Goal: Information Seeking & Learning: Learn about a topic

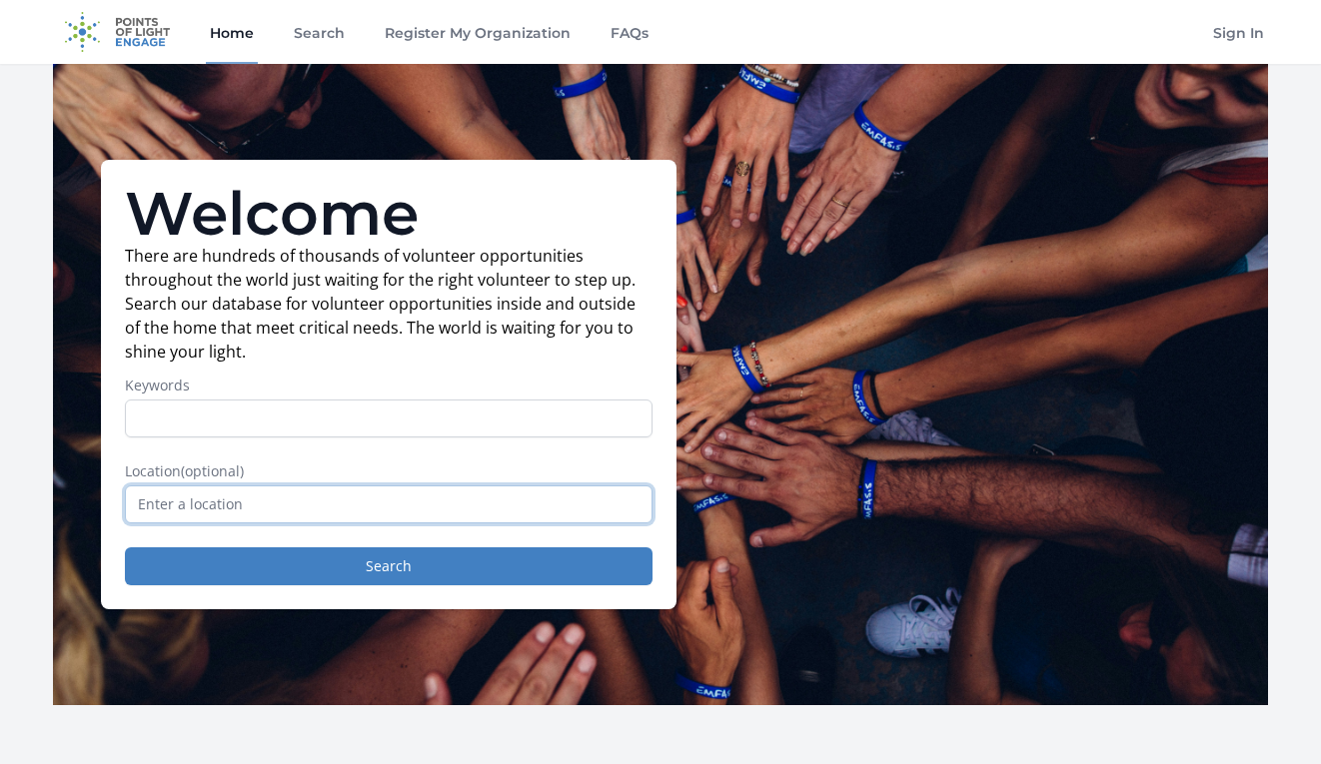
click at [363, 499] on input "text" at bounding box center [388, 504] width 527 height 38
click at [138, 501] on input "California, USA" at bounding box center [388, 504] width 527 height 38
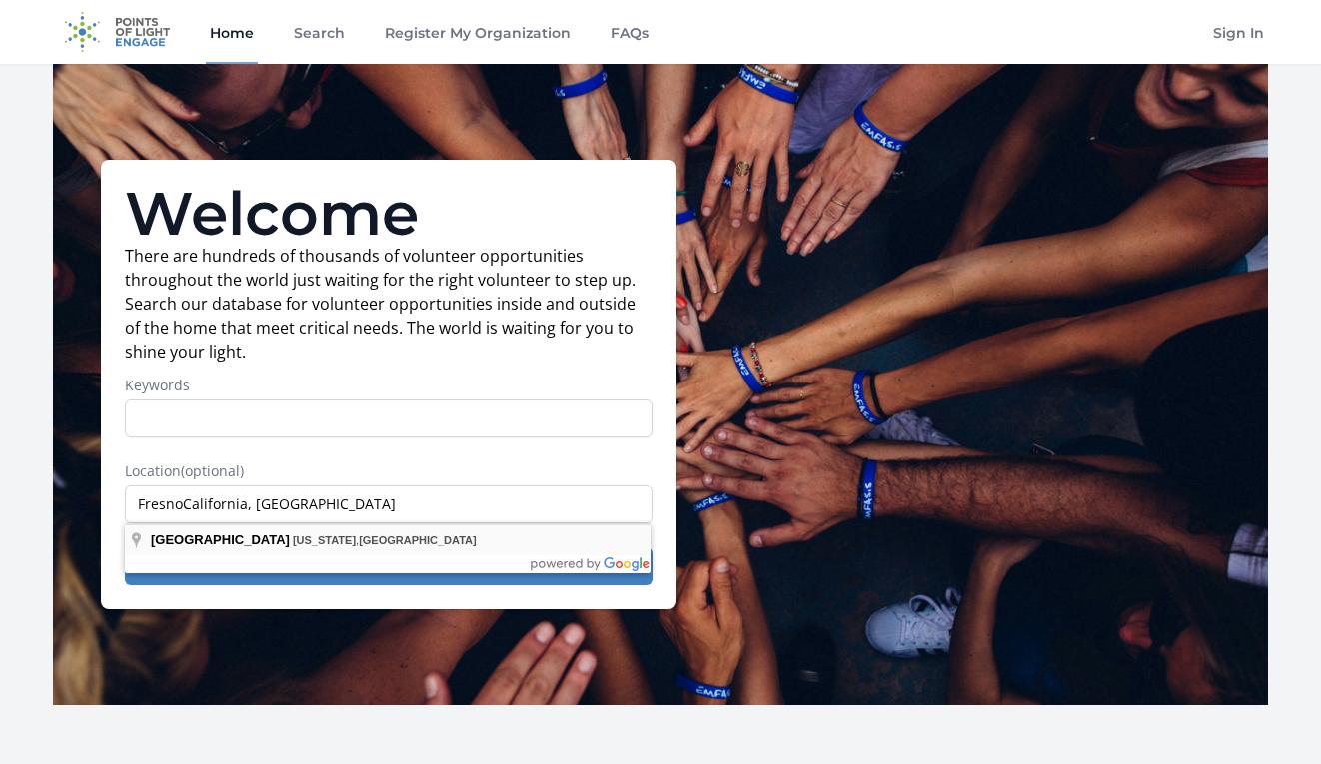
type input "Fresno, California, USA"
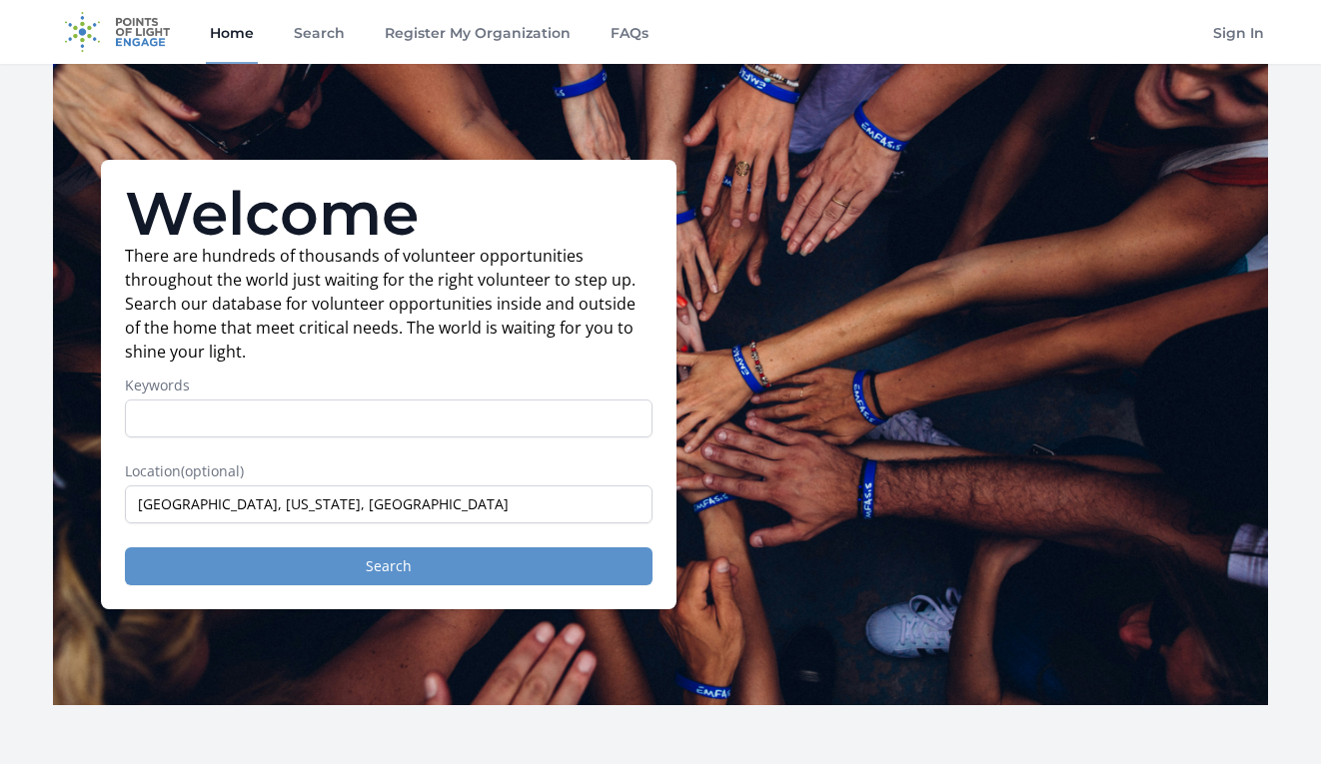
click at [349, 563] on button "Search" at bounding box center [388, 566] width 527 height 38
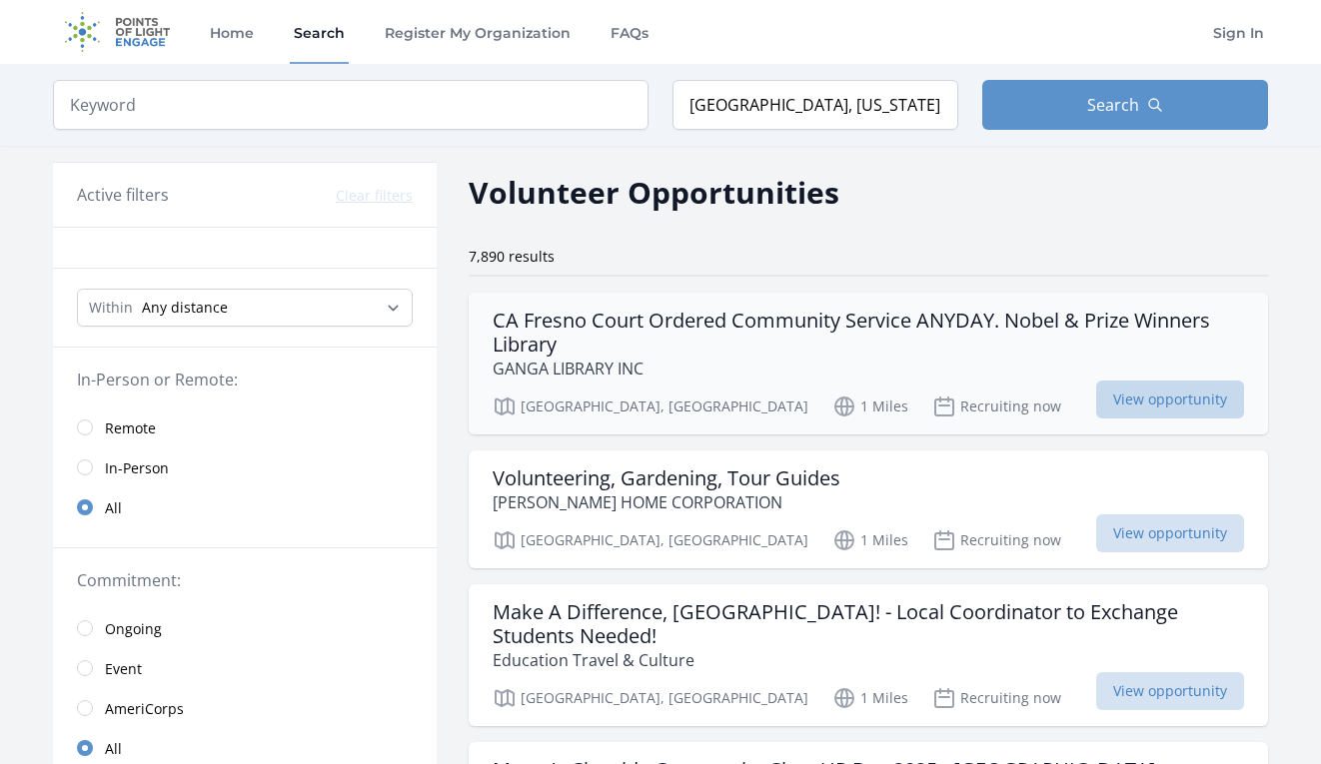
click at [1173, 393] on span "View opportunity" at bounding box center [1170, 400] width 148 height 38
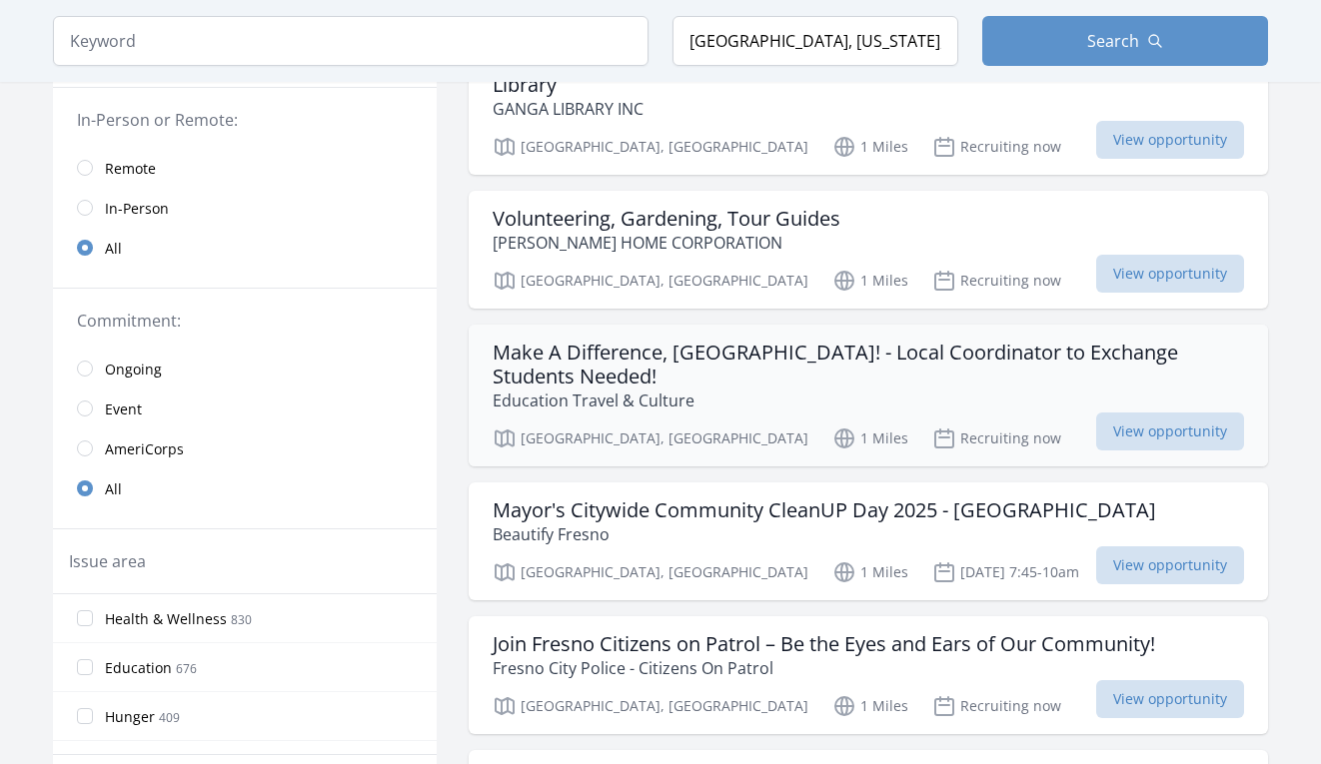
scroll to position [244, 0]
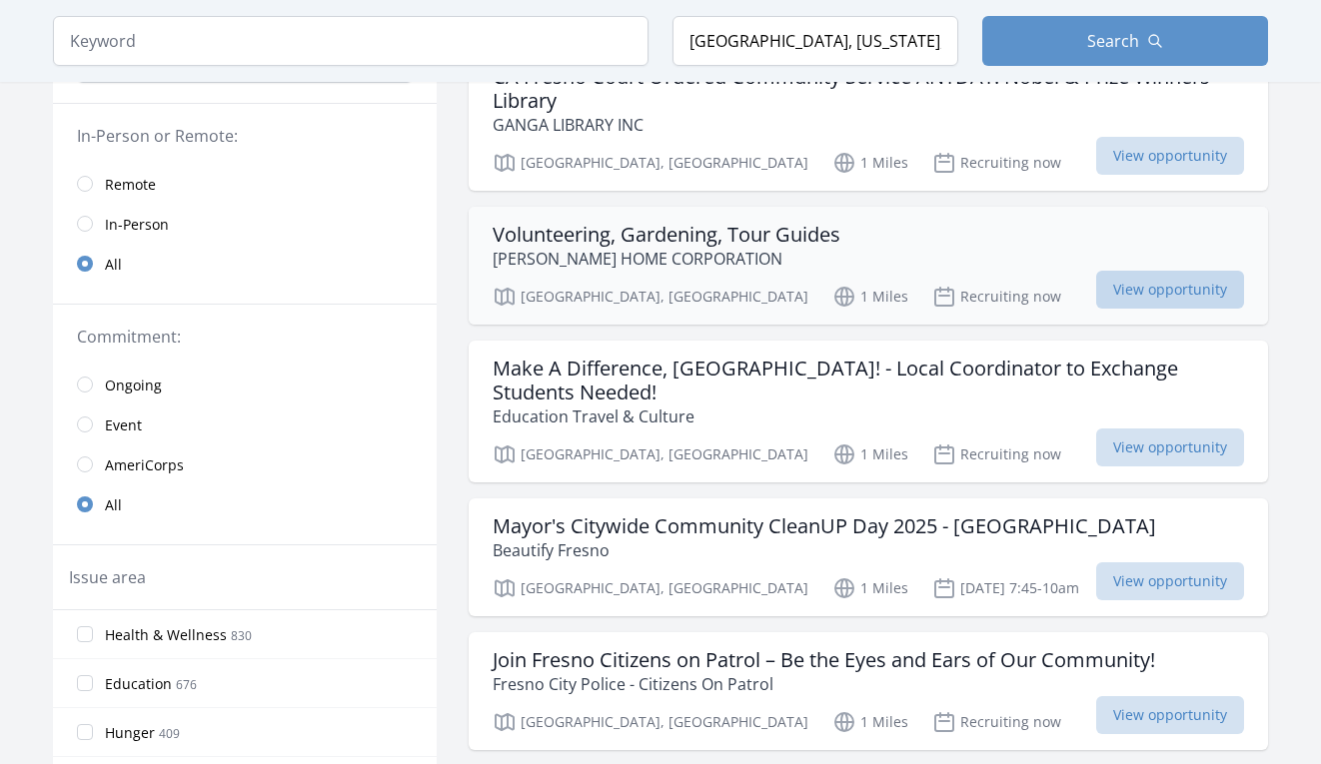
click at [1151, 294] on span "View opportunity" at bounding box center [1170, 290] width 148 height 38
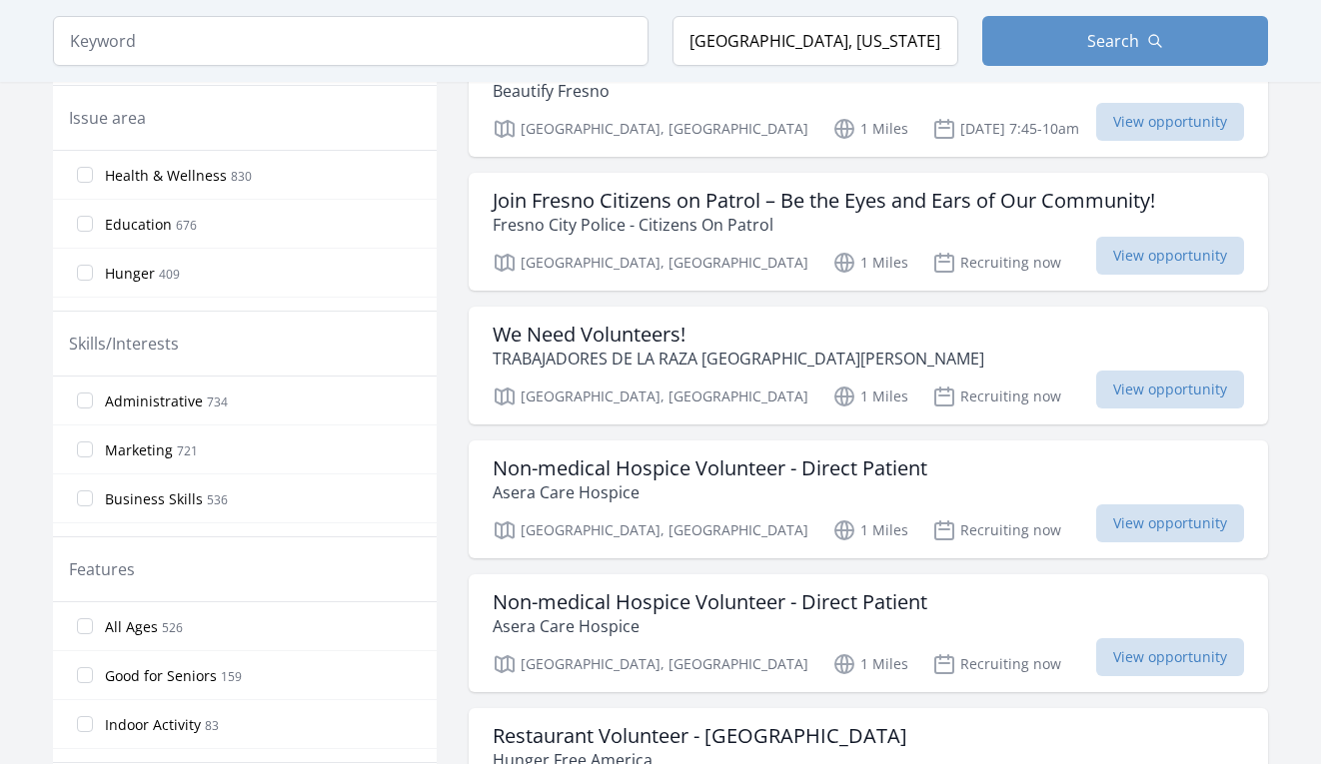
scroll to position [710, 0]
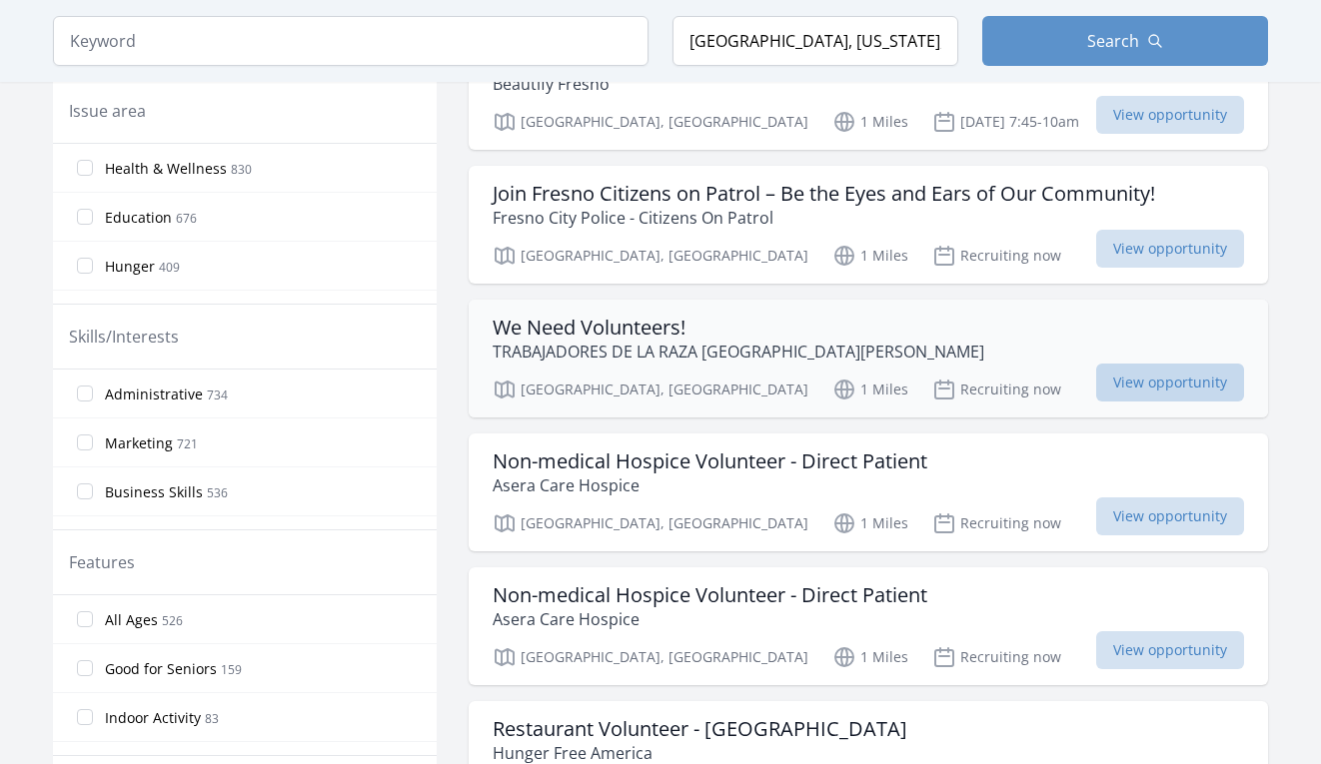
click at [1184, 364] on span "View opportunity" at bounding box center [1170, 383] width 148 height 38
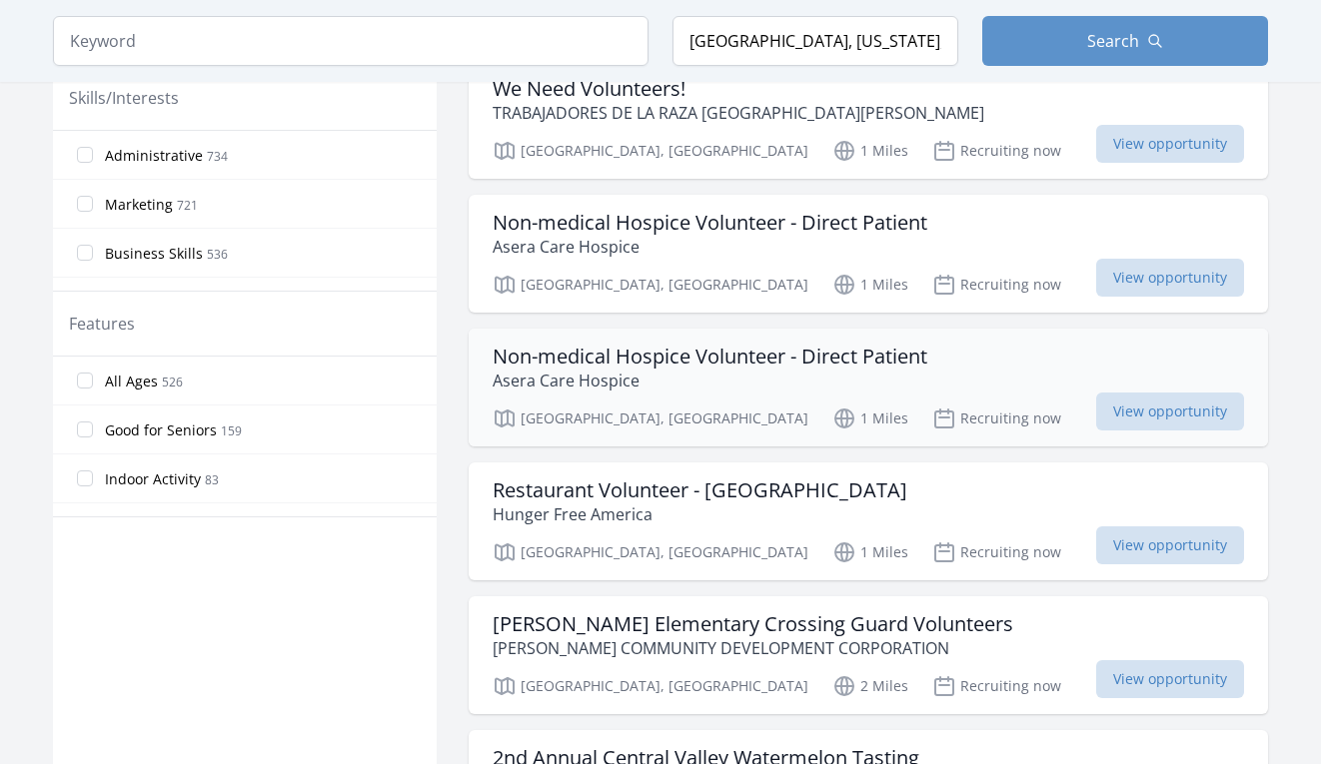
scroll to position [962, 0]
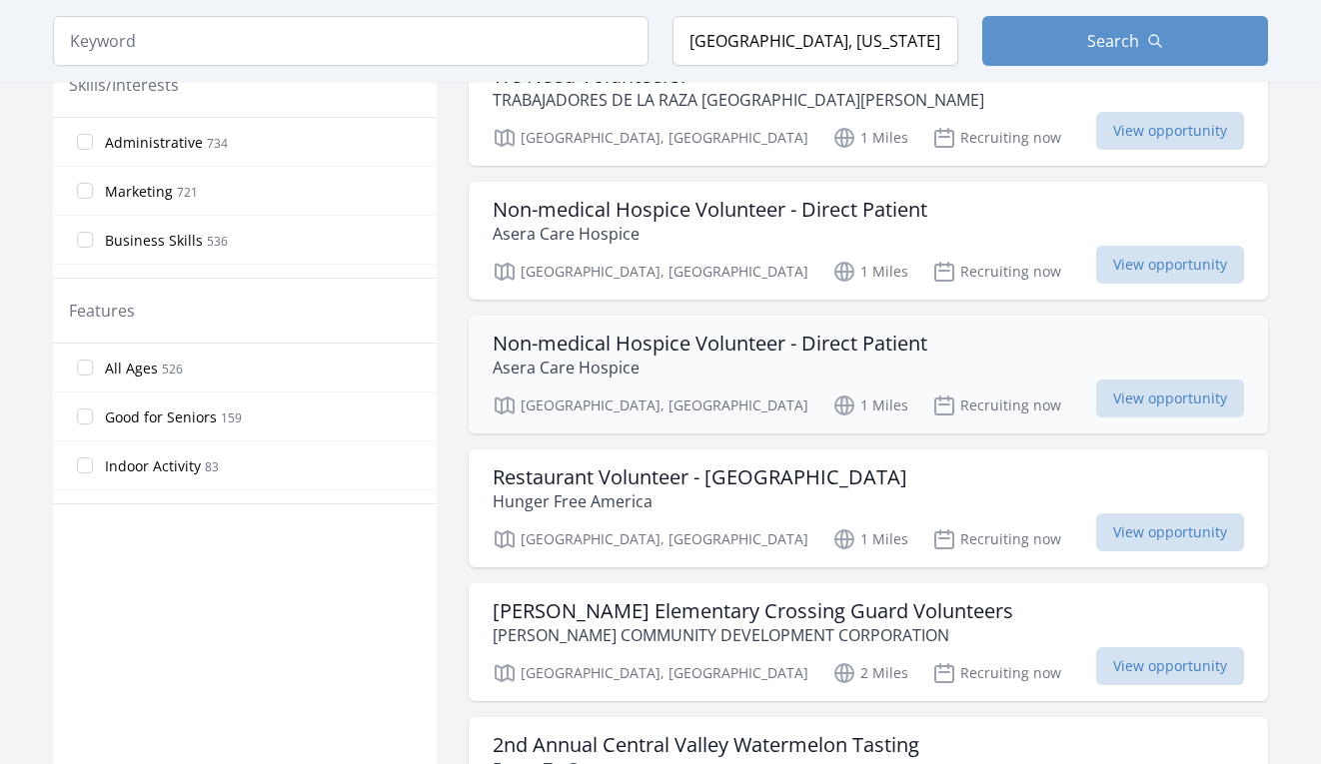
click at [621, 332] on h3 "Non-medical Hospice Volunteer - Direct Patient" at bounding box center [709, 344] width 435 height 24
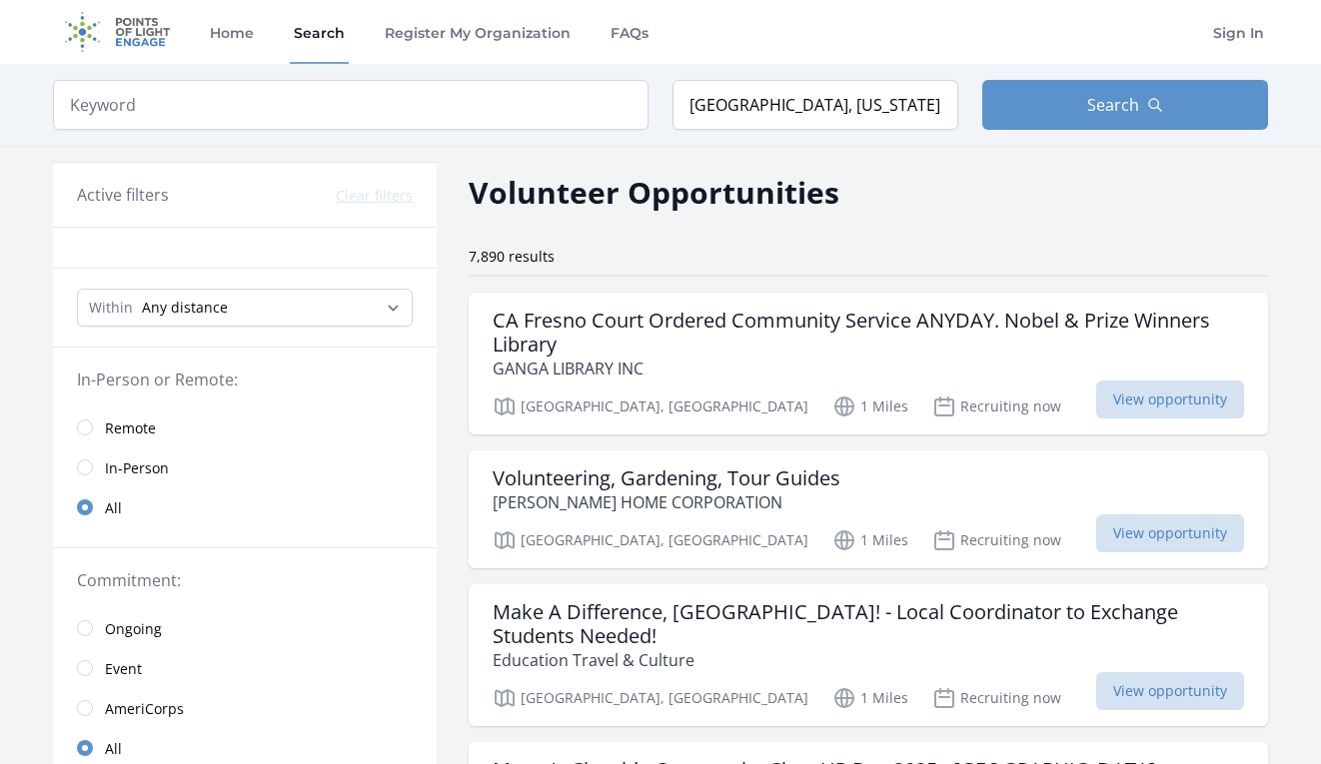
scroll to position [0, 0]
click at [749, 94] on input "Fresno, California, USA" at bounding box center [815, 105] width 286 height 50
click at [737, 109] on input "Fresno, California, USA" at bounding box center [815, 105] width 286 height 50
type input "Kerman, California, USA"
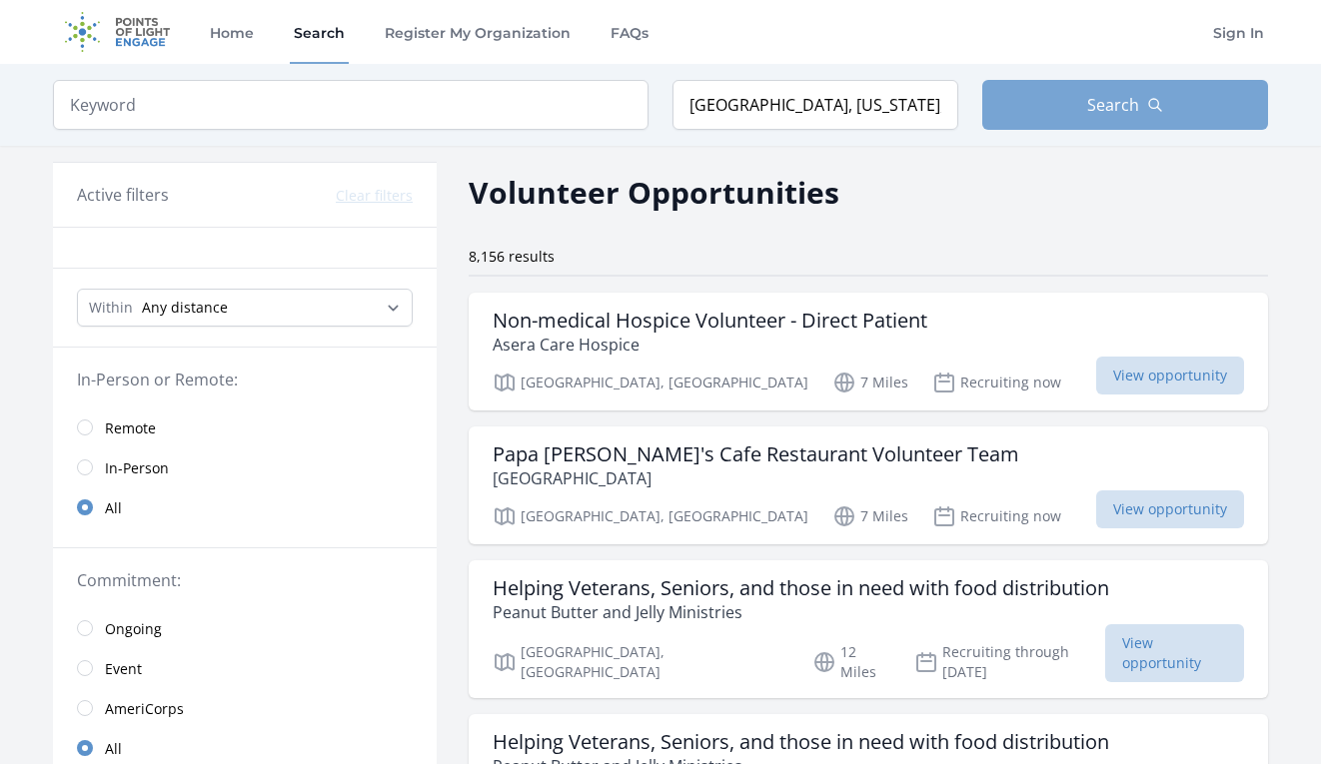
click at [1055, 104] on button "Search" at bounding box center [1125, 105] width 286 height 50
click at [1053, 109] on button "Search" at bounding box center [1125, 105] width 286 height 50
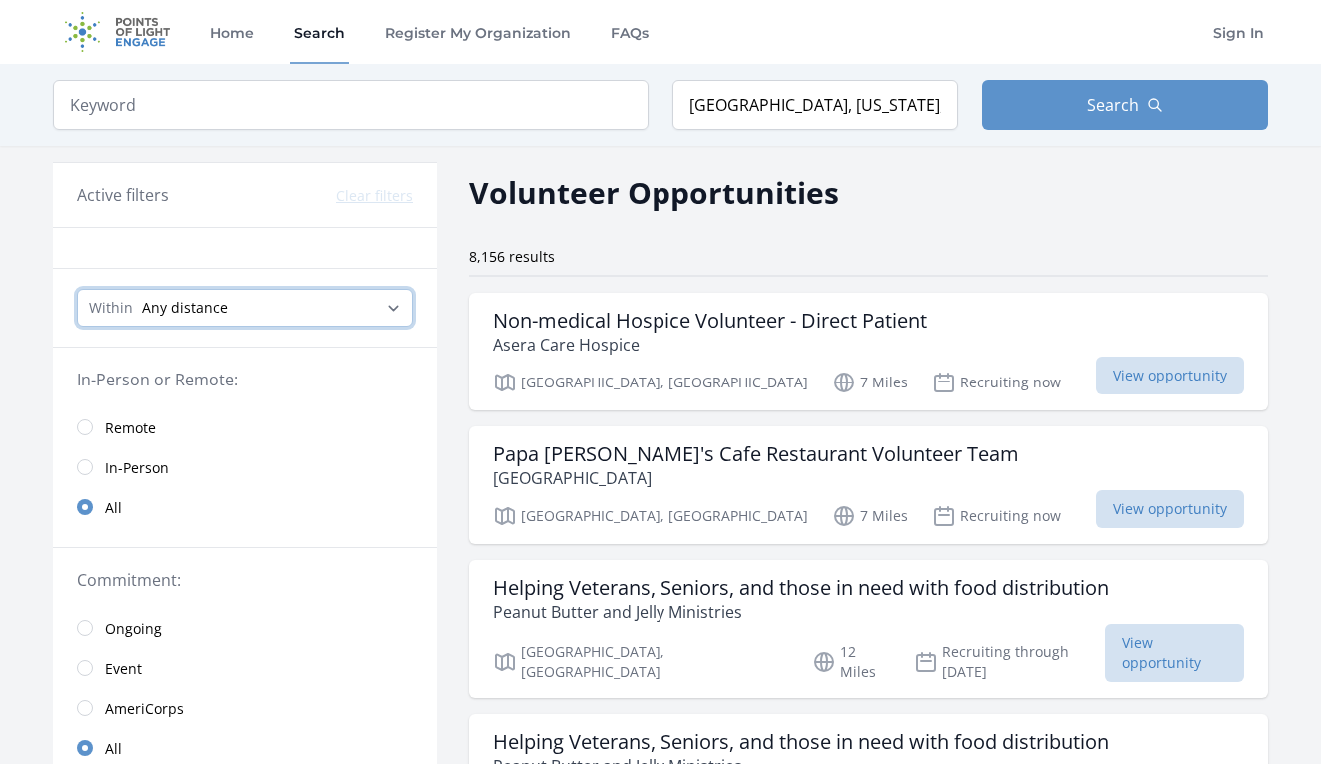
select select "8046"
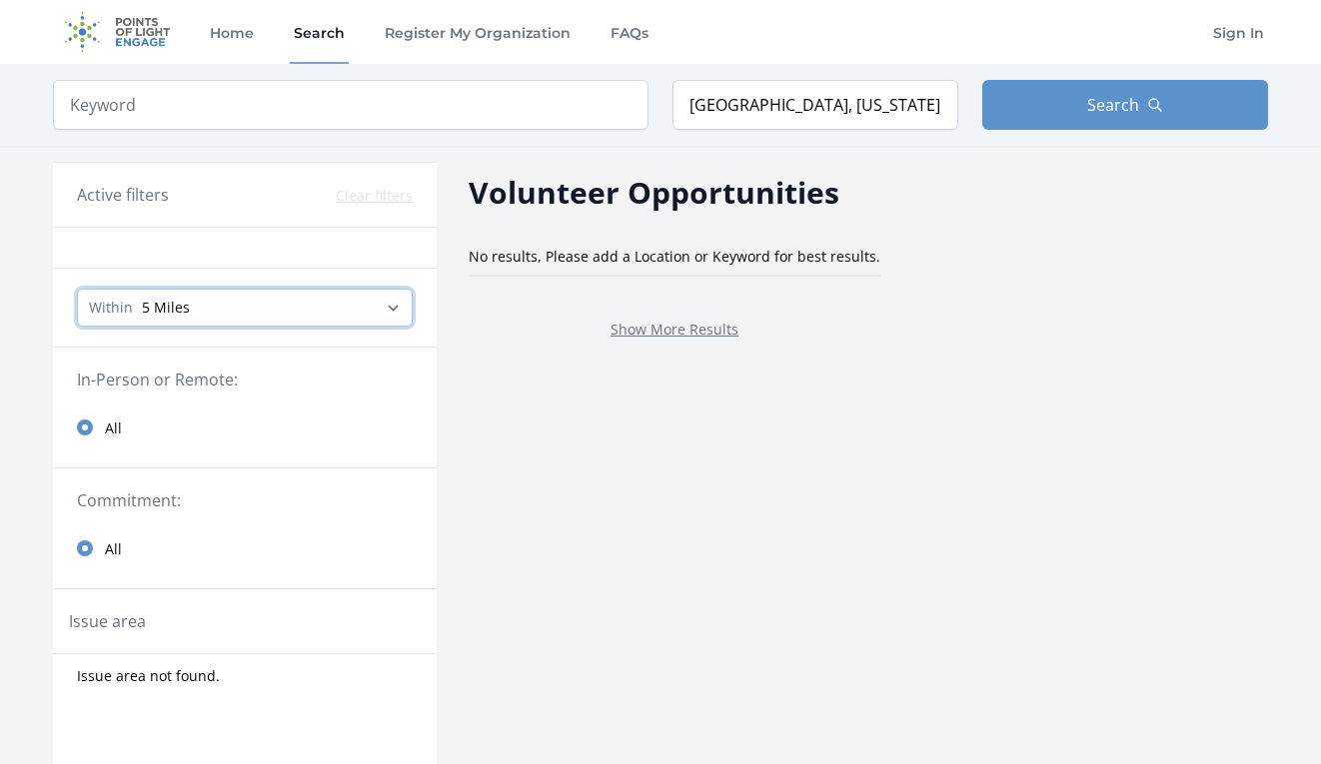
select select "32186"
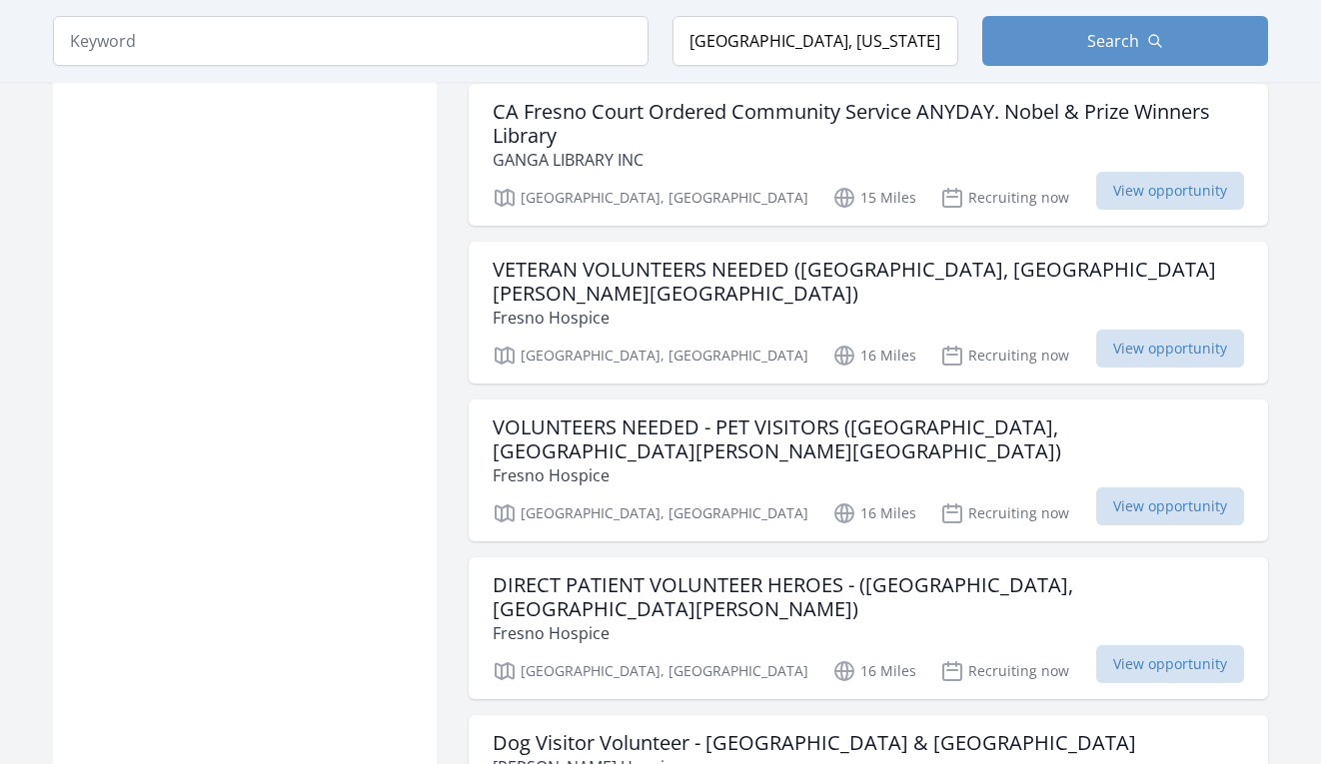
scroll to position [2972, 0]
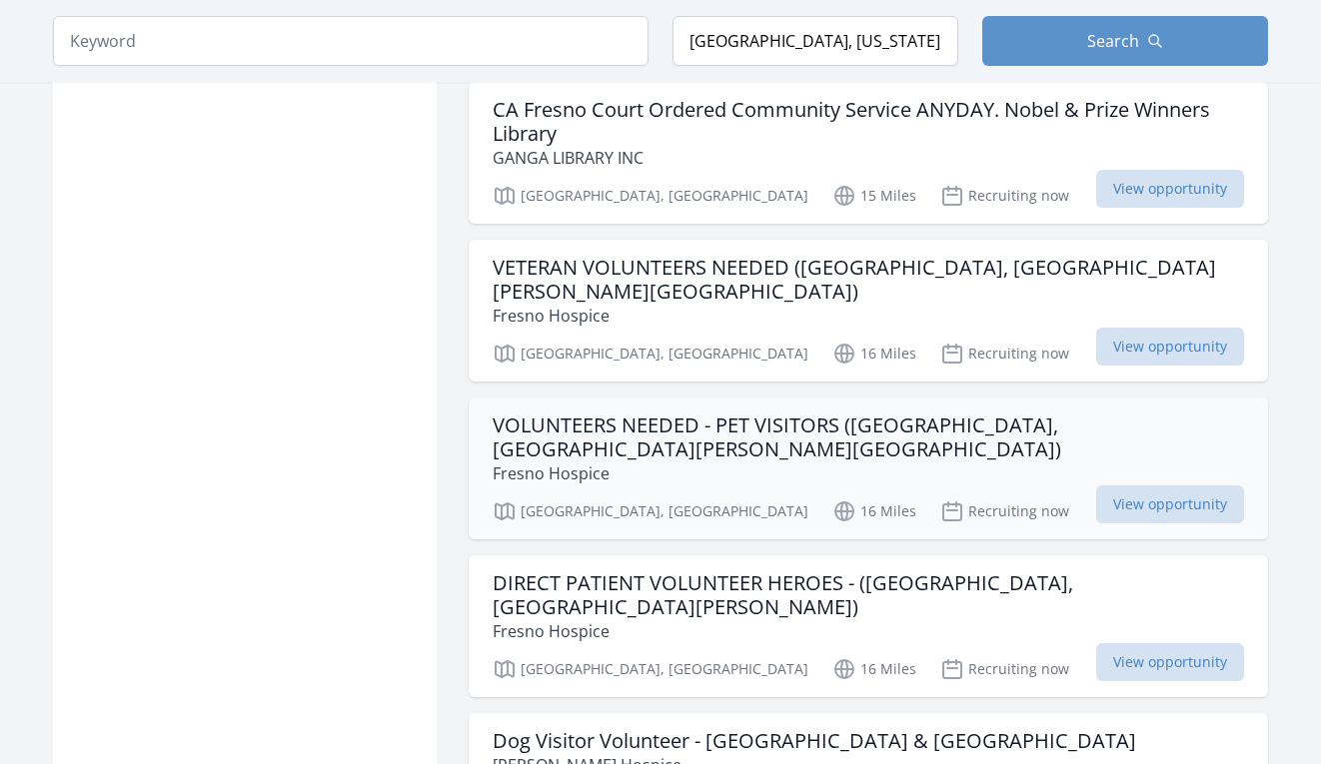
click at [772, 462] on p "Fresno Hospice" at bounding box center [867, 474] width 751 height 24
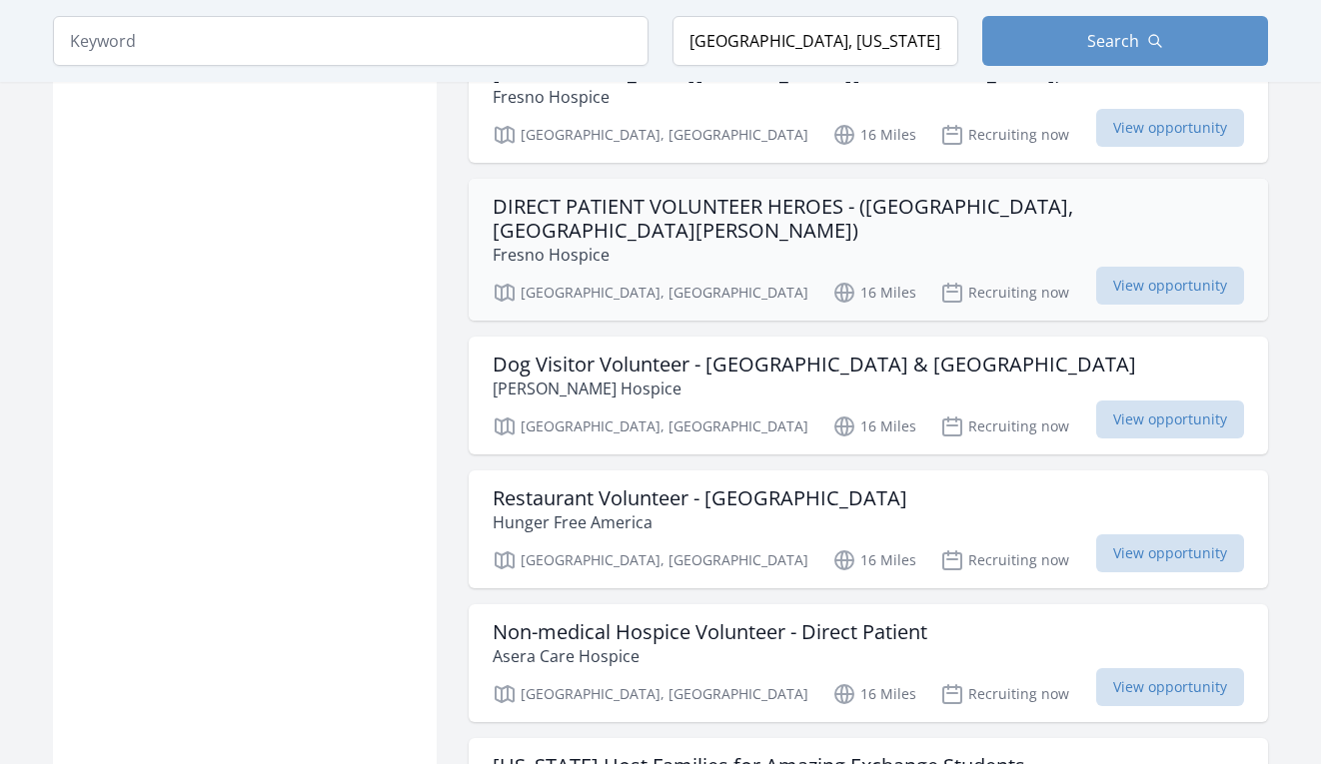
scroll to position [3349, 0]
click at [619, 352] on h3 "Dog Visitor Volunteer - Fresno & Madera County" at bounding box center [813, 364] width 643 height 24
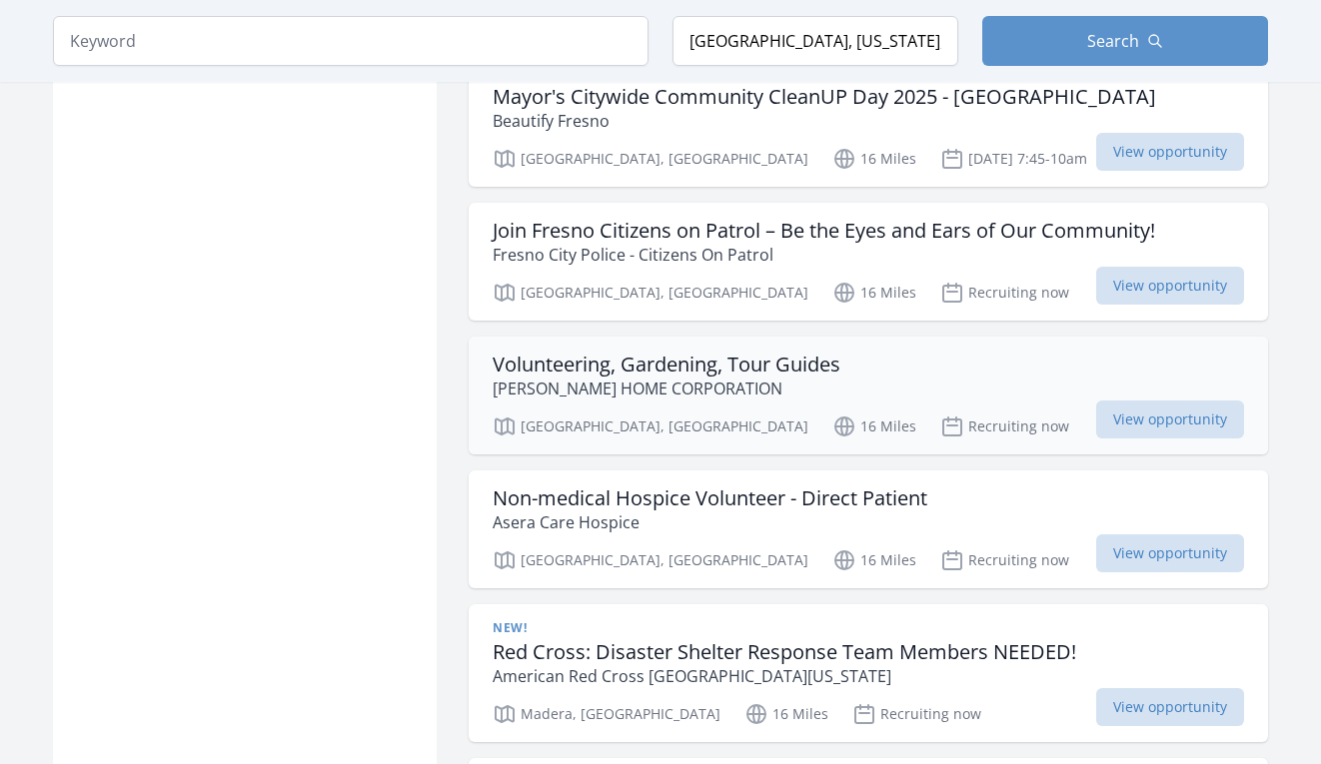
scroll to position [4603, 0]
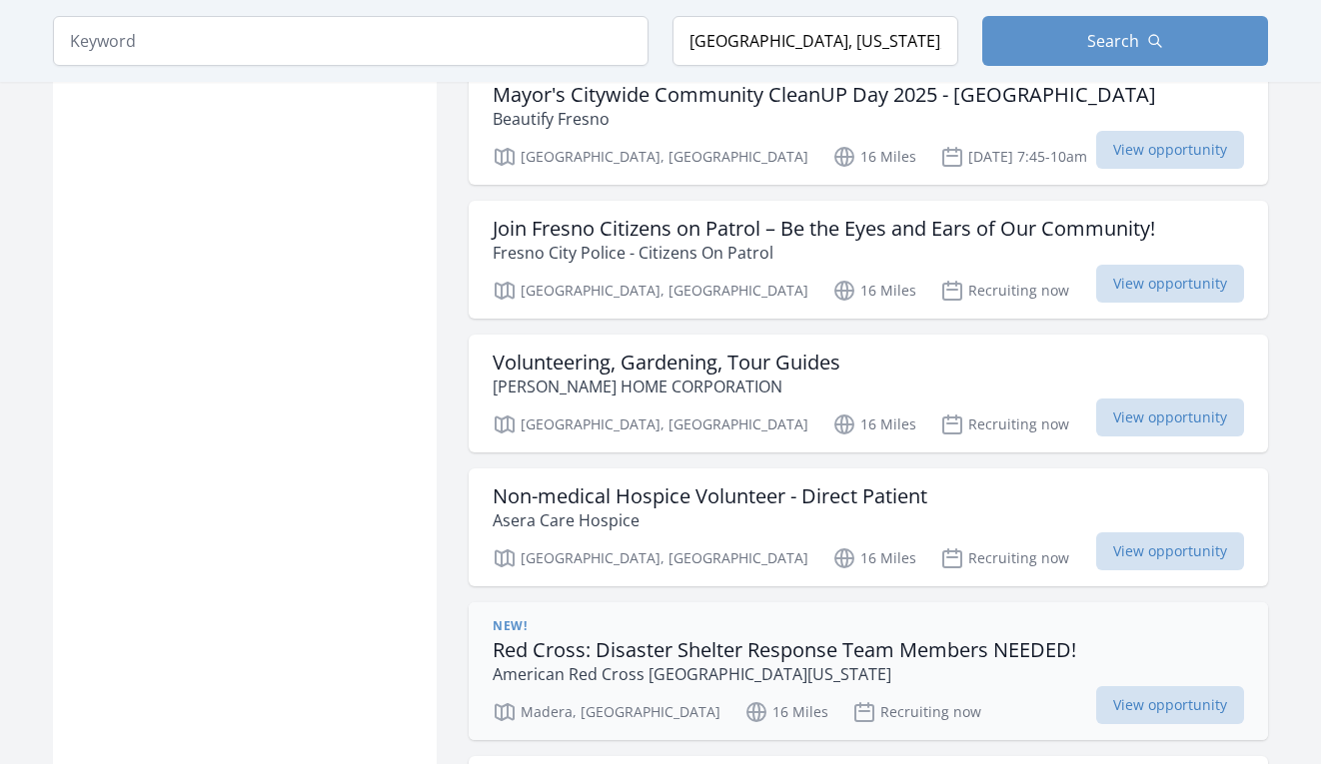
click at [570, 638] on h3 "Red Cross: Disaster Shelter Response Team Members NEEDED!" at bounding box center [783, 650] width 583 height 24
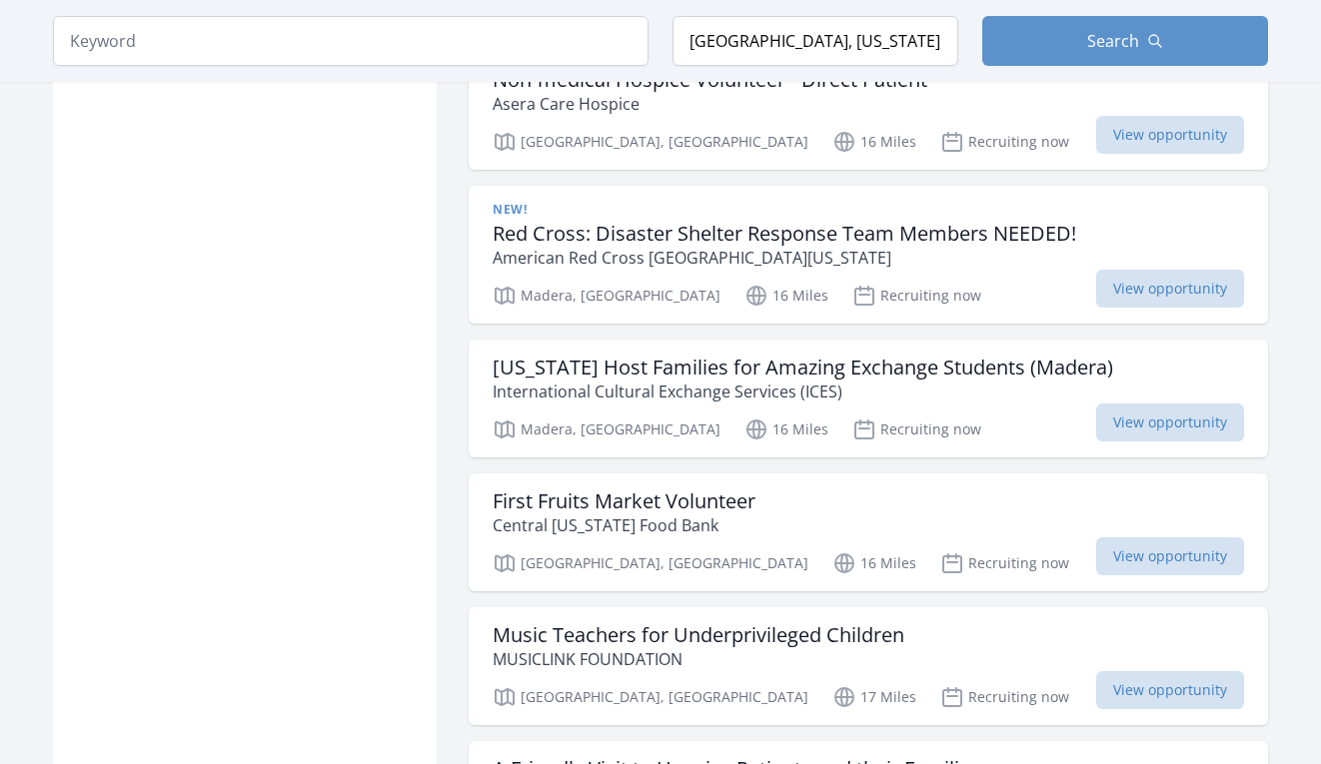
scroll to position [5032, 0]
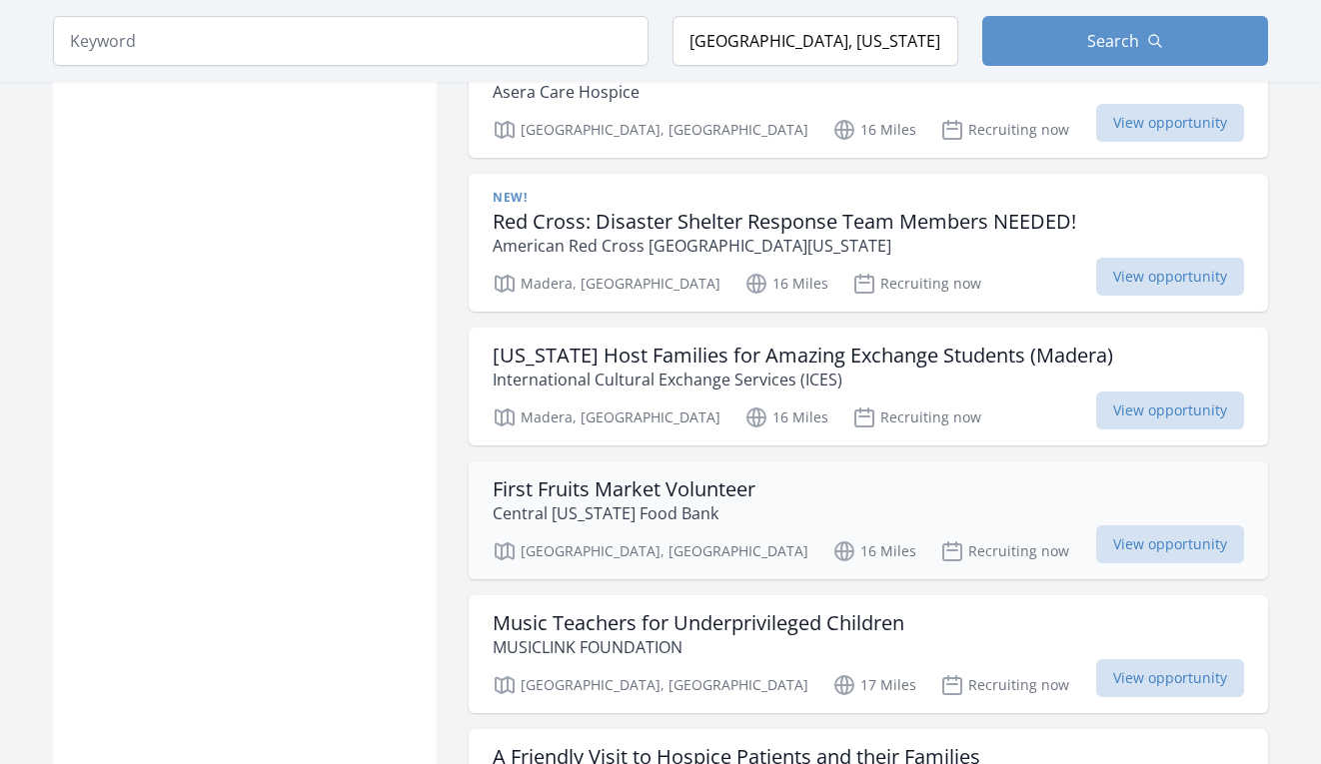
click at [580, 477] on h3 "First Fruits Market Volunteer" at bounding box center [623, 489] width 263 height 24
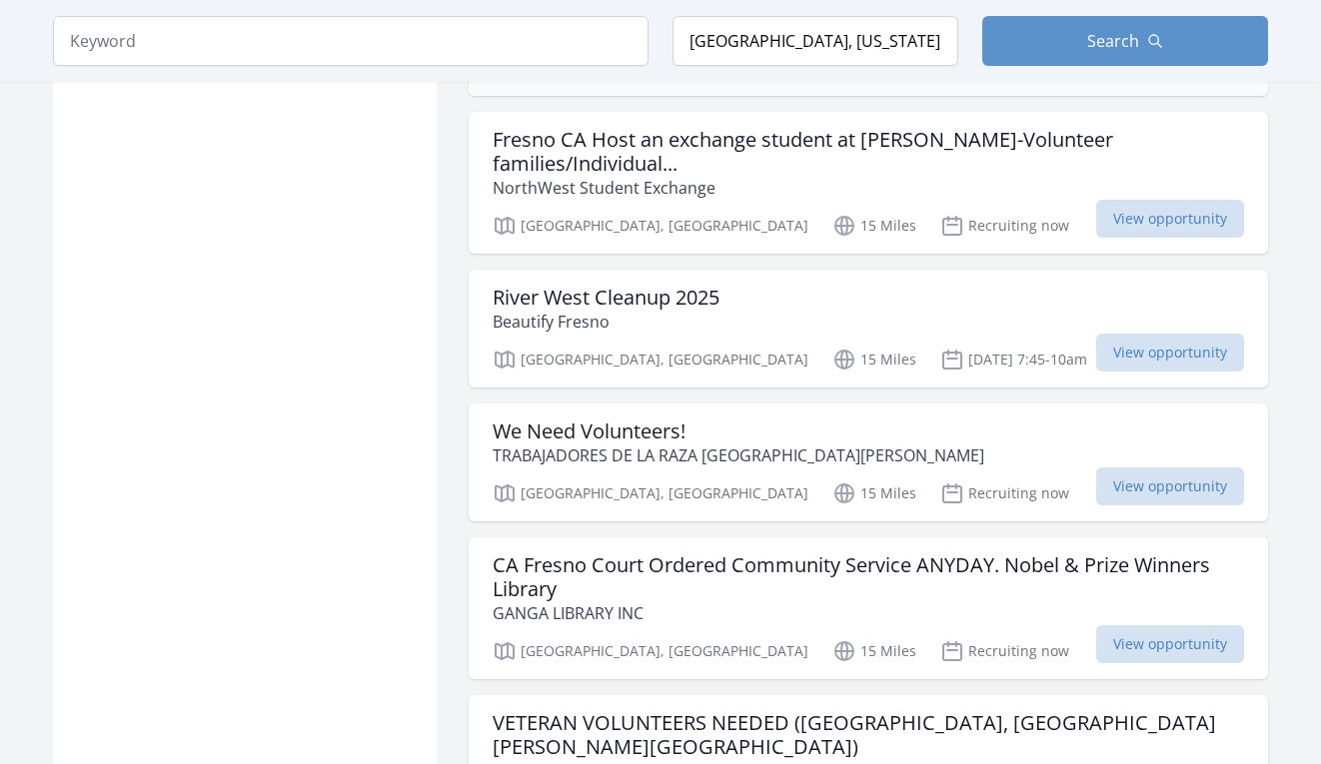
scroll to position [2308, 0]
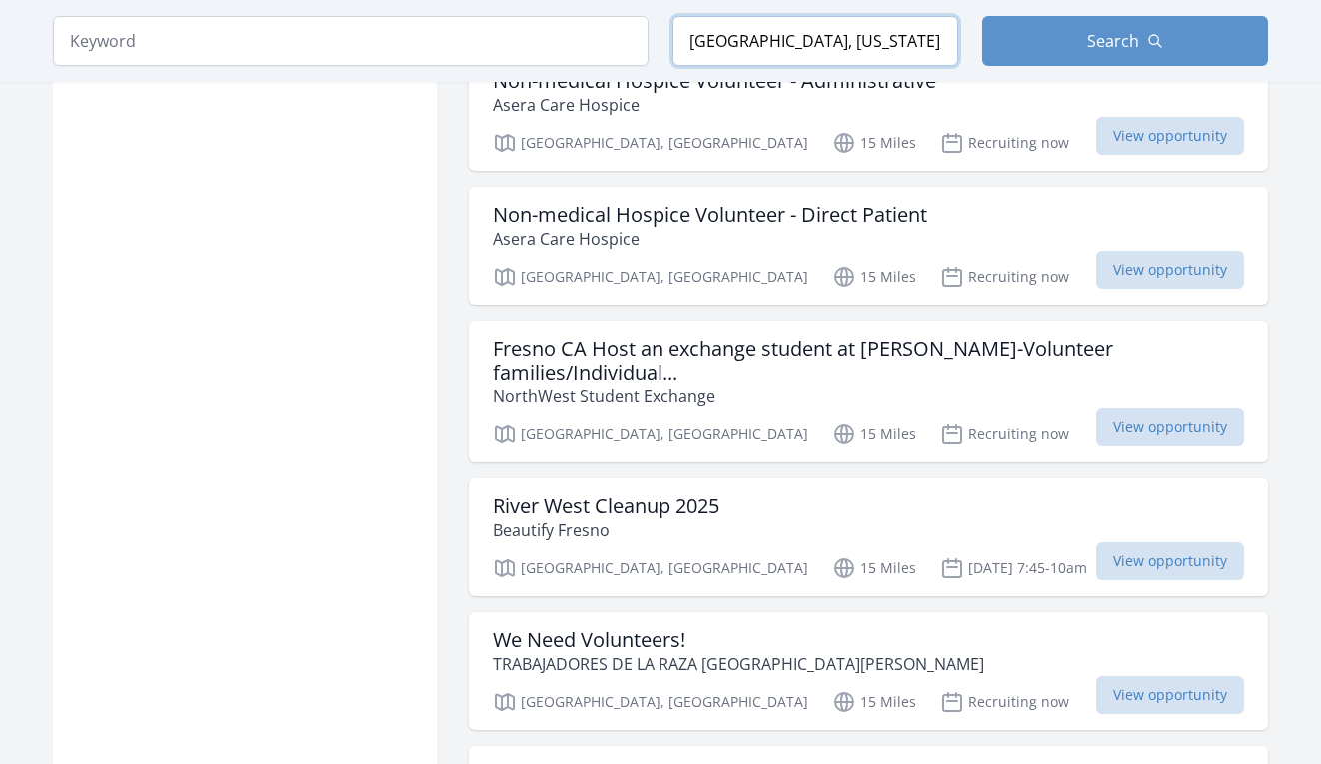
click at [745, 46] on input "Kerman, California, USA" at bounding box center [815, 41] width 286 height 50
type input "Fresno, California, USA"
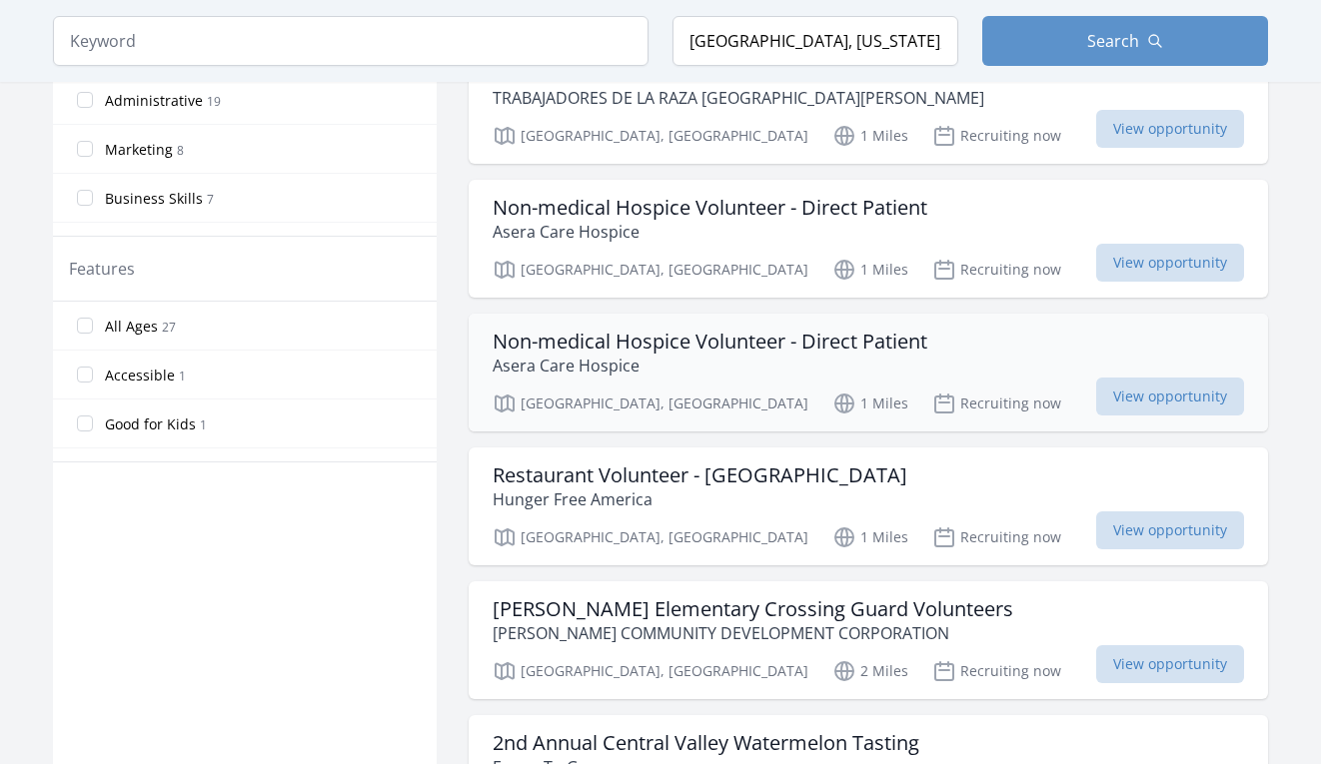
scroll to position [967, 0]
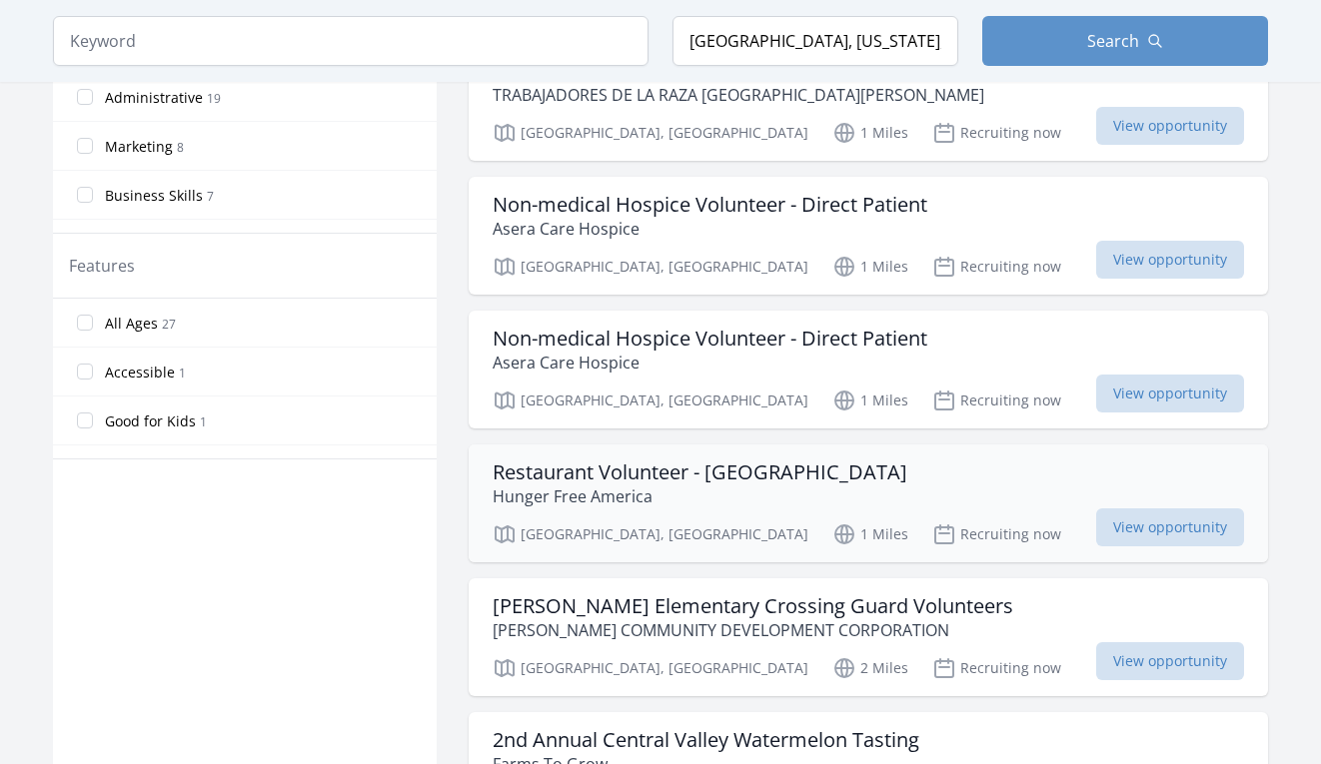
click at [553, 461] on h3 "Restaurant Volunteer - Poverello House" at bounding box center [699, 473] width 415 height 24
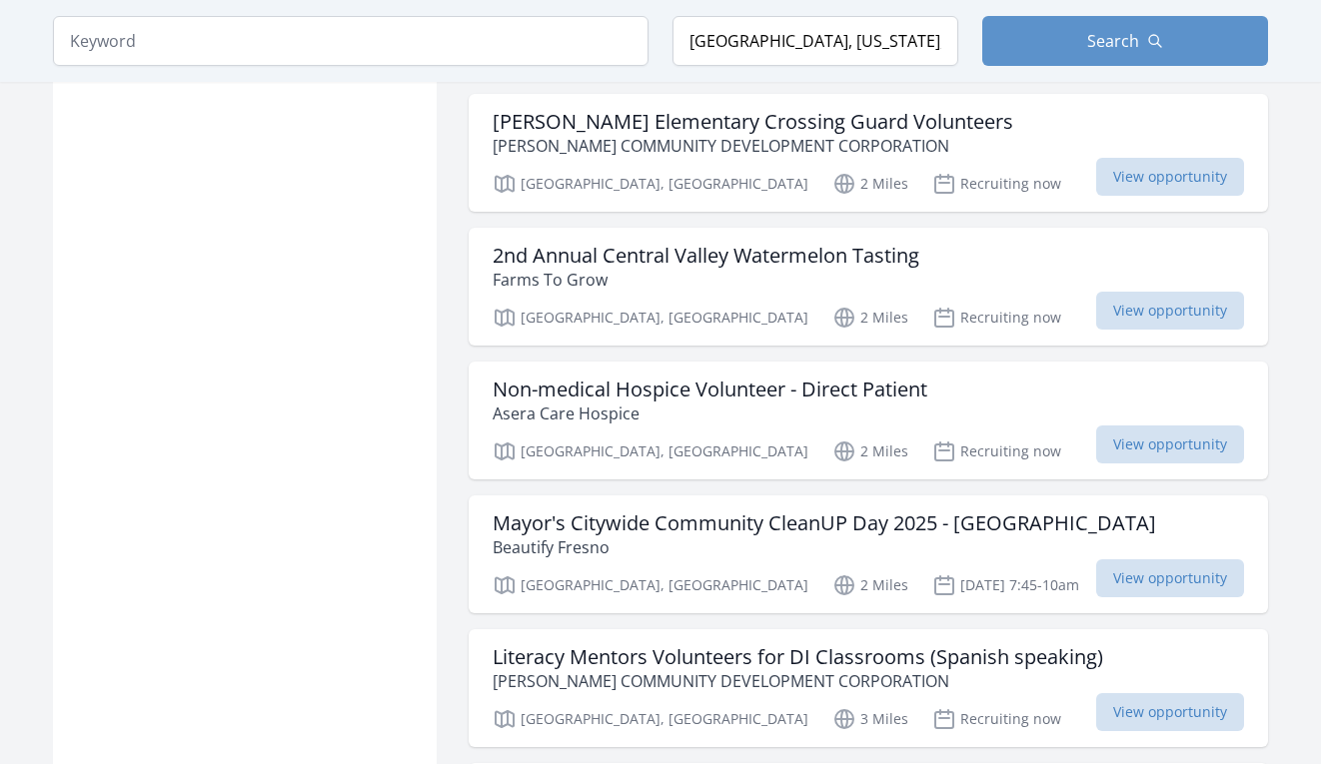
scroll to position [1453, 0]
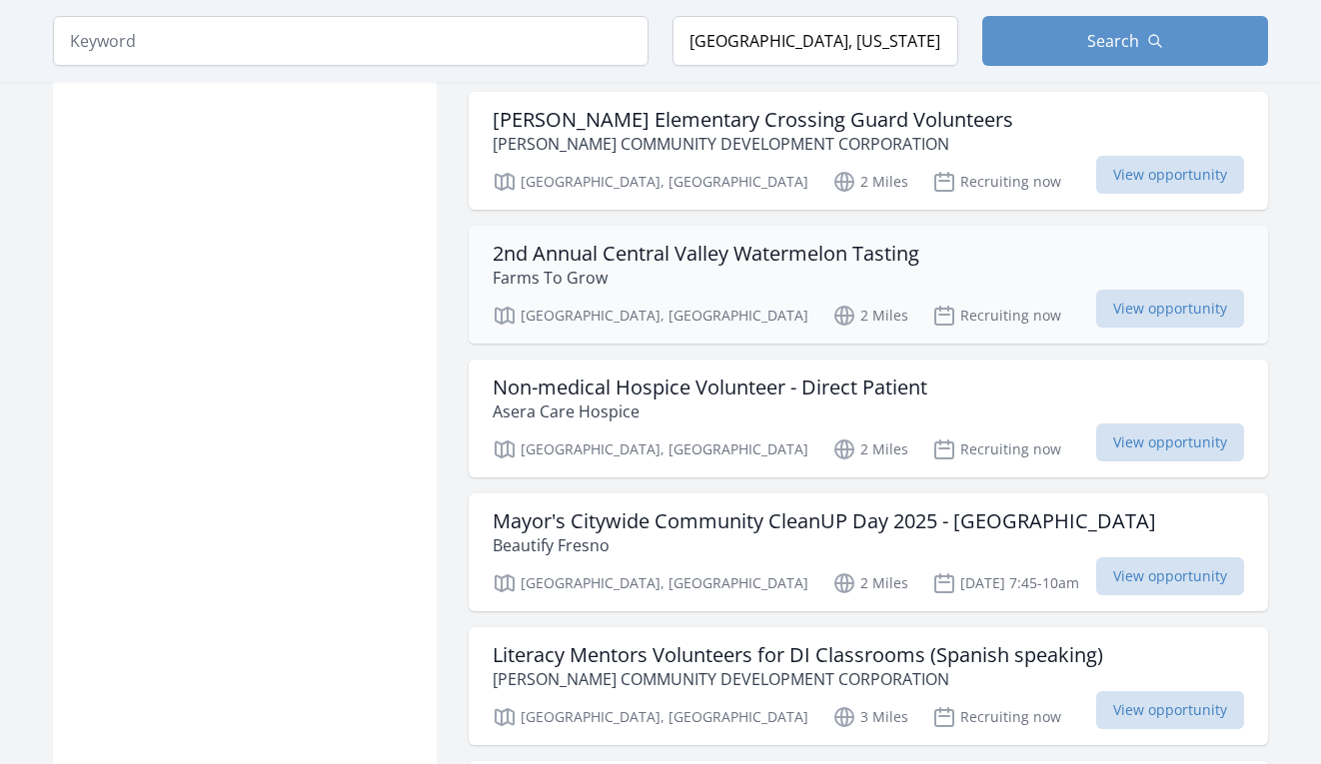
click at [607, 242] on h3 "2nd Annual Central Valley Watermelon Tasting" at bounding box center [705, 254] width 427 height 24
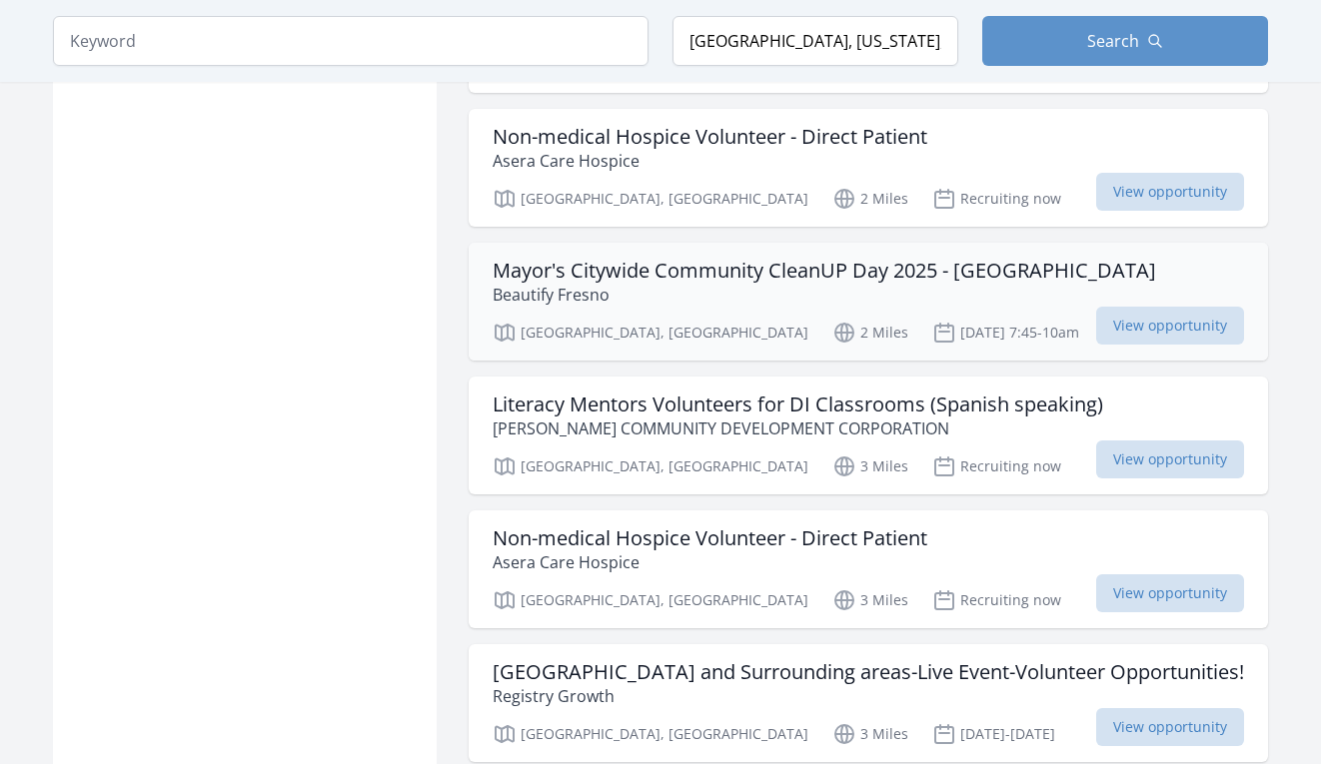
scroll to position [1705, 0]
click at [677, 392] on h3 "Literacy Mentors Volunteers for DI Classrooms (Spanish speaking)" at bounding box center [797, 404] width 610 height 24
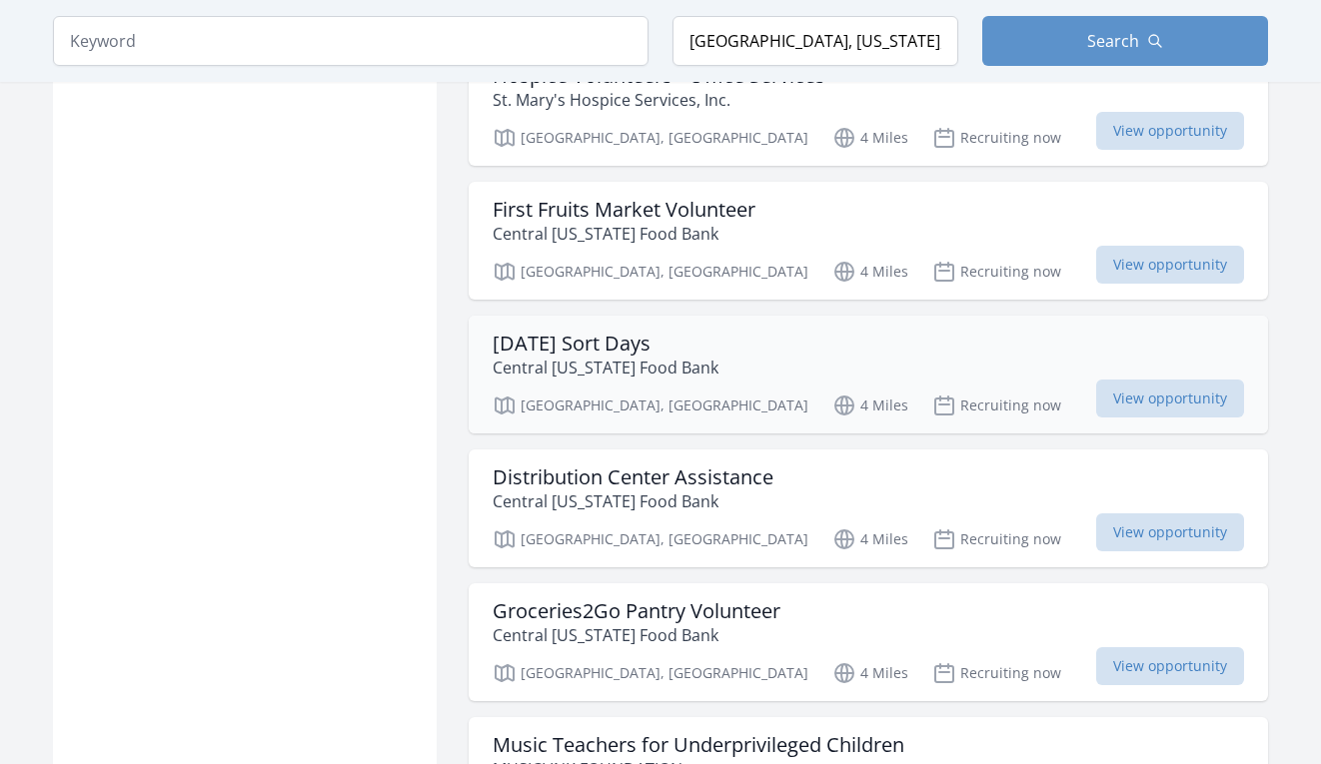
scroll to position [2873, 0]
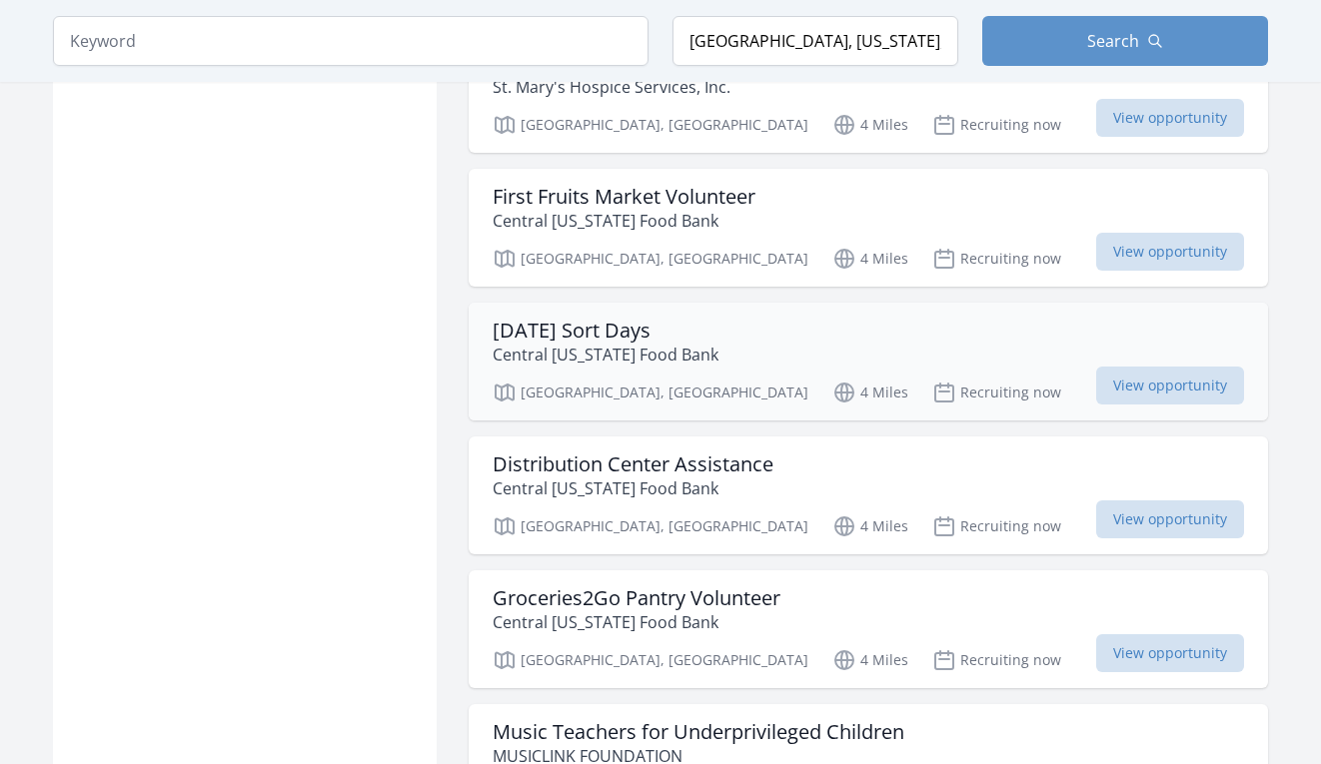
click at [599, 319] on h3 "Saturday Sort Days" at bounding box center [605, 331] width 226 height 24
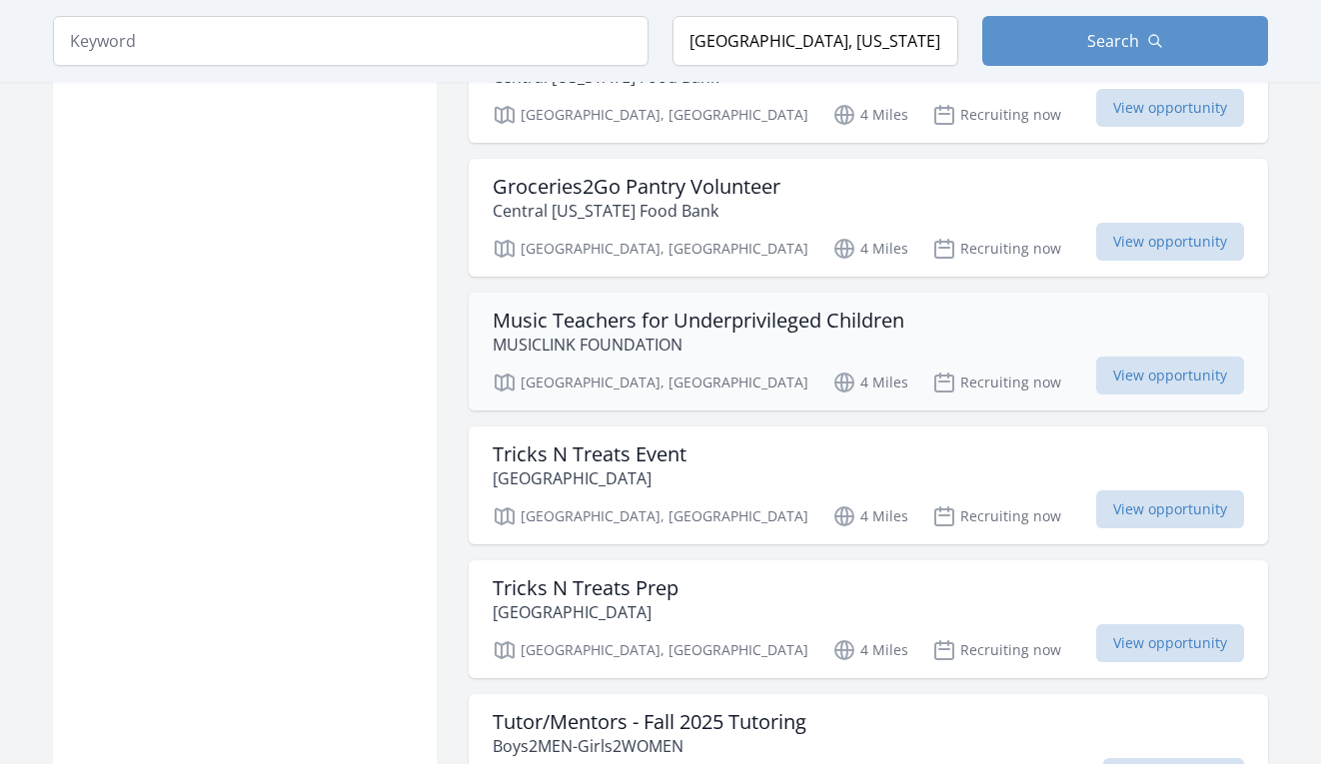
scroll to position [3296, 0]
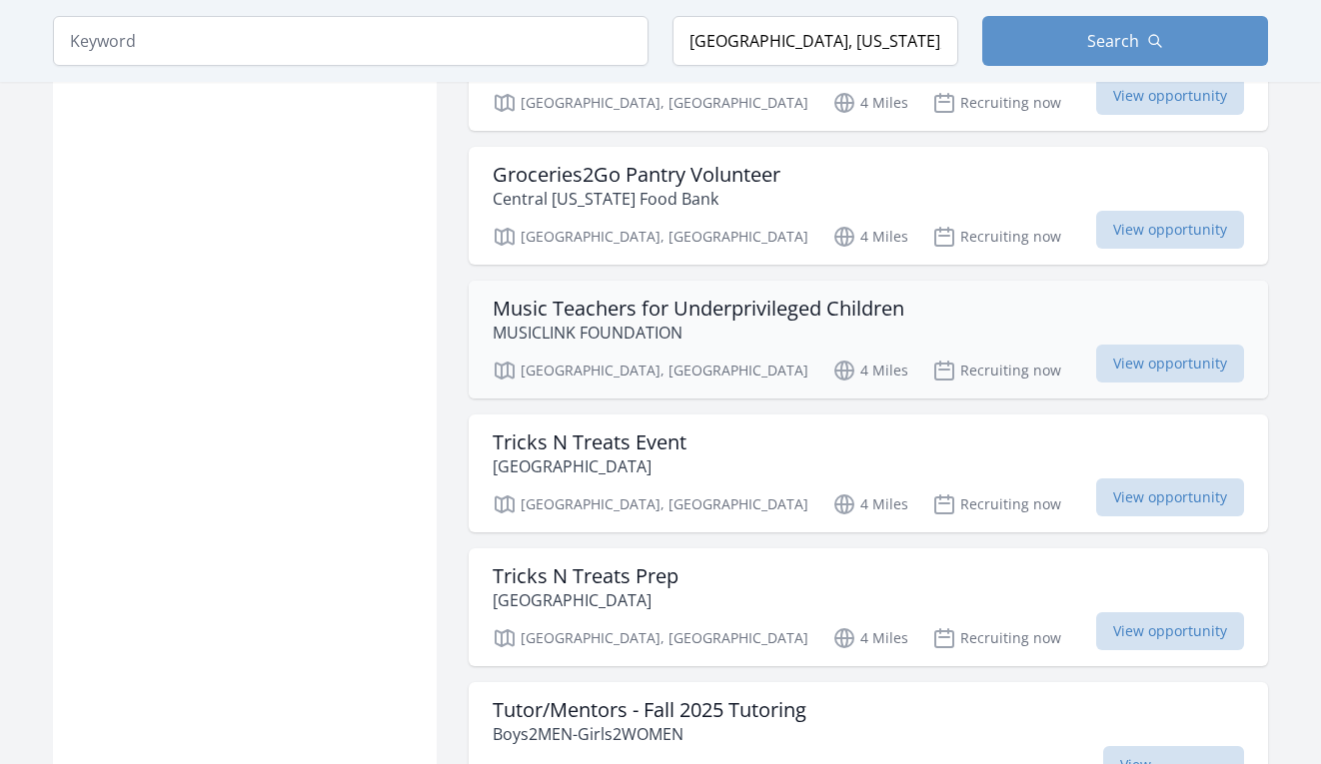
click at [677, 321] on p "MUSICLINK FOUNDATION" at bounding box center [698, 333] width 412 height 24
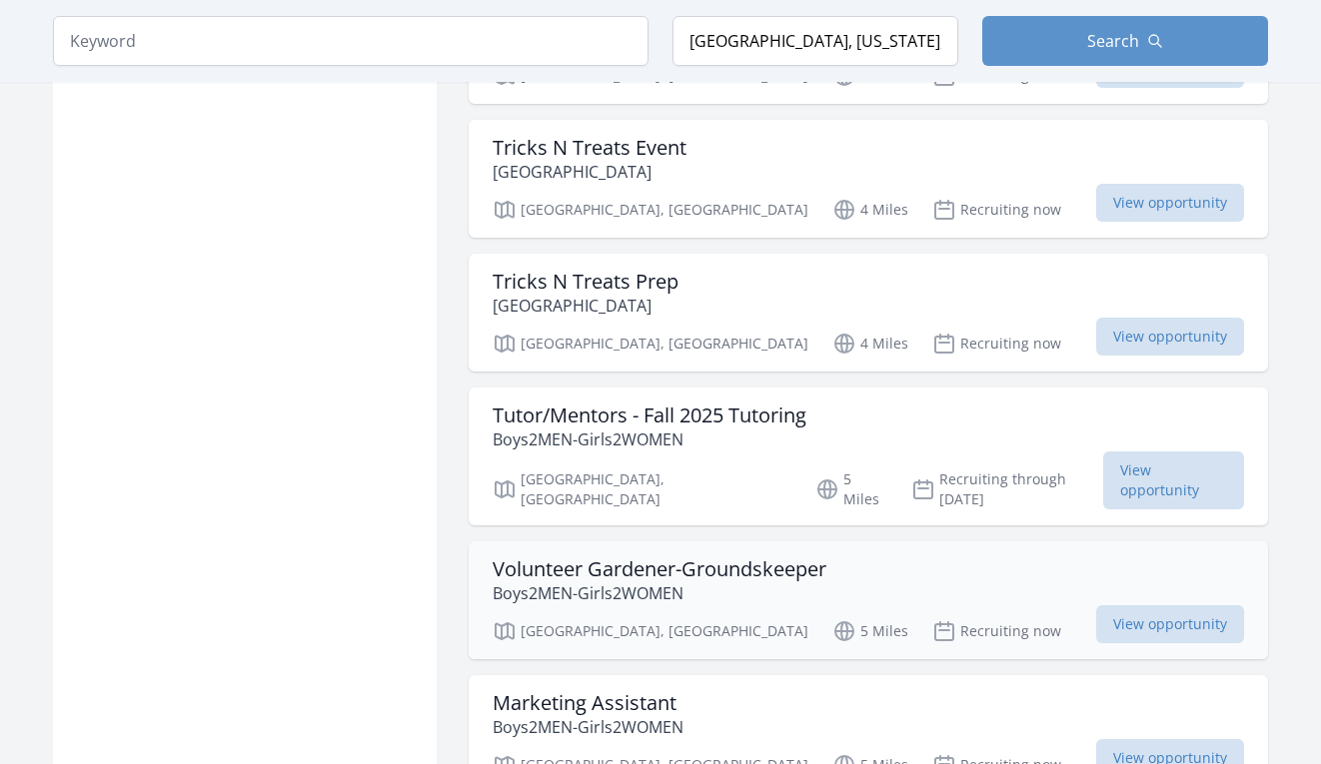
scroll to position [3594, 0]
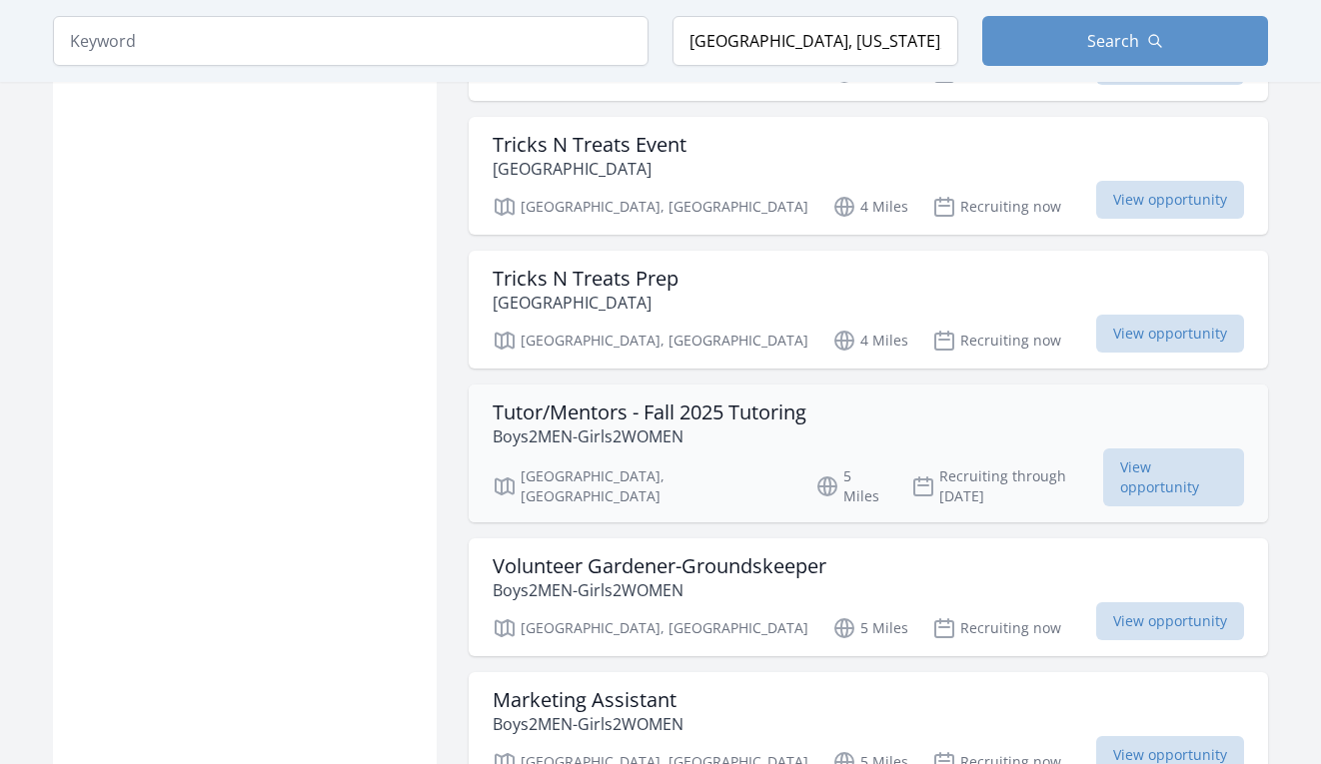
click at [688, 401] on h3 "Tutor/Mentors - Fall 2025 Tutoring" at bounding box center [649, 413] width 314 height 24
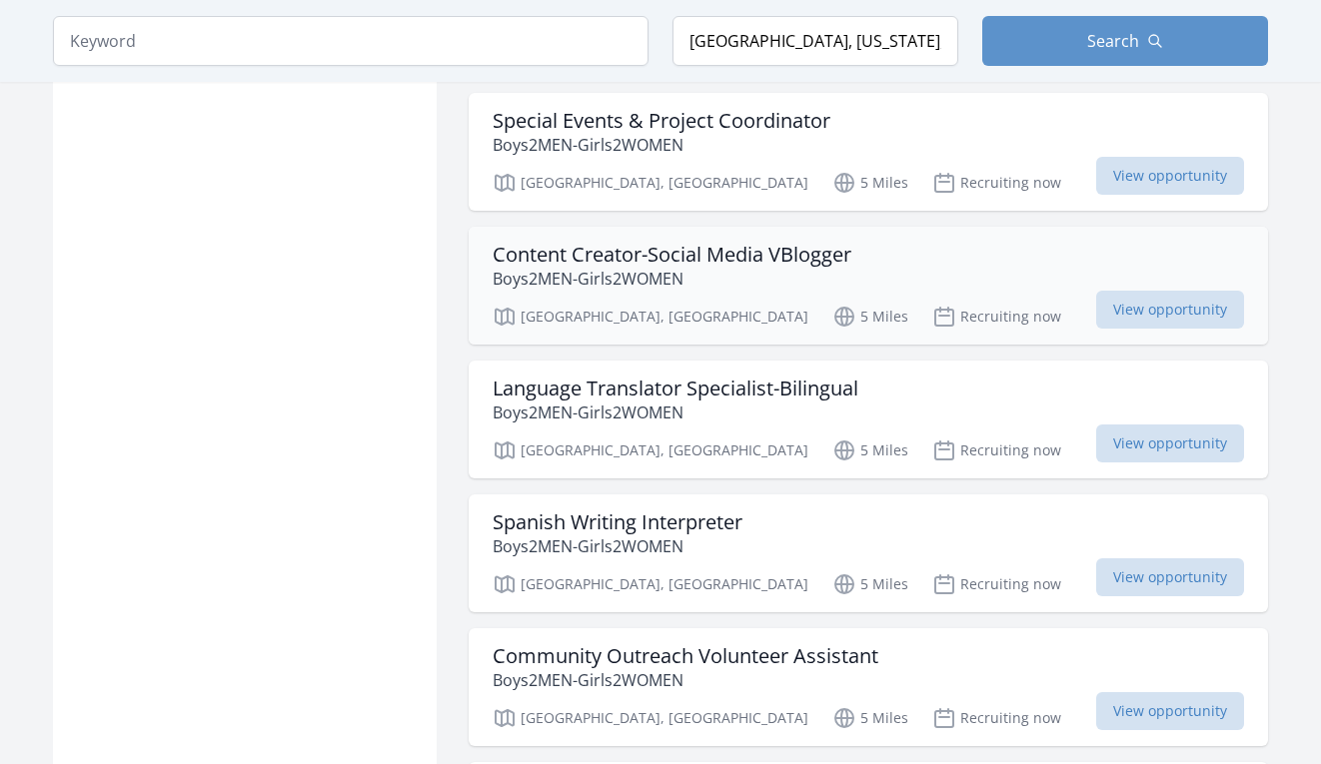
scroll to position [4308, 0]
click at [555, 376] on h3 "Language Translator Specialist-Bilingual" at bounding box center [675, 388] width 366 height 24
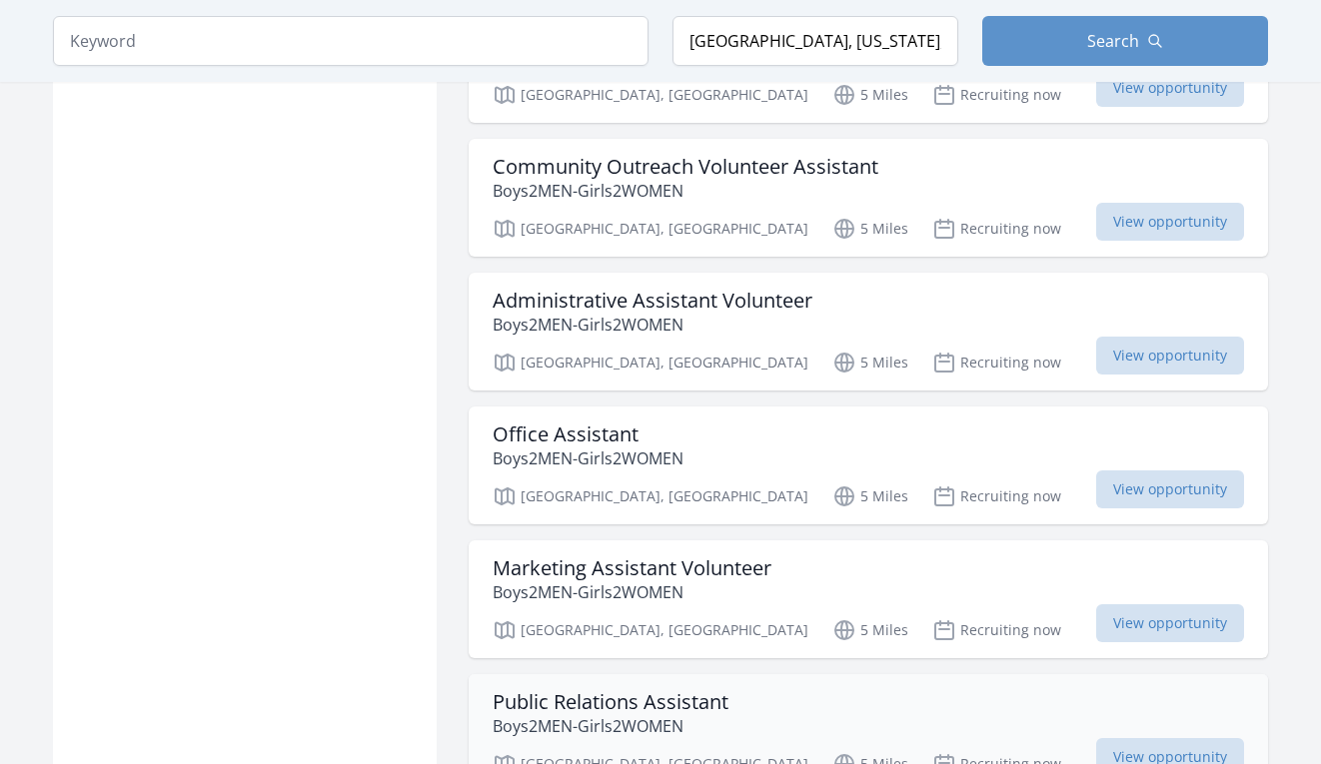
scroll to position [4798, 0]
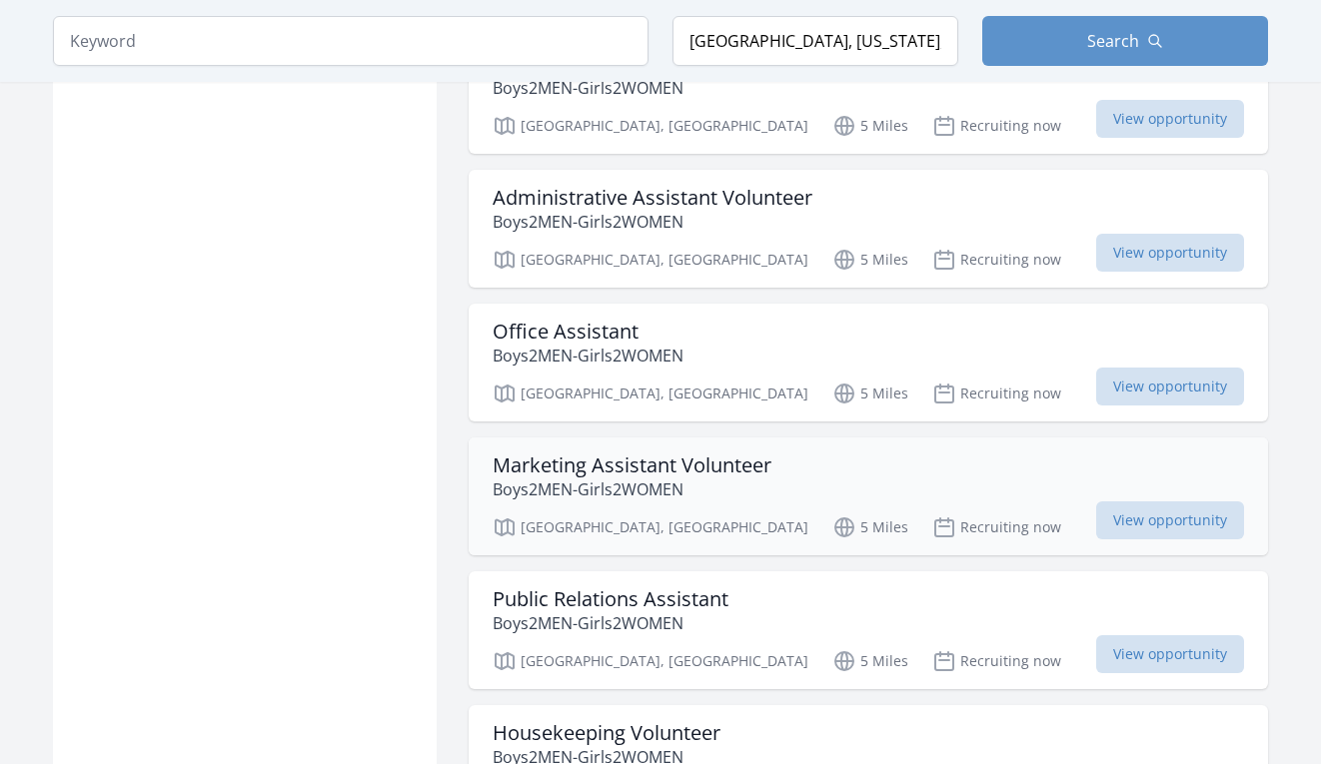
scroll to position [4895, 0]
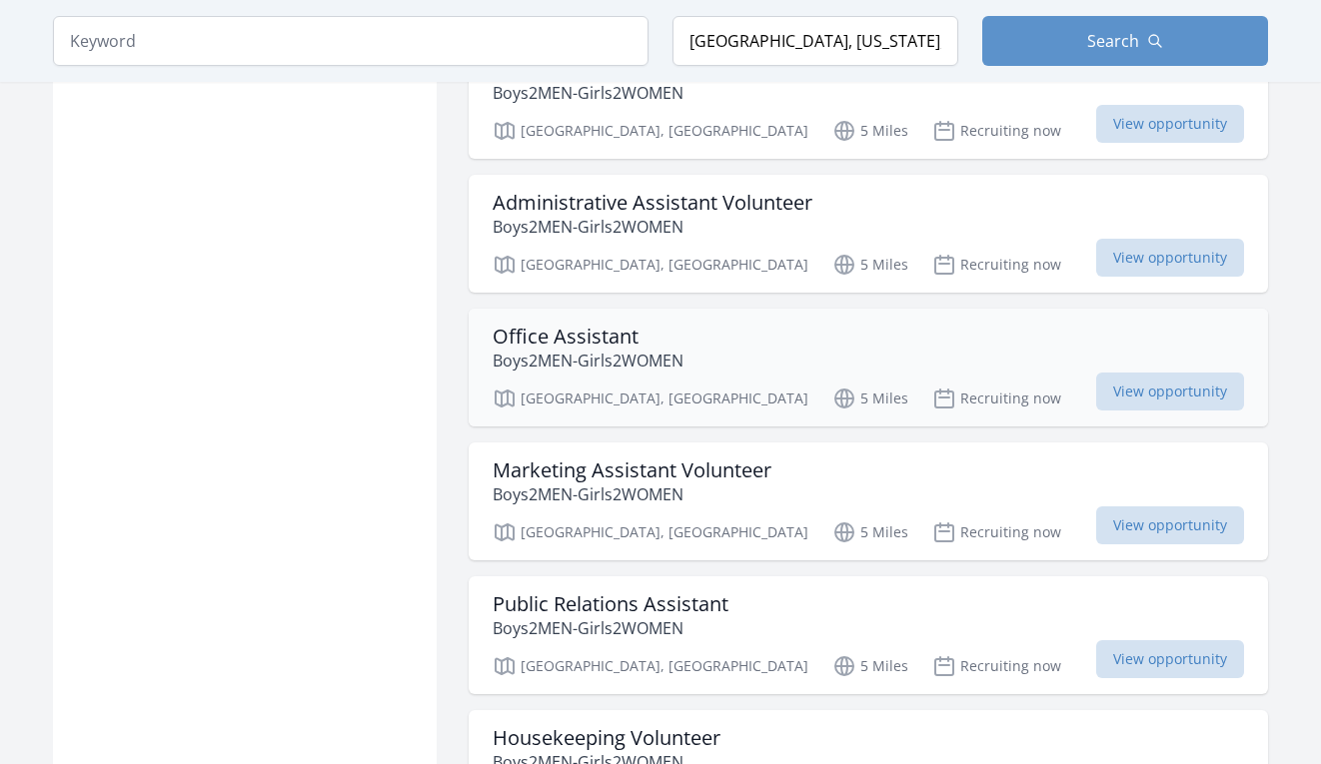
click at [589, 325] on h3 "Office Assistant" at bounding box center [587, 337] width 191 height 24
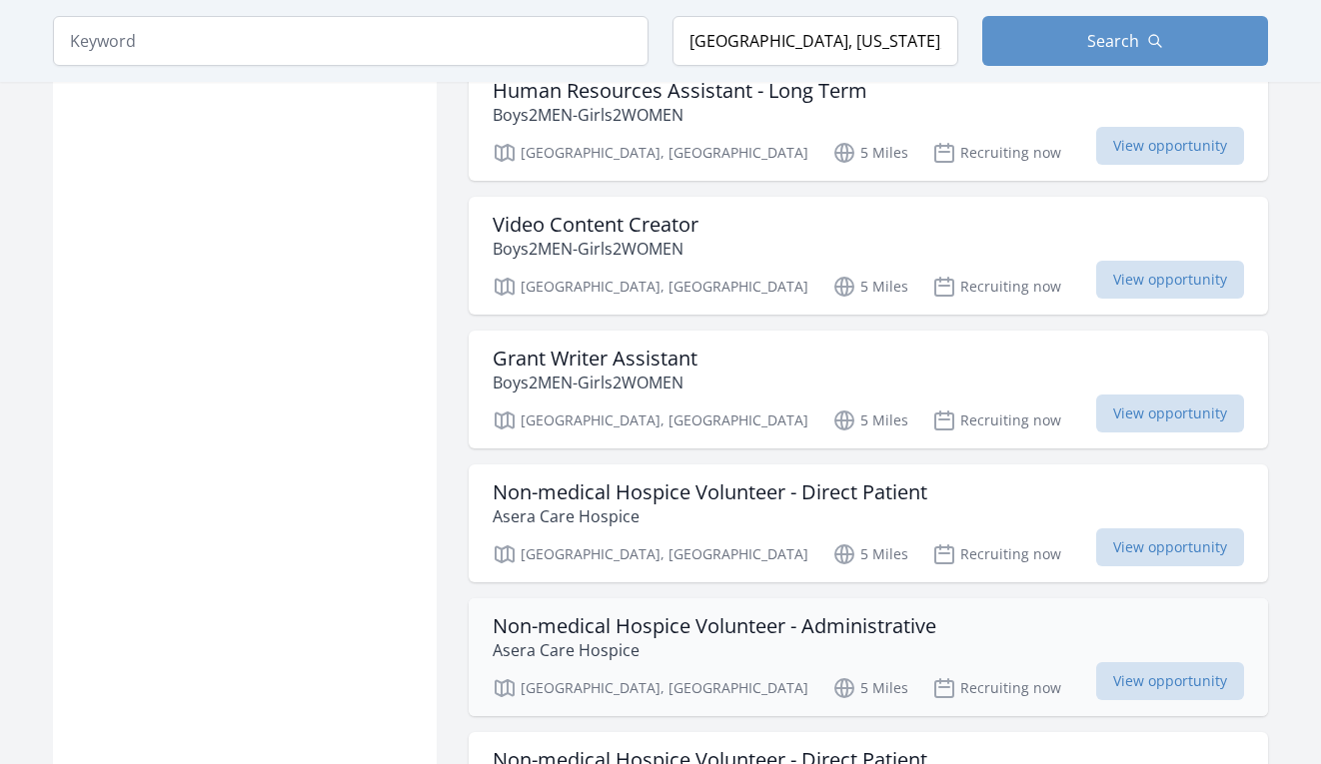
scroll to position [6087, 0]
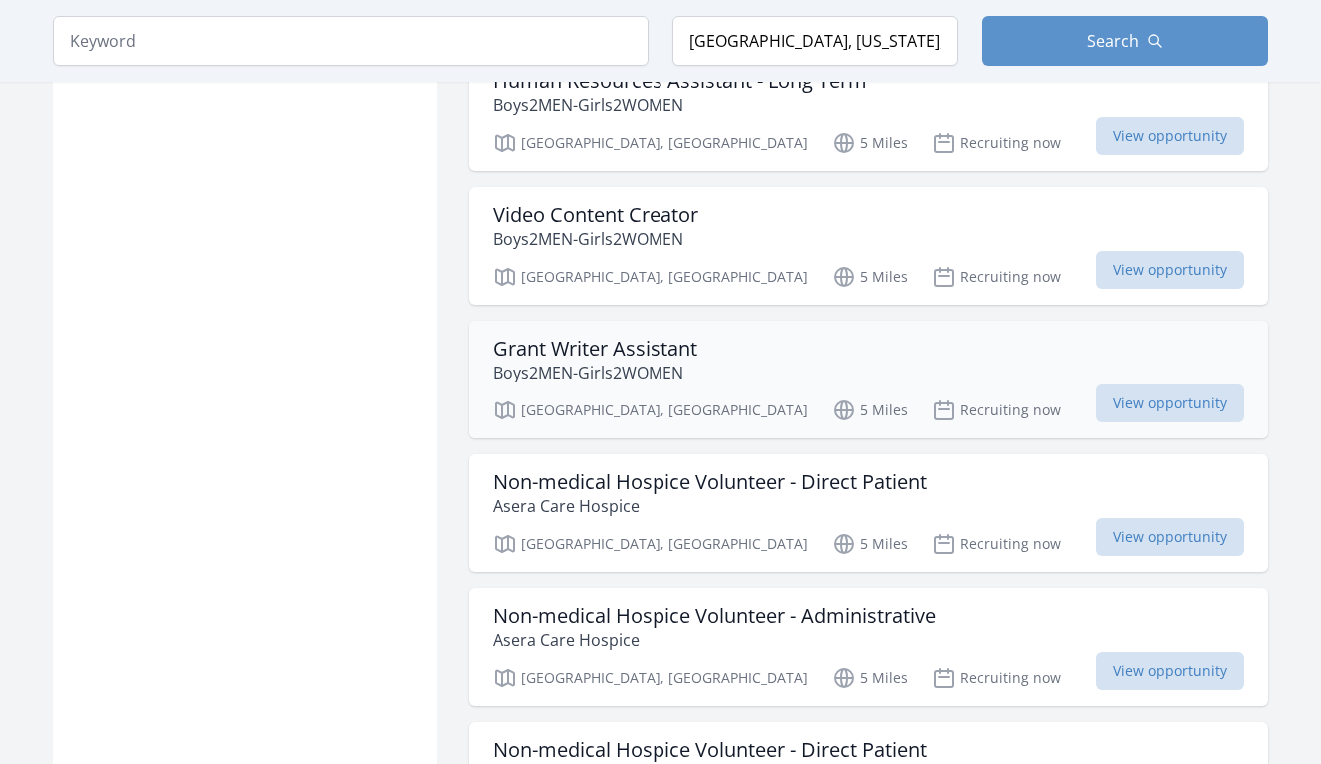
click at [565, 337] on h3 "Grant Writer Assistant" at bounding box center [594, 349] width 205 height 24
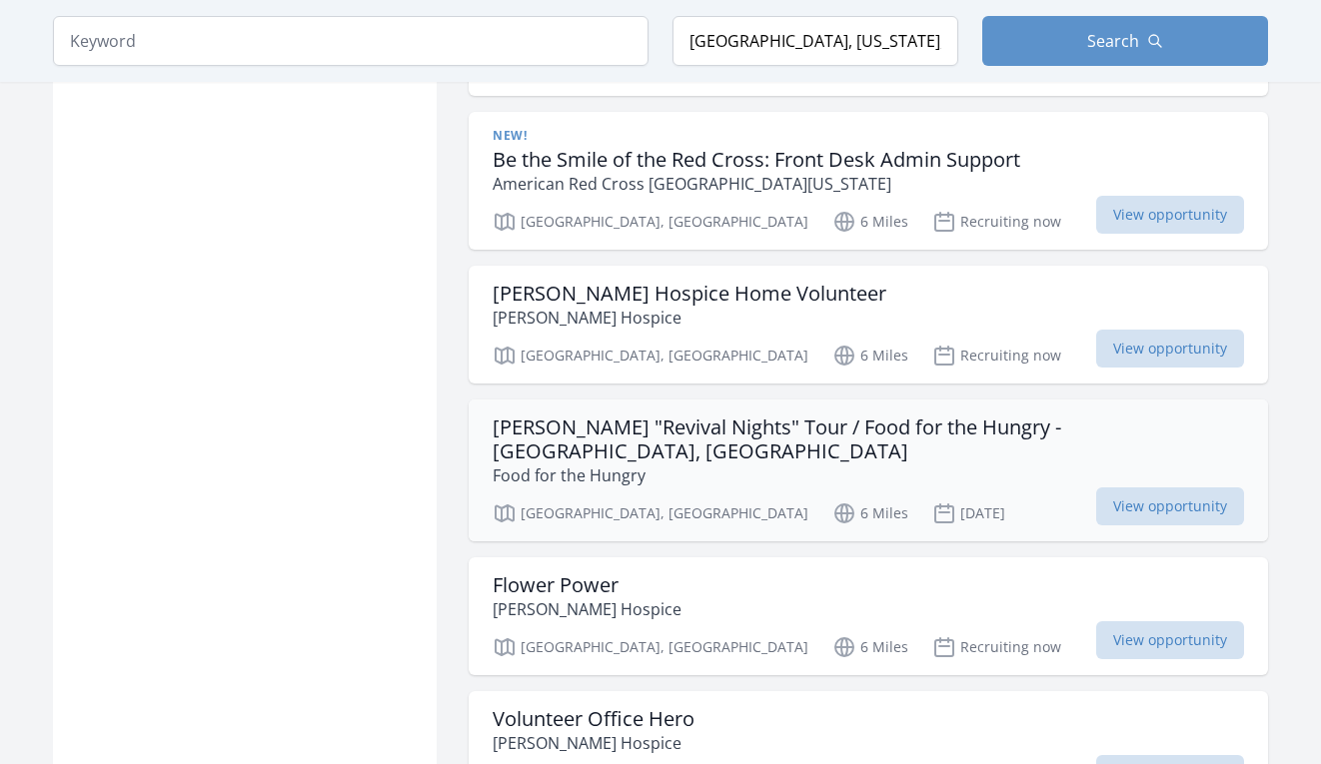
scroll to position [7410, 0]
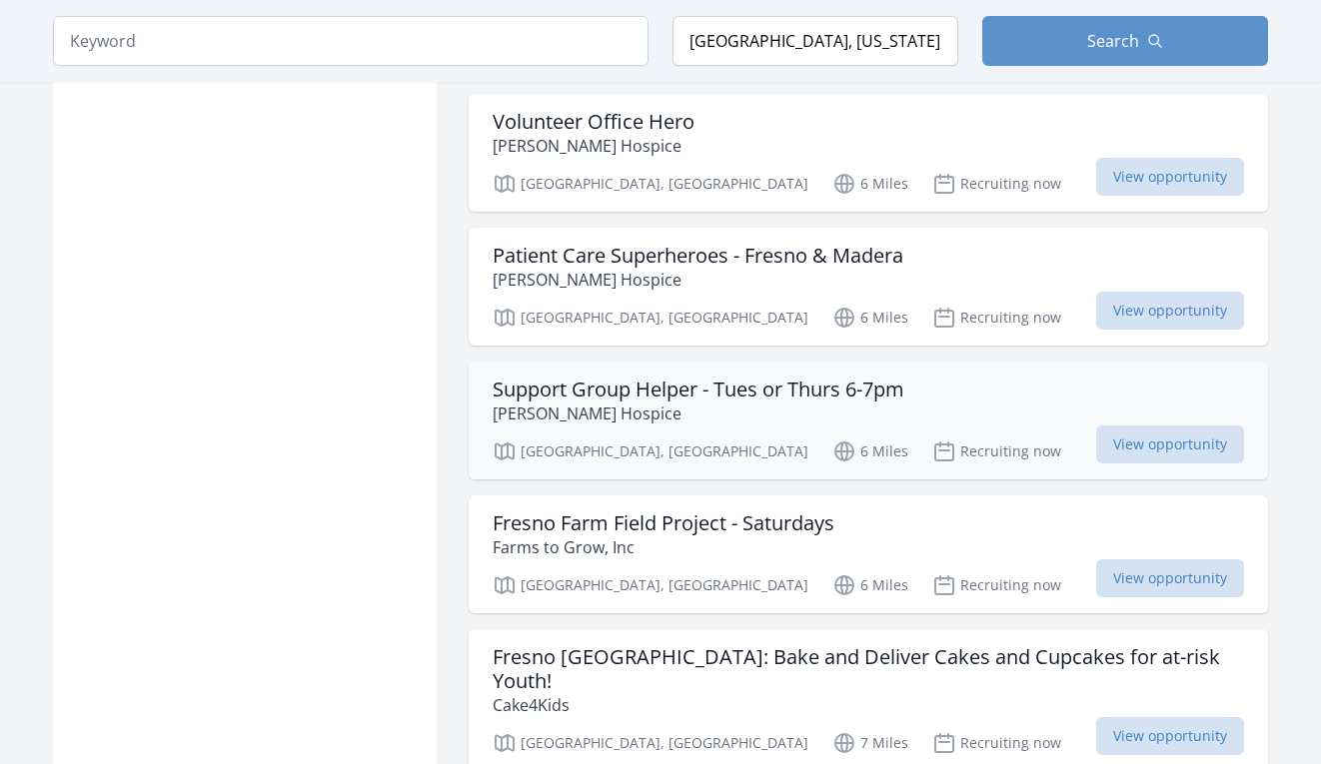
scroll to position [8021, 0]
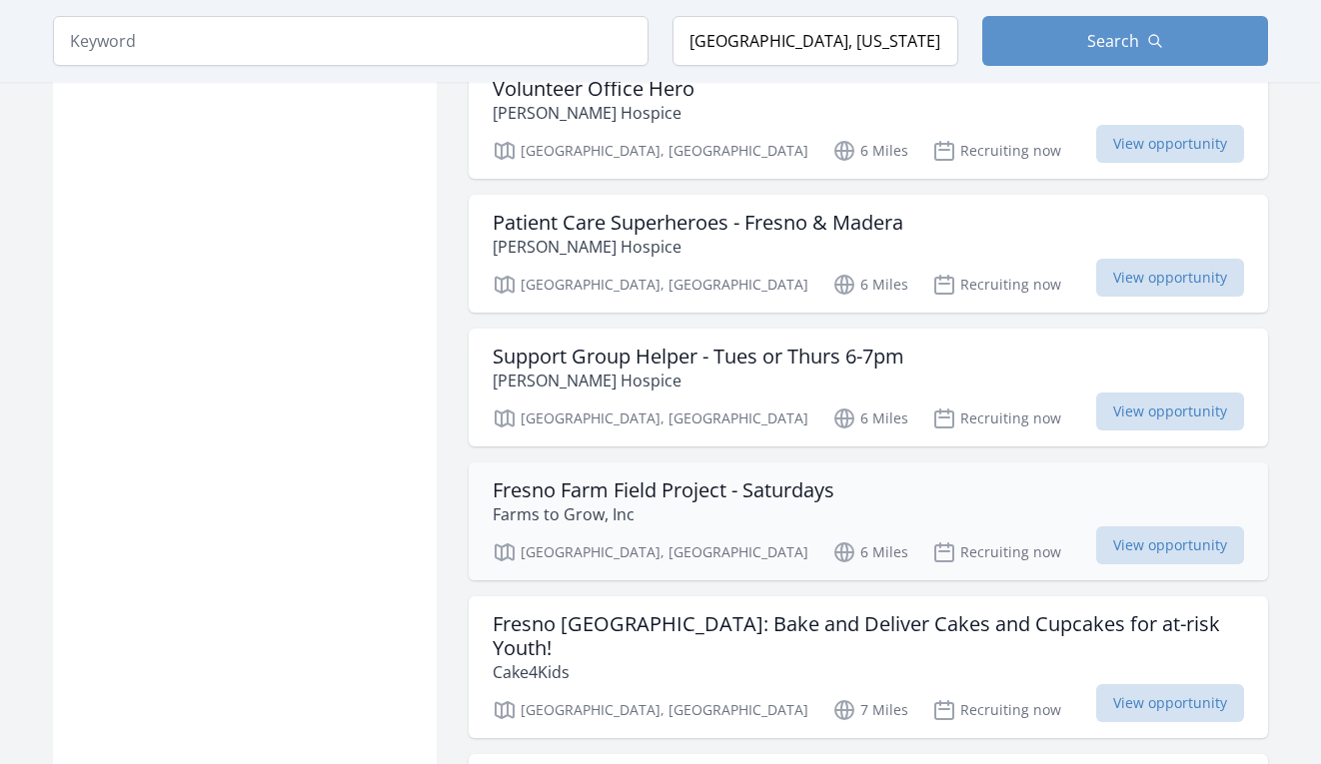
click at [627, 478] on h3 "Fresno Farm Field Project - Saturdays" at bounding box center [663, 490] width 342 height 24
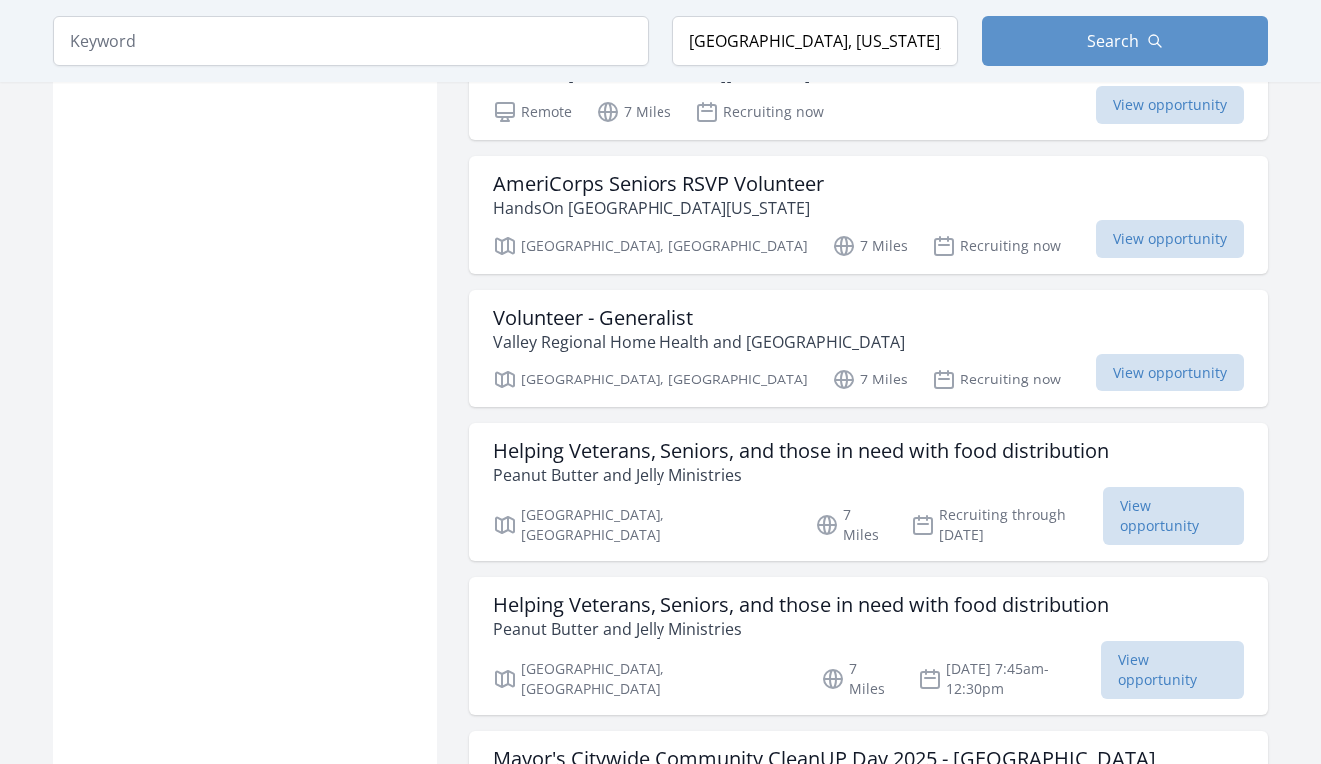
scroll to position [8894, 0]
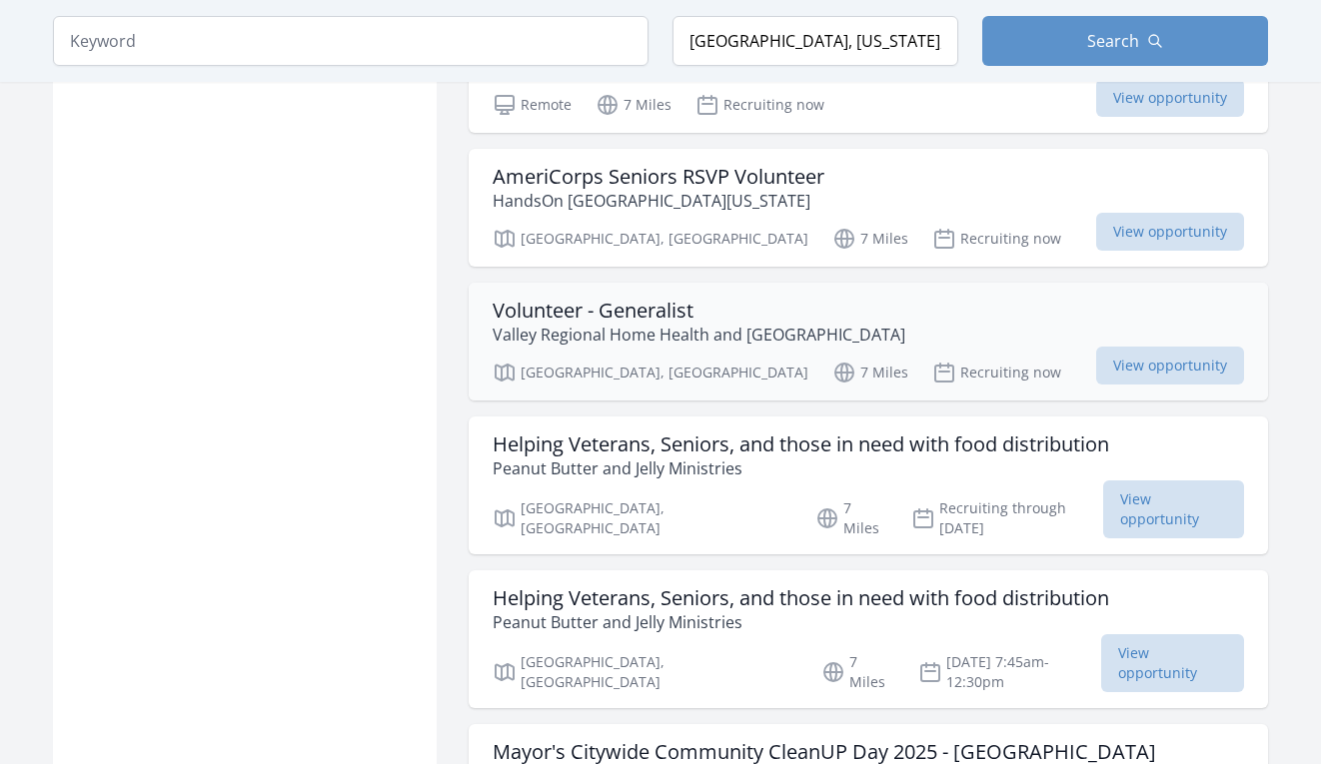
click at [589, 299] on h3 "Volunteer - Generalist" at bounding box center [698, 311] width 413 height 24
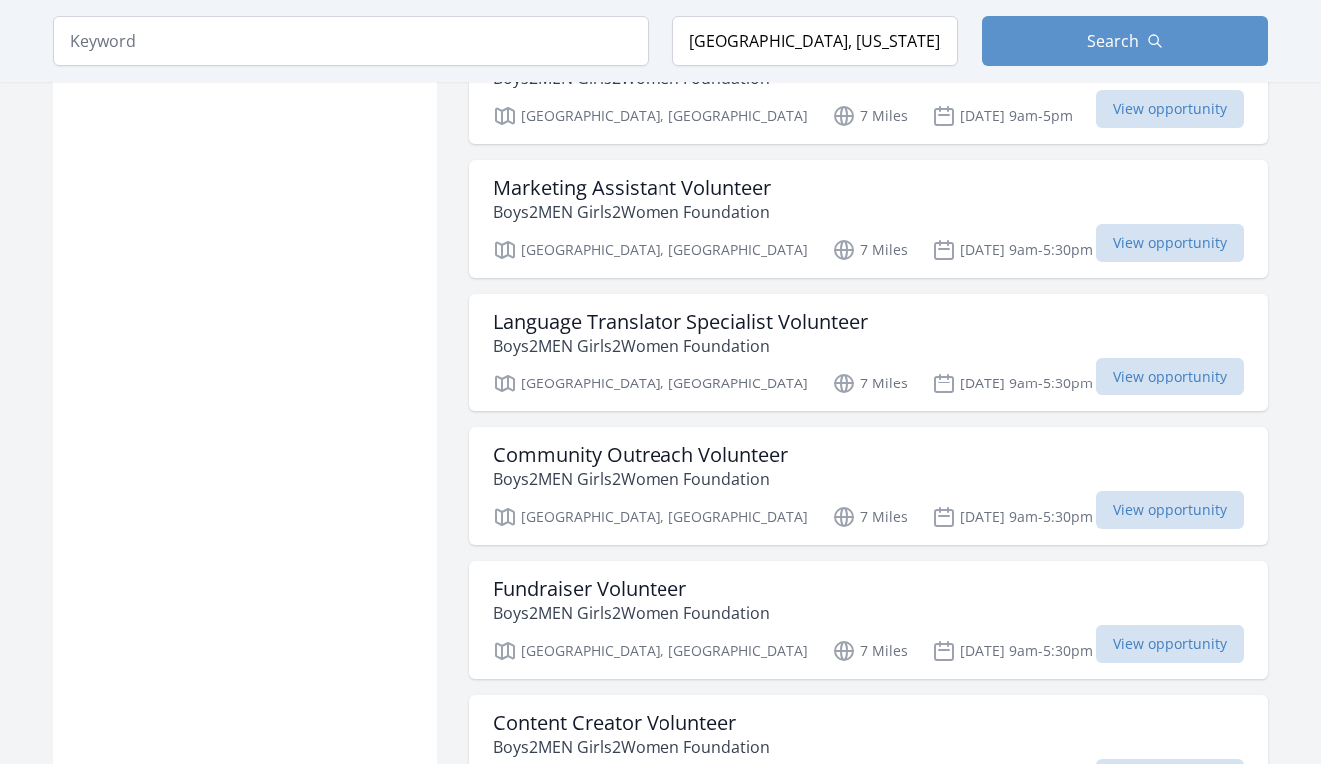
scroll to position [9727, 0]
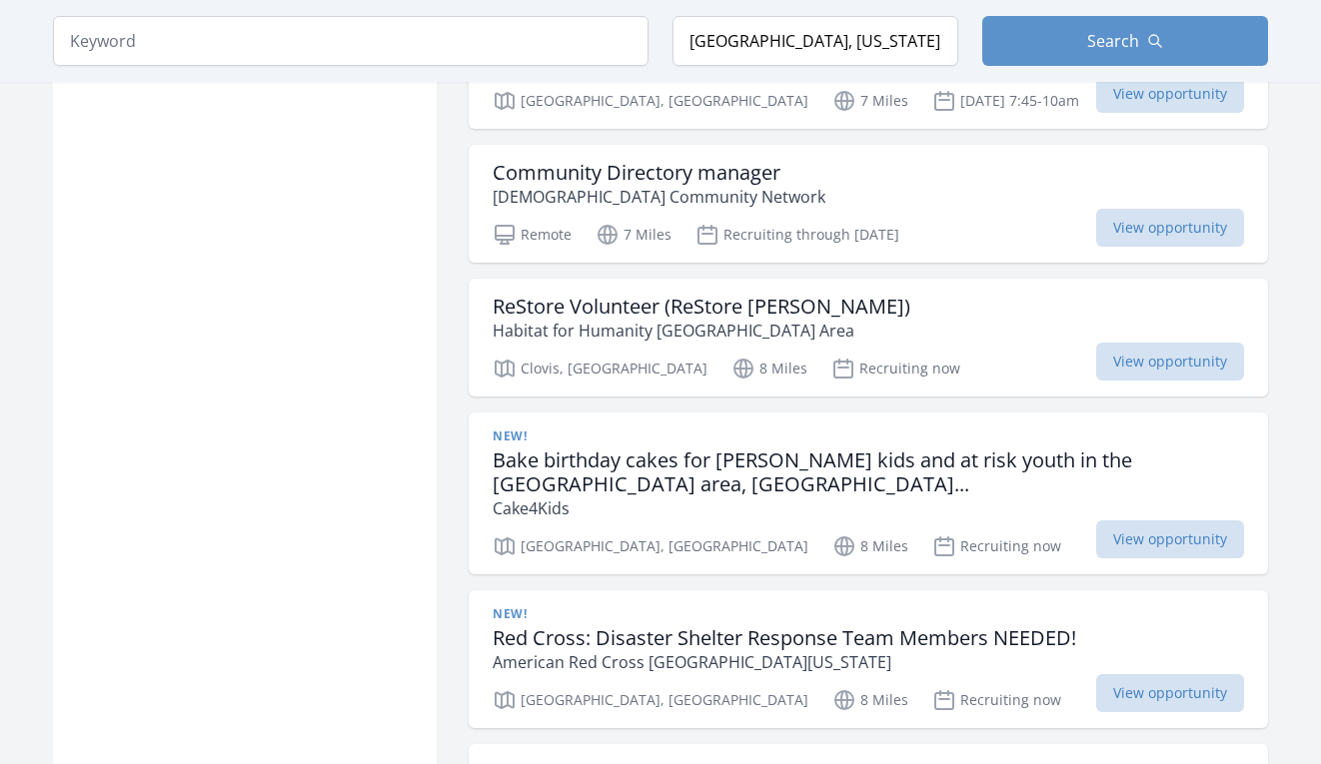
scroll to position [12907, 0]
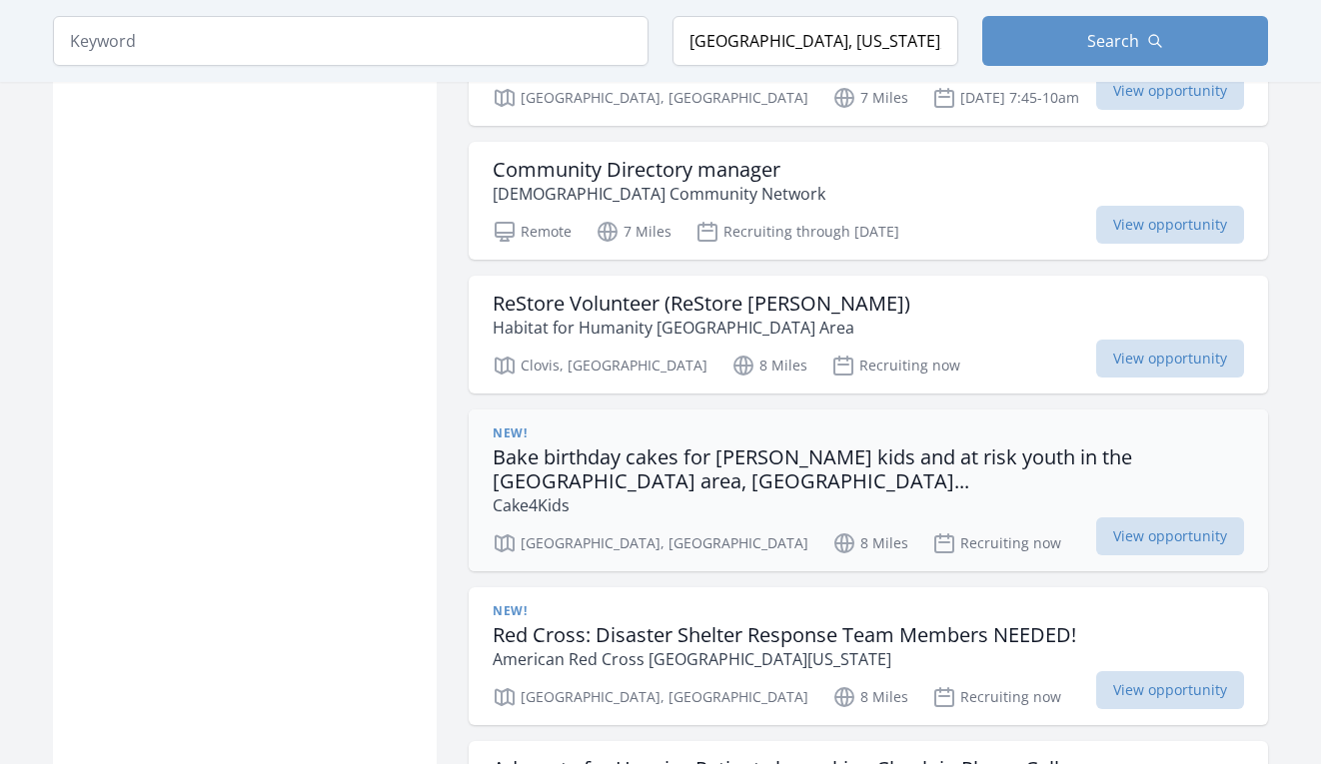
click at [637, 446] on h3 "Bake birthday cakes for foster kids and at risk youth in the Greater Fresno are…" at bounding box center [867, 470] width 751 height 48
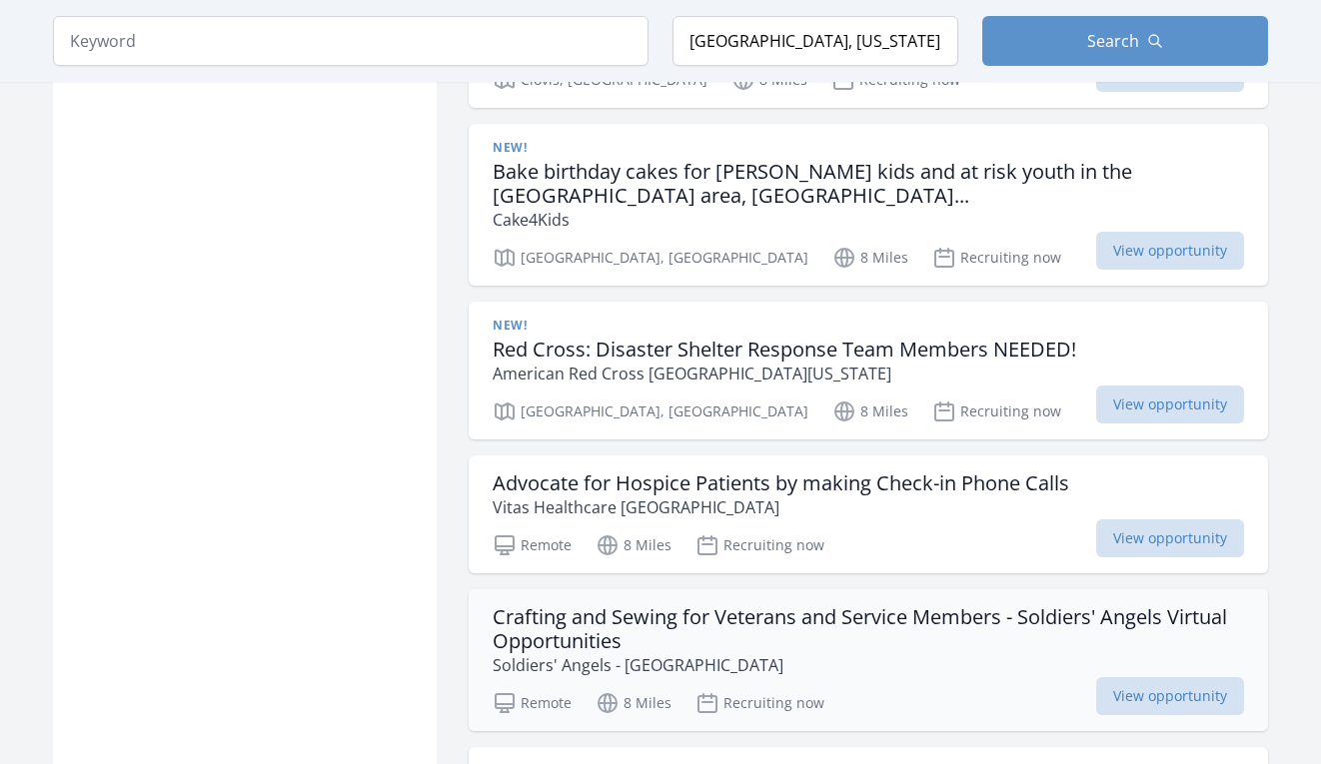
scroll to position [13197, 0]
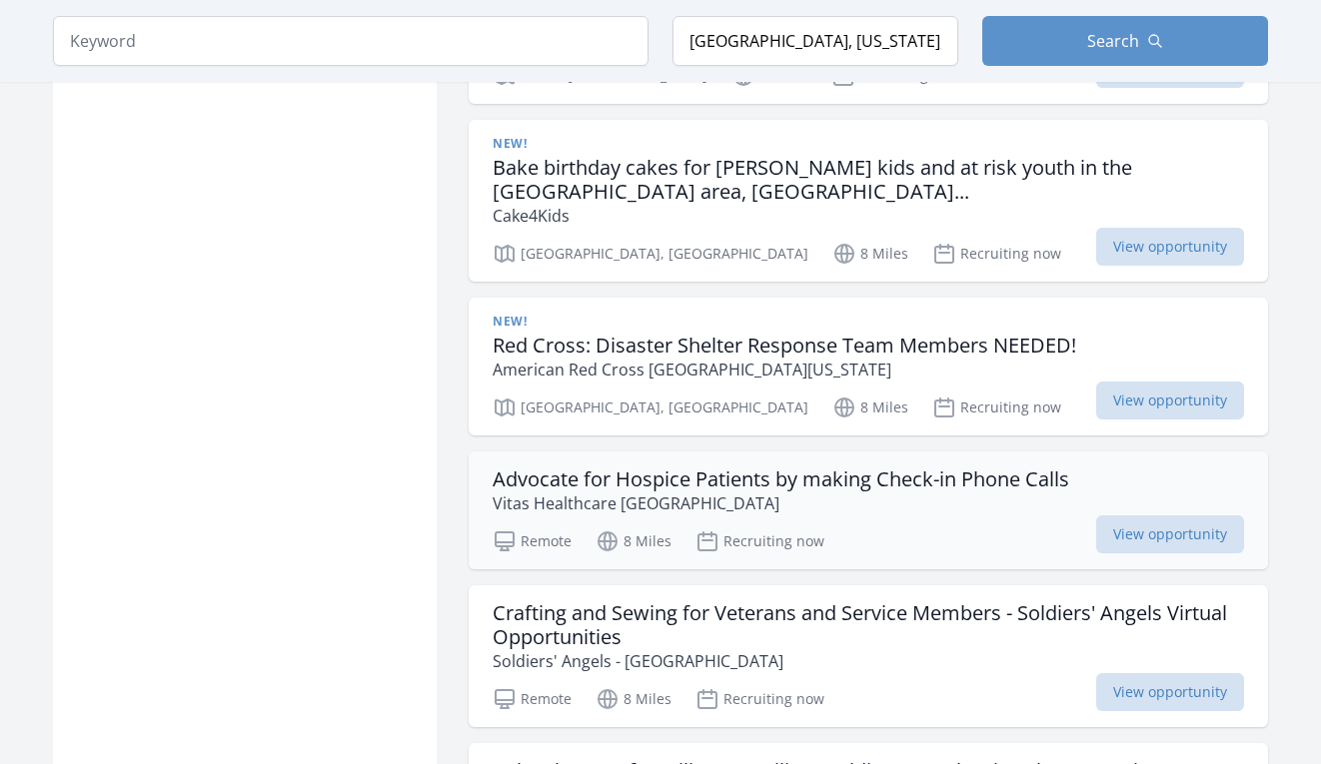
click at [565, 467] on h3 "Advocate for Hospice Patients by making Check-in Phone Calls" at bounding box center [780, 479] width 576 height 24
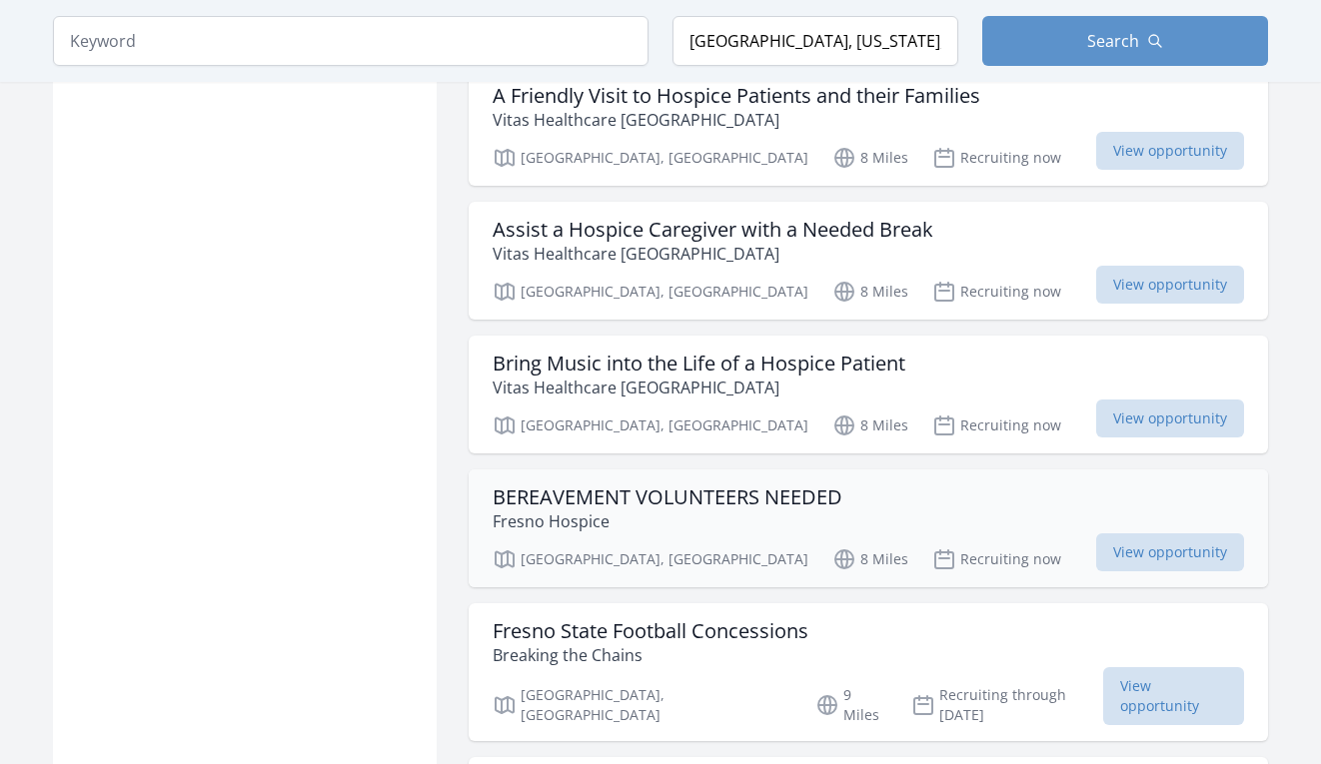
scroll to position [16742, 0]
click at [662, 484] on h3 "BEREAVEMENT VOLUNTEERS NEEDED" at bounding box center [667, 496] width 350 height 24
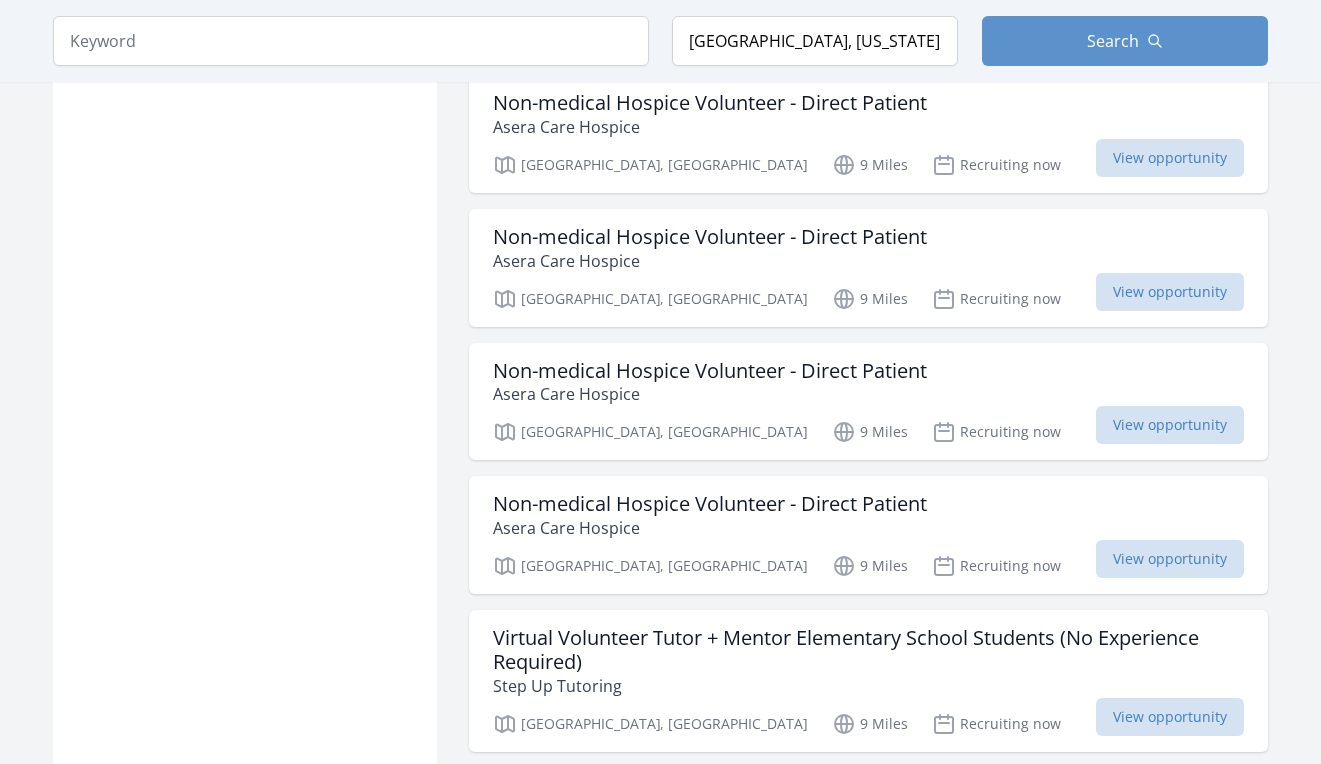
scroll to position [17555, 0]
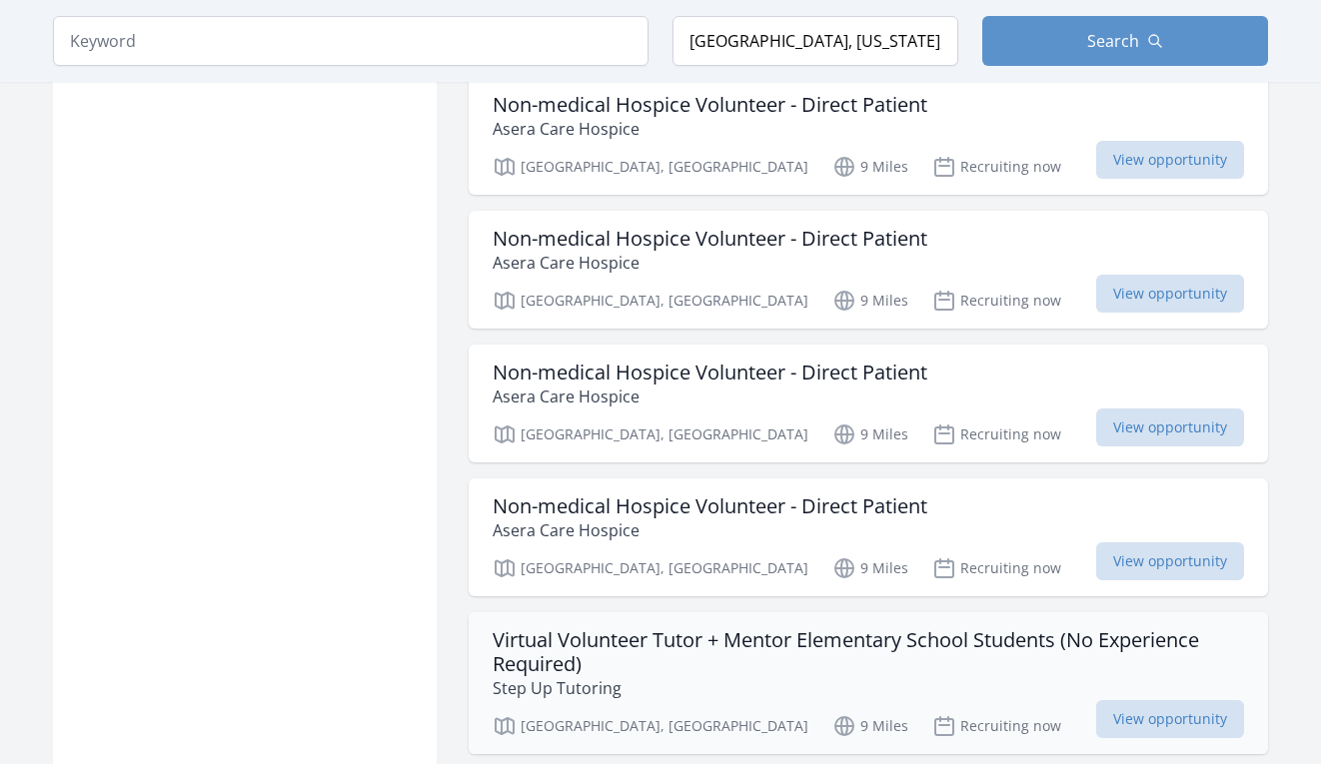
click at [645, 628] on h3 "Virtual Volunteer Tutor + Mentor Elementary School Students (No Experience Requ…" at bounding box center [867, 652] width 751 height 48
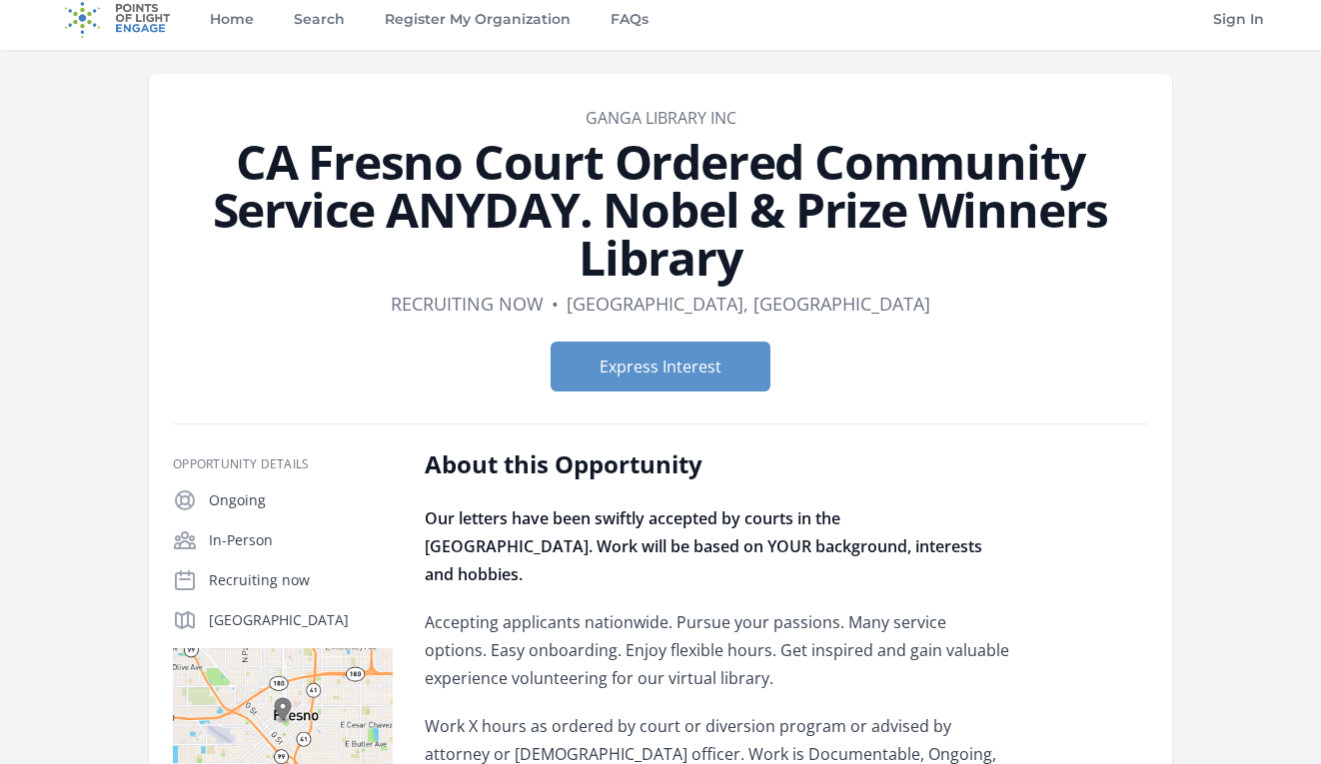
scroll to position [27, 0]
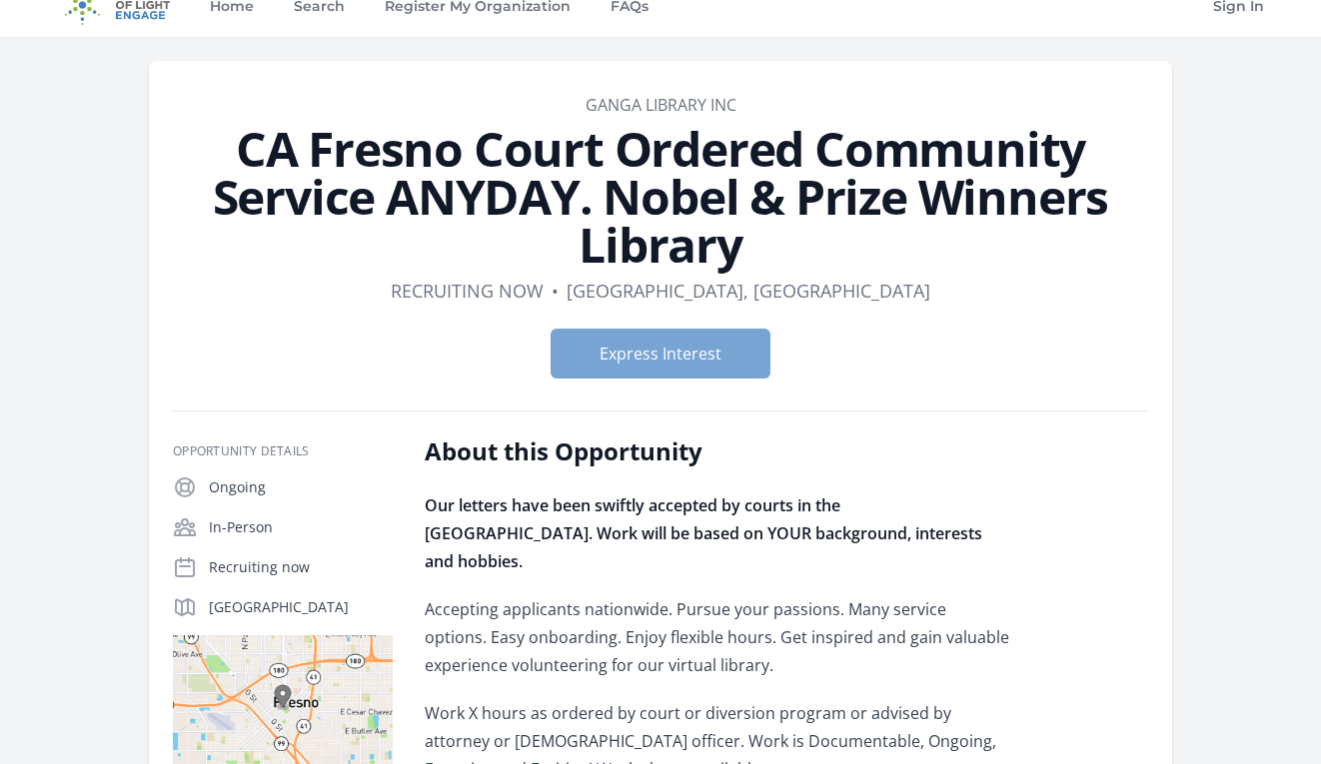
click at [686, 360] on button "Express Interest" at bounding box center [660, 354] width 220 height 50
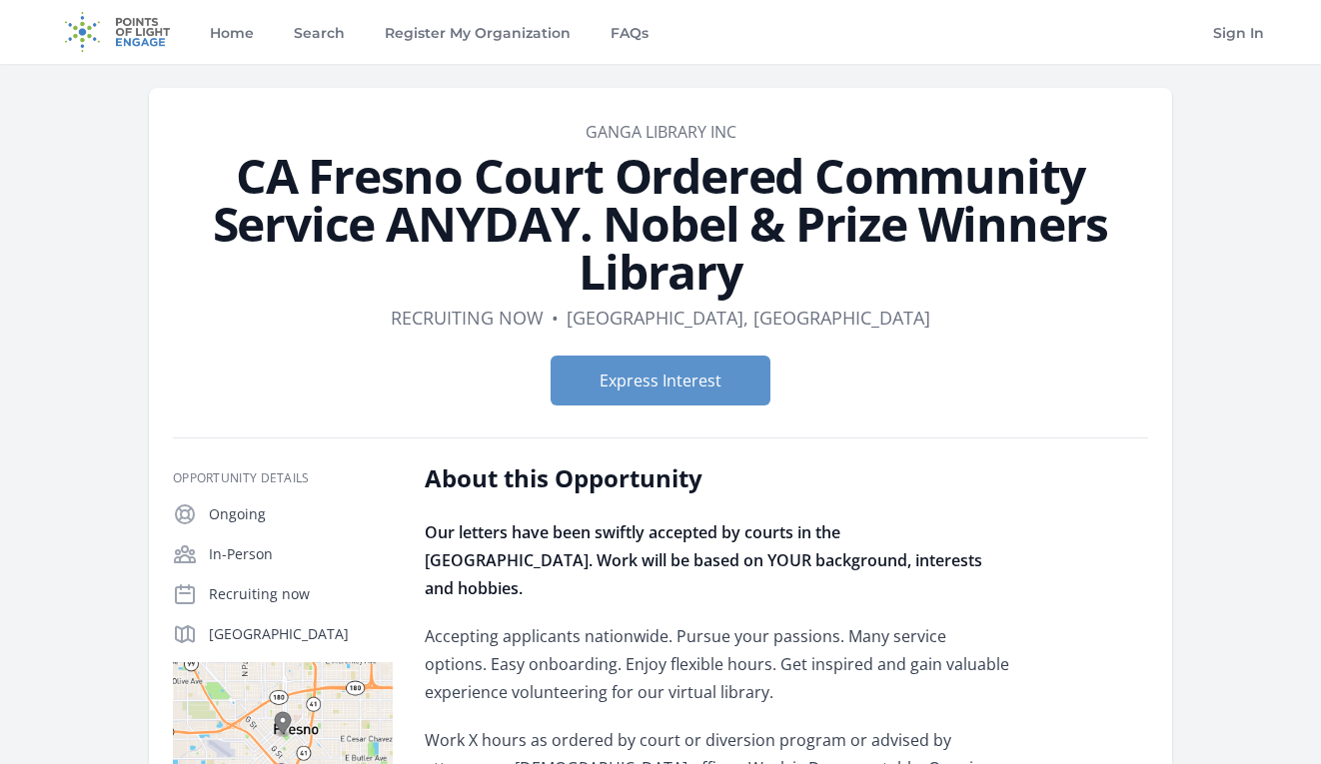
scroll to position [0, 0]
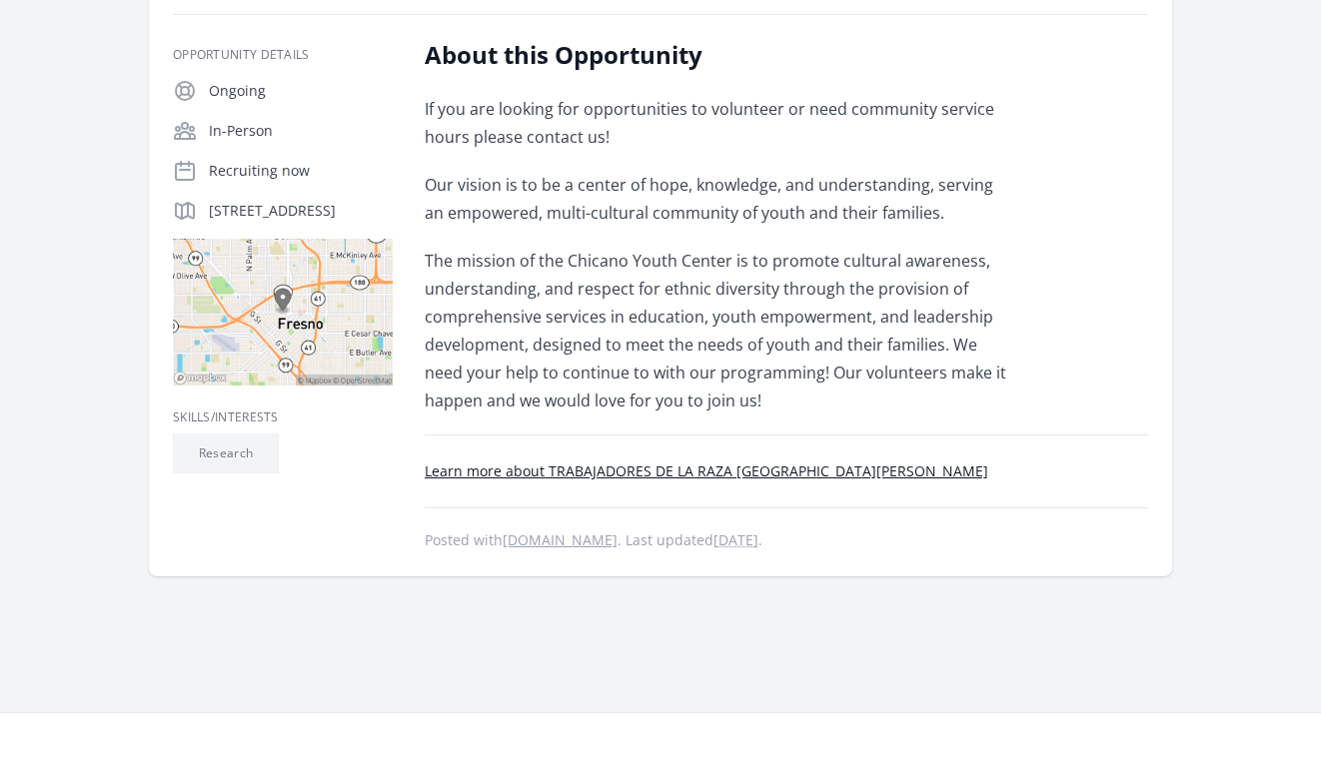
scroll to position [339, 0]
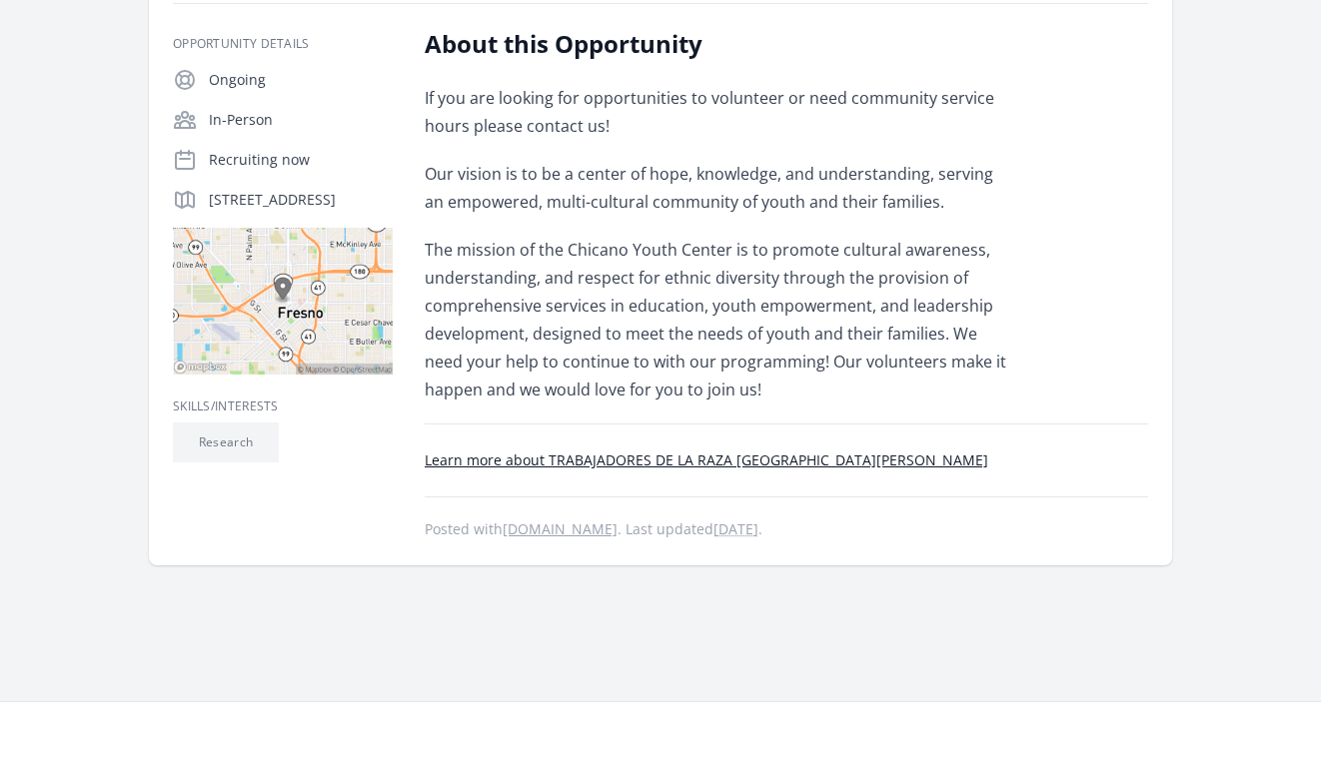
click at [604, 465] on link "Learn more about TRABAJADORES DE LA RAZA [GEOGRAPHIC_DATA][PERSON_NAME]" at bounding box center [706, 460] width 563 height 19
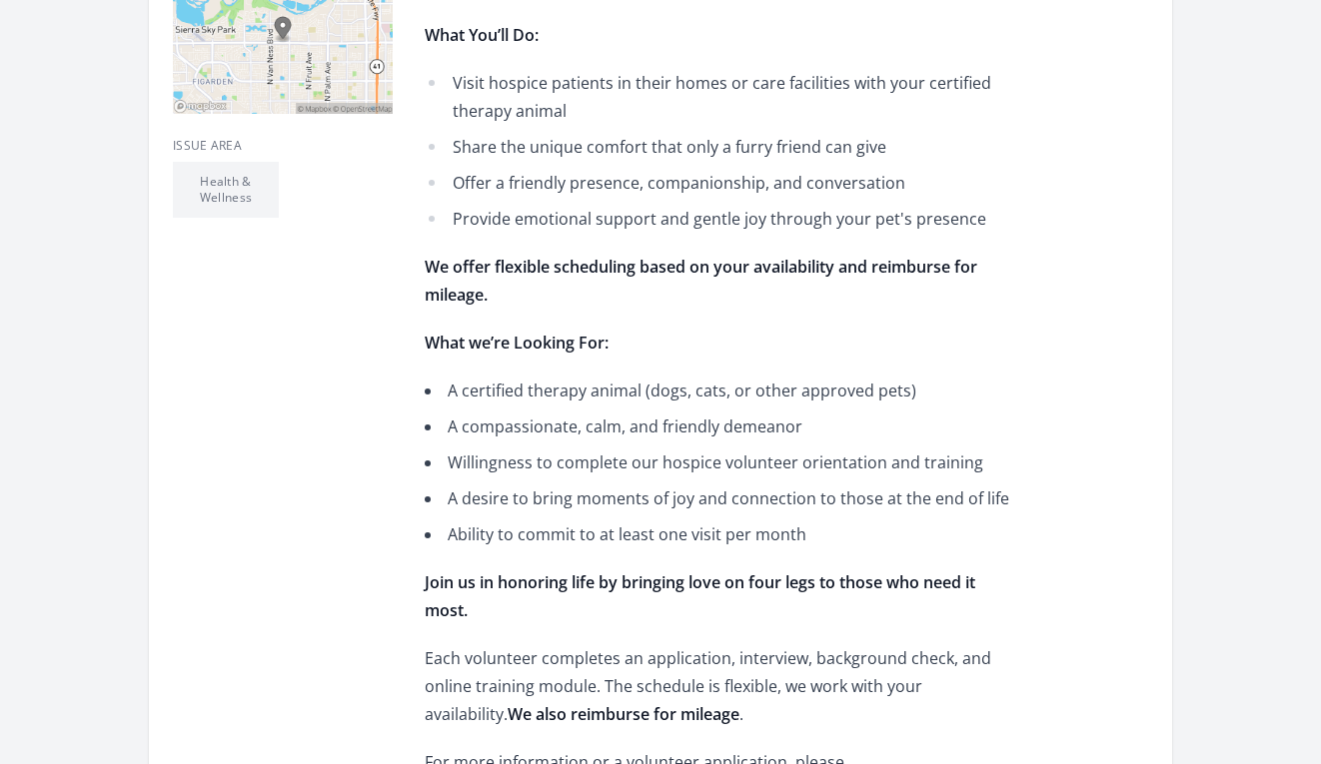
scroll to position [795, 0]
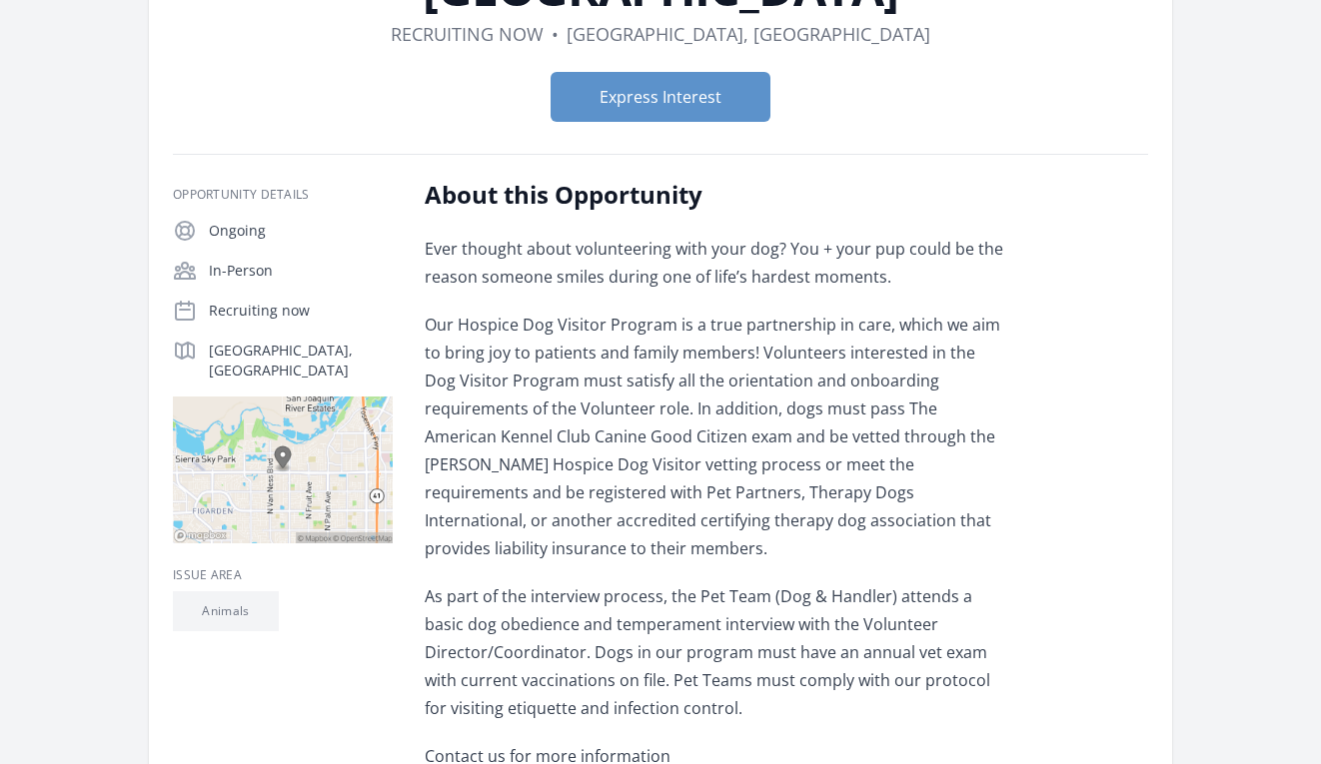
scroll to position [285, 0]
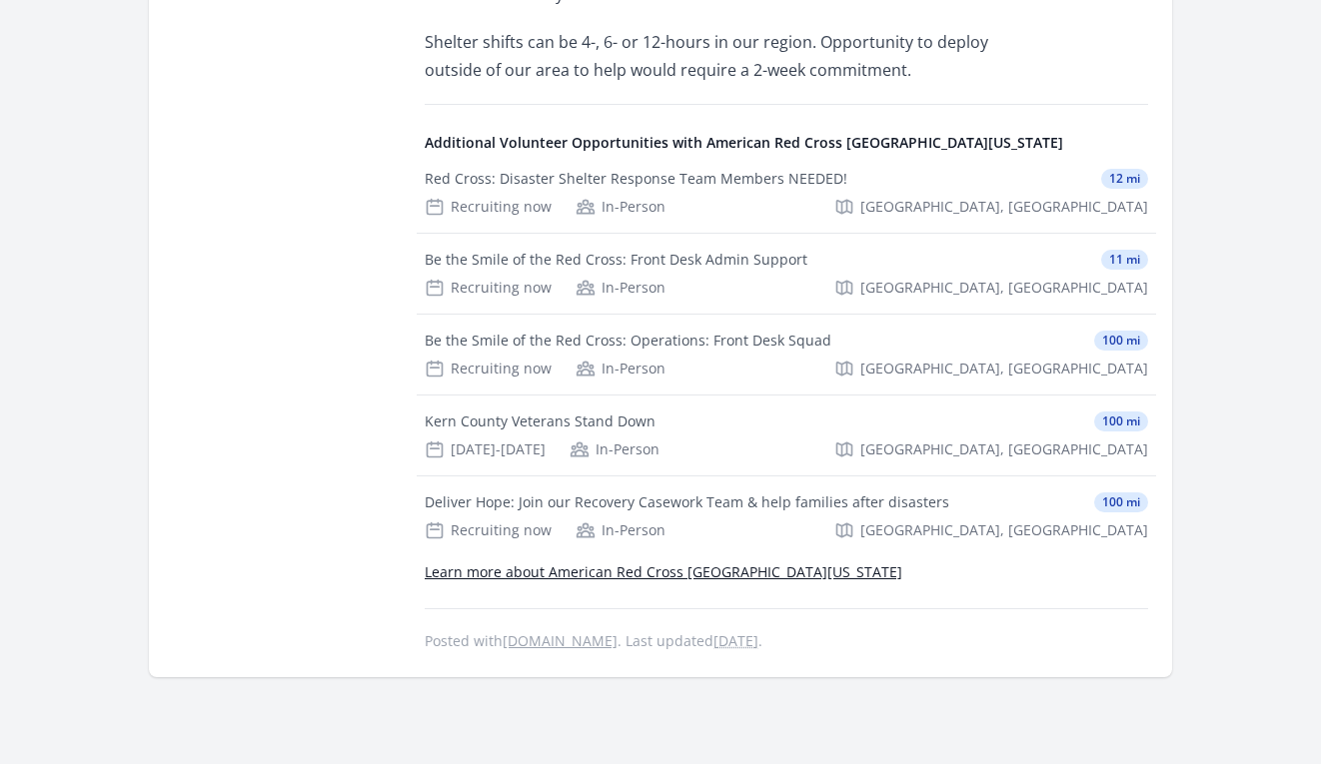
scroll to position [1071, 0]
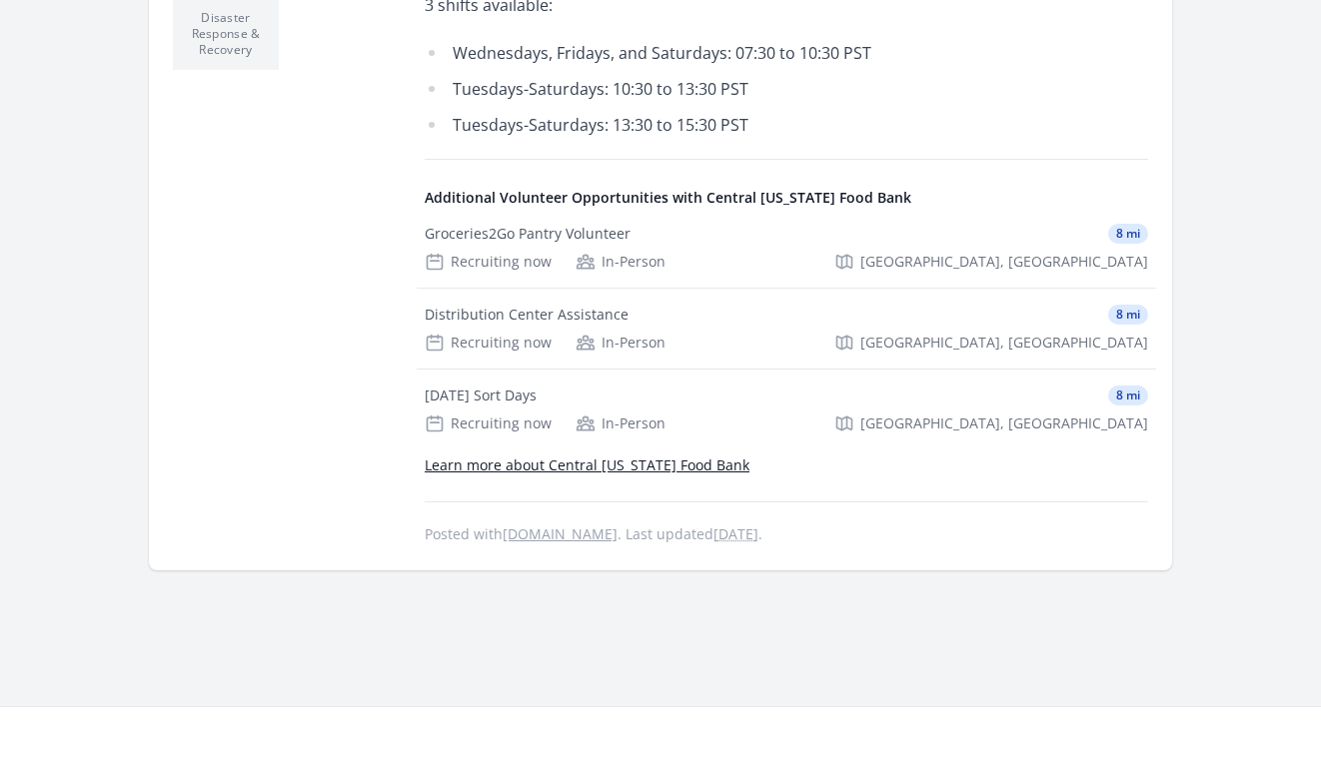
scroll to position [841, 0]
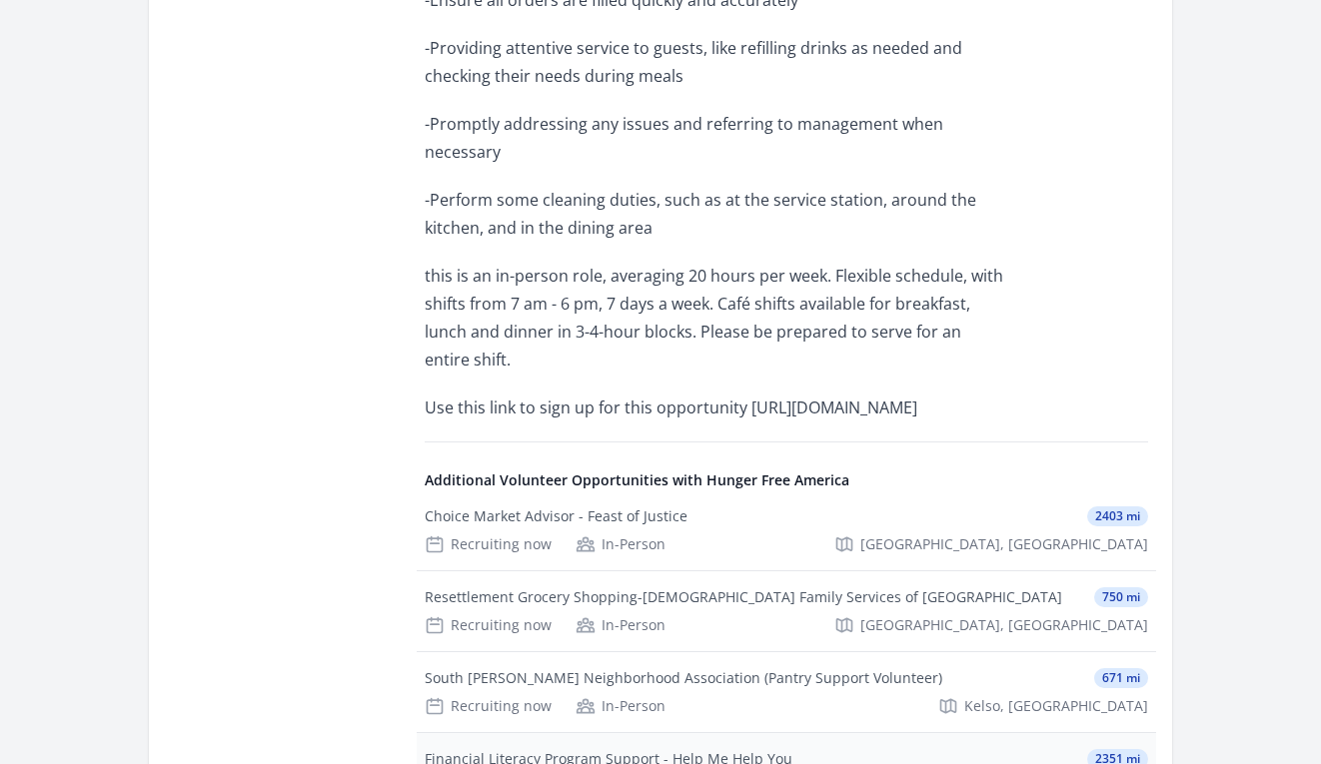
scroll to position [1124, 0]
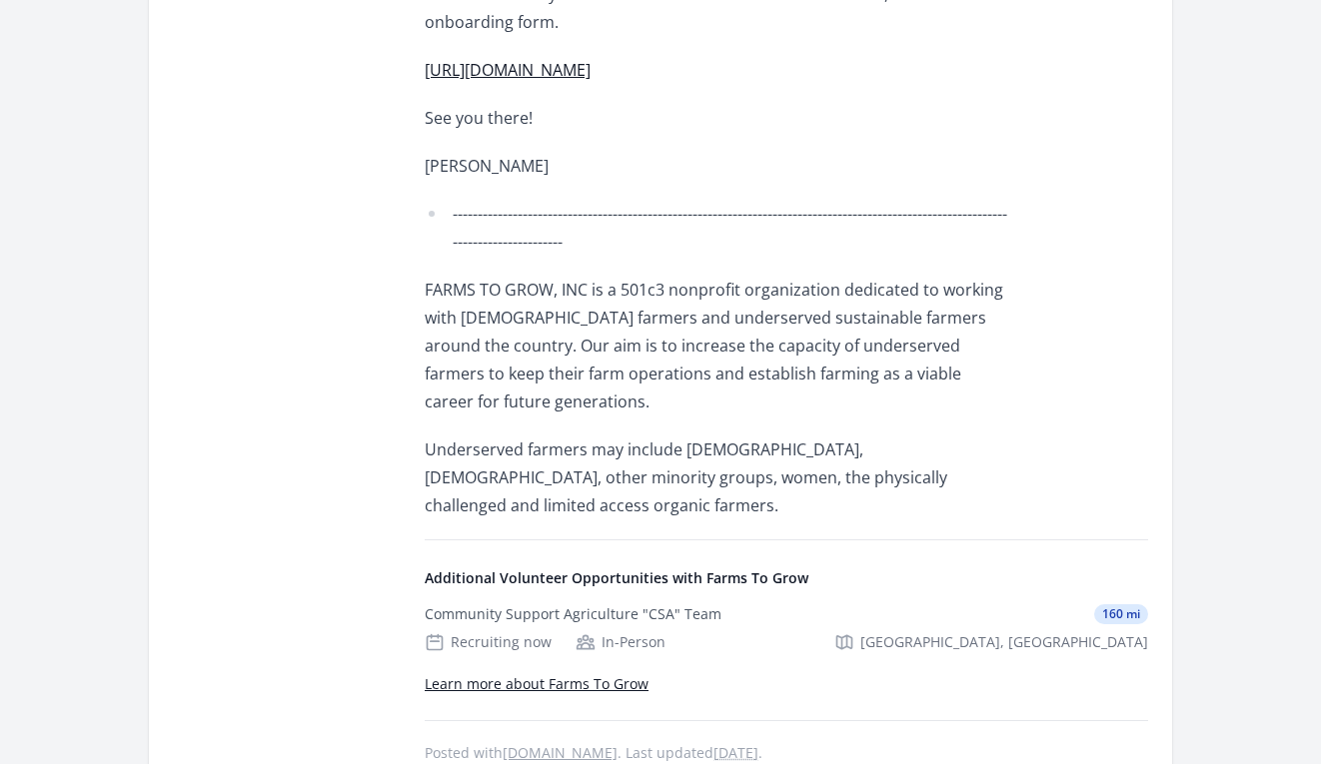
scroll to position [1328, 0]
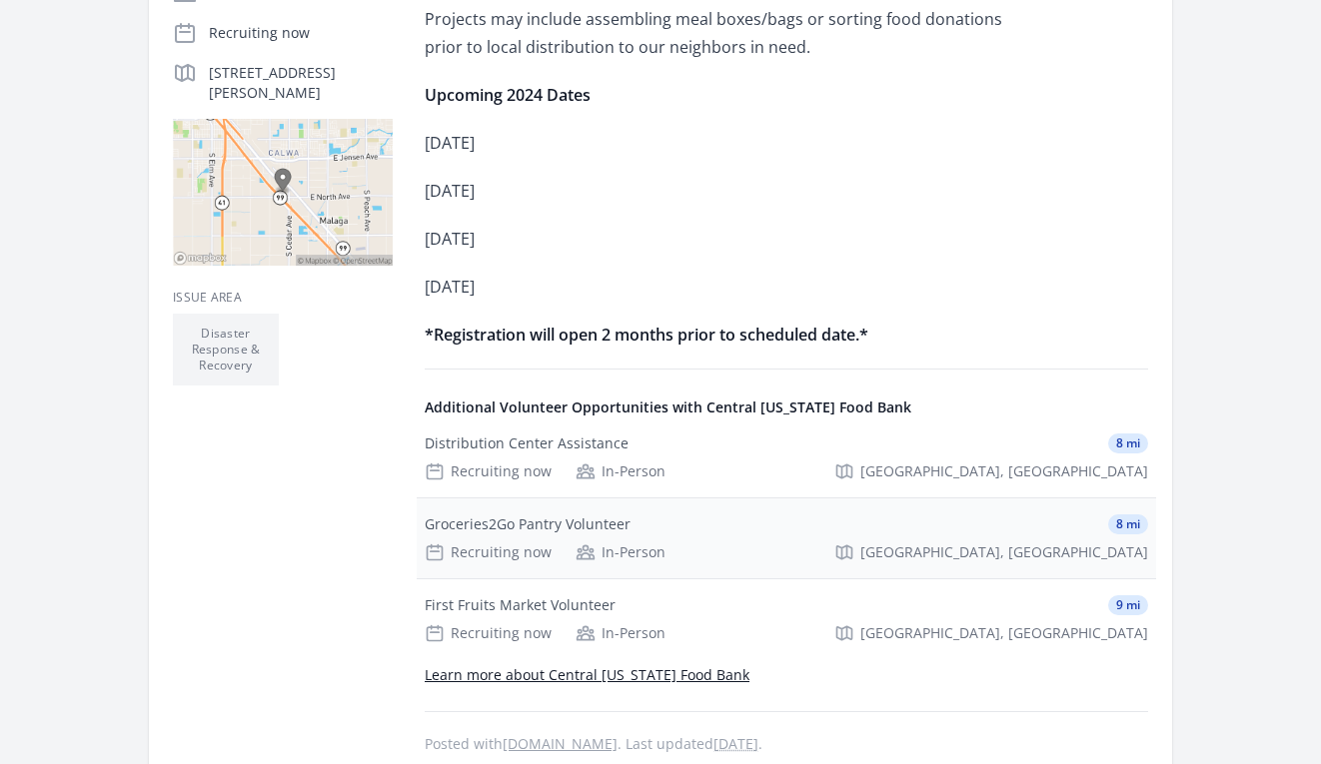
scroll to position [469, 0]
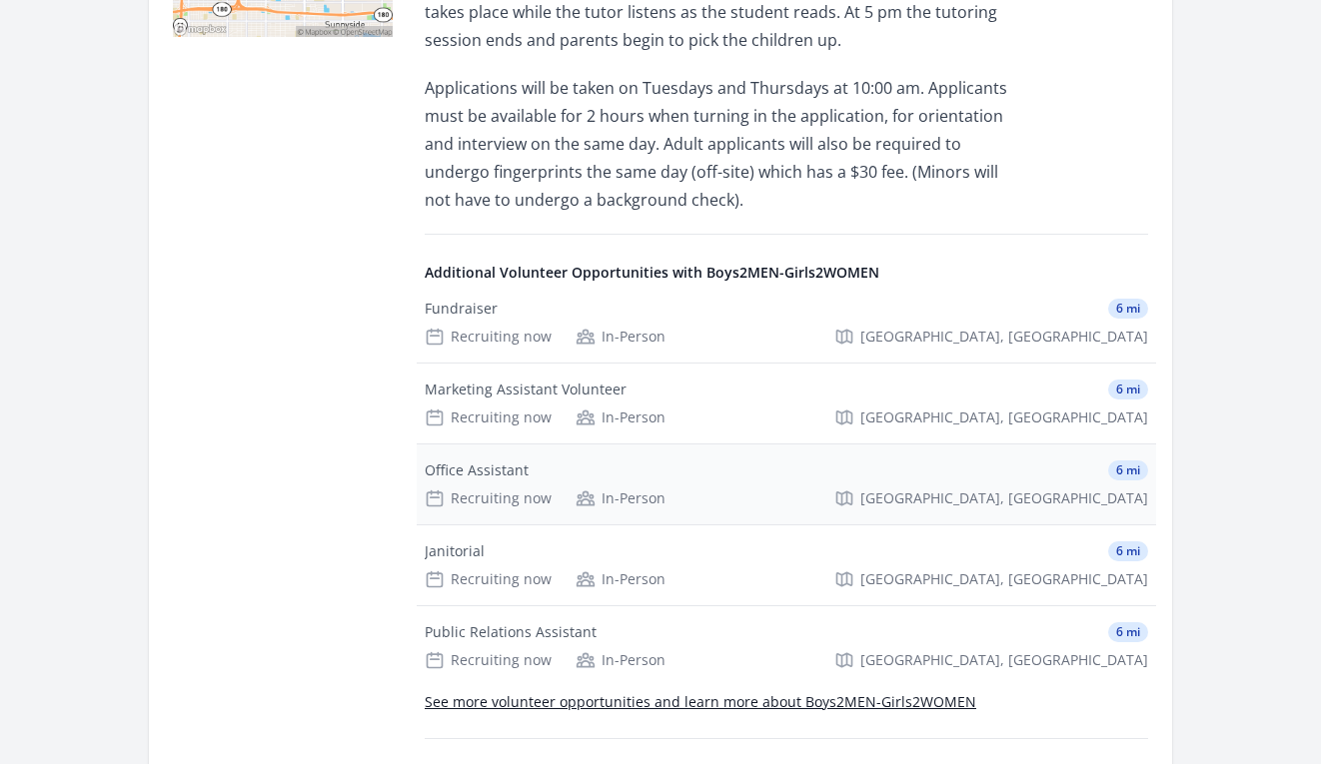
scroll to position [678, 0]
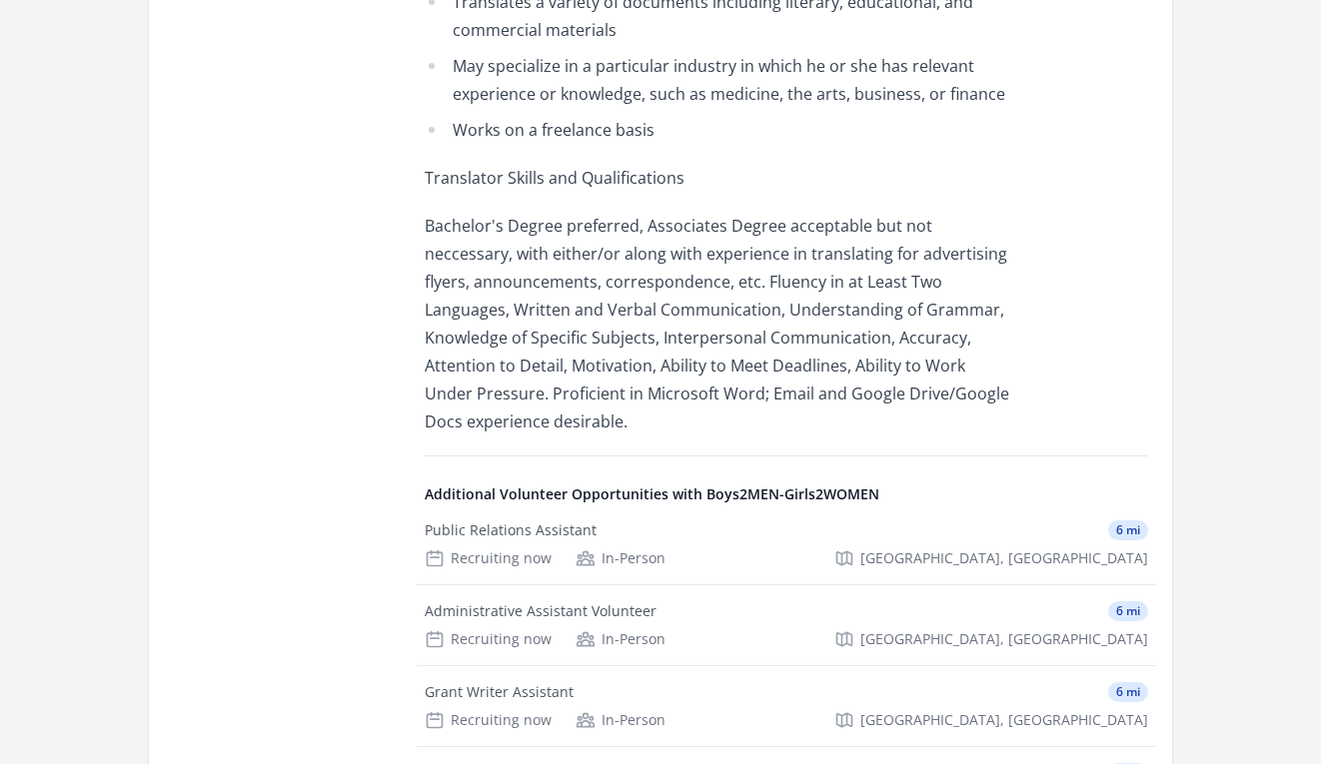
scroll to position [1075, 0]
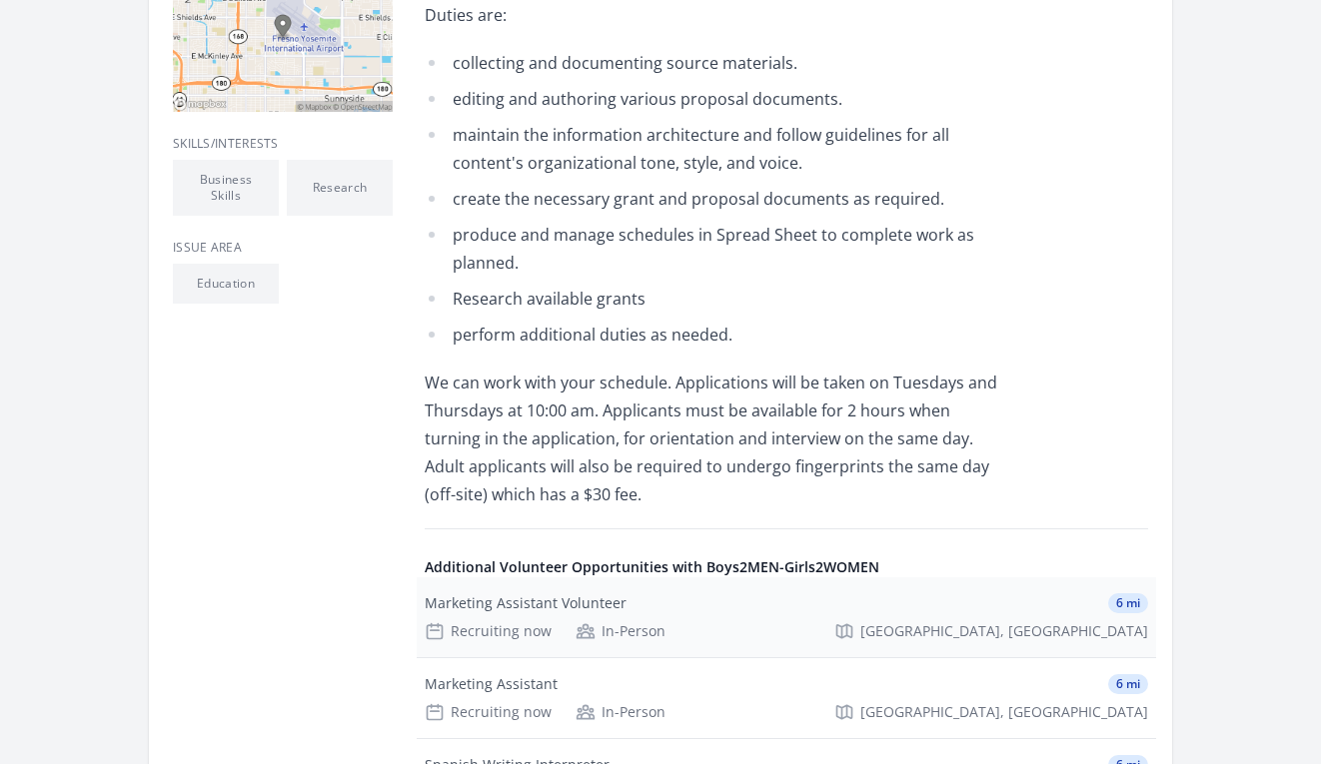
scroll to position [605, 0]
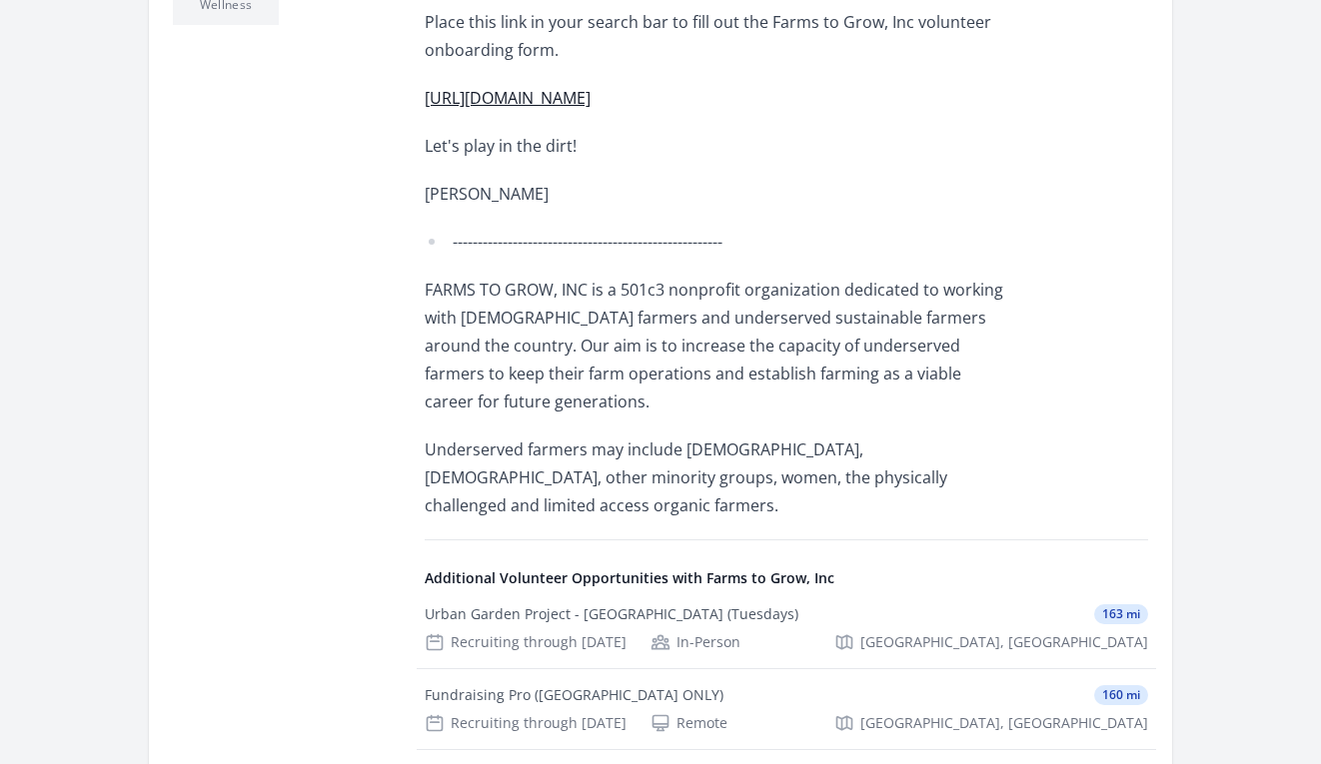
scroll to position [879, 0]
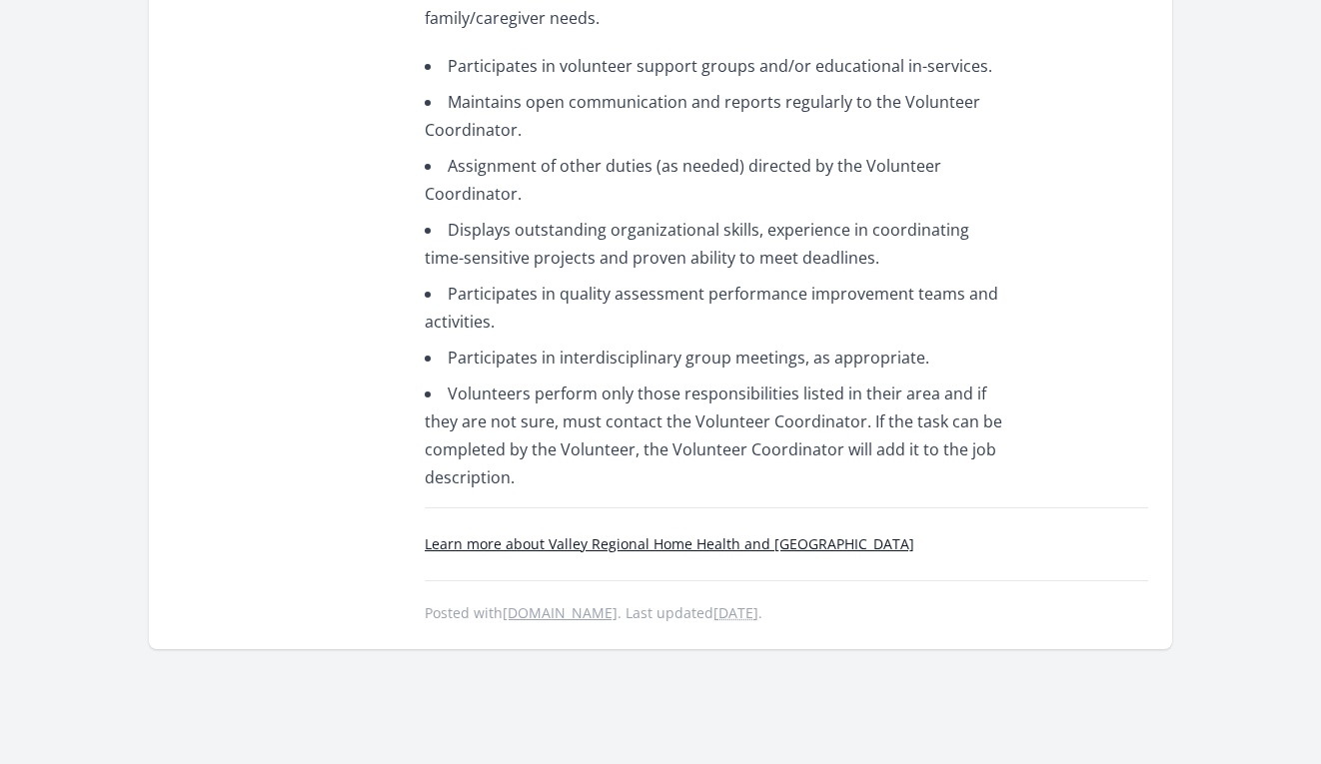
scroll to position [1025, 0]
